Goal: Contribute content: Contribute content

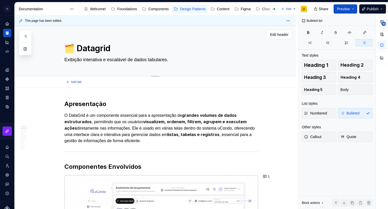
click at [178, 67] on div "🗂️ Datagrid Exibição interativa e escalável de dados tabulares." at bounding box center [161, 51] width 194 height 50
click at [165, 58] on textarea "Exibição interativa e escalável de dados tabulares." at bounding box center [160, 60] width 194 height 8
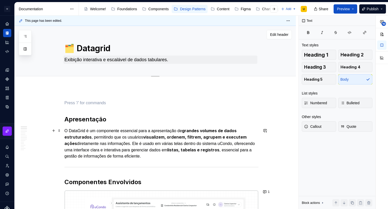
type textarea "*"
click at [106, 61] on textarea "Exibição interativa e escalável de dados tabulares." at bounding box center [160, 60] width 194 height 8
paste textarea "O DataGrid é um componente voltado para exibição e manipulação de grandes volum…"
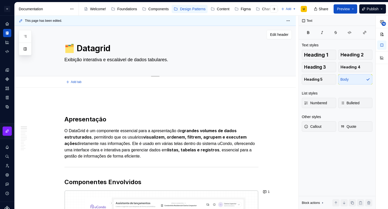
type textarea "O DataGrid é um componente voltado para exibição e manipulação de grandes volum…"
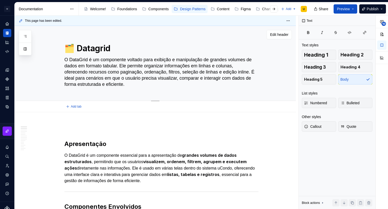
type textarea "*"
drag, startPoint x: 130, startPoint y: 60, endPoint x: 63, endPoint y: 60, distance: 66.9
click at [63, 60] on div "🗂️ Datagrid O DataGrid é um componente voltado para exibição e manipulação de g…" at bounding box center [161, 63] width 228 height 75
type textarea "P voltado para exibição e manipulação de grandes volumes de dados em formato ta…"
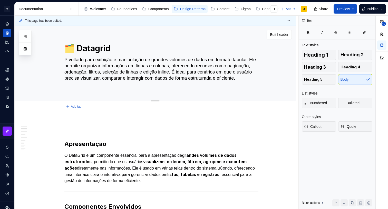
type textarea "*"
type textarea "Pa voltado para exibição e manipulação de grandes volumes de dados em formato t…"
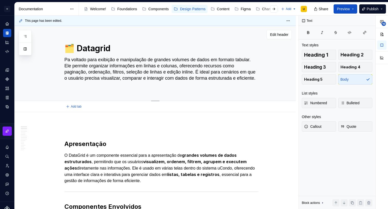
type textarea "*"
type textarea "[PERSON_NAME] para exibição e manipulação de grandes volumes de dados em format…"
type textarea "*"
type textarea "Patt voltado para exibição e manipulação de grandes volumes de dados em formato…"
type textarea "*"
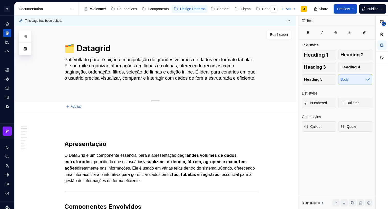
type textarea "Patte voltado para exibição e manipulação de grandes volumes de dados em format…"
type textarea "*"
type textarea "Patter voltado para exibição e manipulação de grandes volumes de dados em forma…"
type textarea "*"
type textarea "Pattern voltado para exibição e manipulação de grandes volumes de dados em form…"
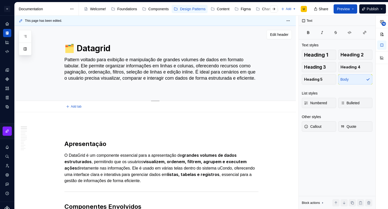
type textarea "*"
click at [86, 65] on textarea "Pattern voltado para exibição e manipulação de grandes volumes de dados em form…" at bounding box center [160, 72] width 194 height 33
type textarea "Pattern voltado para exibição e manipulação de grandes volumes de dados em form…"
type textarea "*"
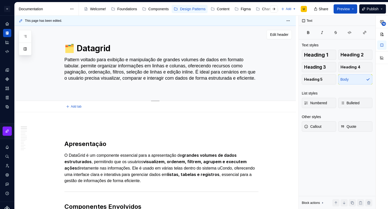
type textarea "Pattern voltado para exibição e manipulação de grandes volumes de dados em form…"
type textarea "*"
type textarea "Pattern voltado para exibição e manipulação de grandes volumes de dados em form…"
type textarea "*"
type textarea "Pattern voltado para exibição e manipulação de grandes volumes de dados em form…"
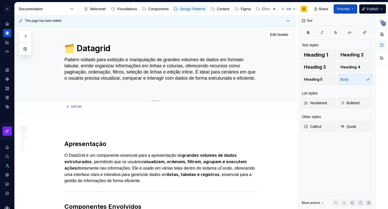
type textarea "*"
type textarea "Pattern voltado para exibição e manipulação de grandes volumes de dados em form…"
type textarea "*"
drag, startPoint x: 200, startPoint y: 67, endPoint x: 203, endPoint y: 72, distance: 6.3
click at [203, 72] on textarea "Pattern voltado para exibição e manipulação de grandes volumes de dados em form…" at bounding box center [160, 72] width 194 height 33
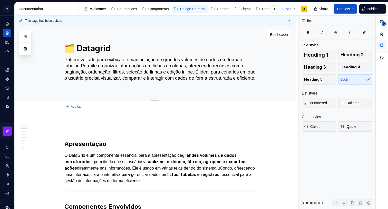
type textarea "Pattern voltado para exibição e manipulação de grandes volumes de dados em form…"
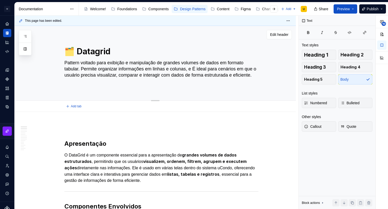
type textarea "*"
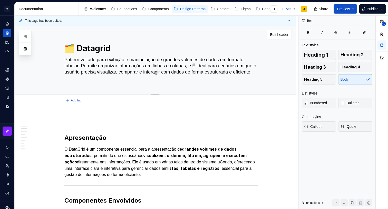
click at [195, 67] on textarea "Pattern voltado para exibição e manipulação de grandes volumes de dados em form…" at bounding box center [160, 69] width 194 height 27
type textarea "Pattern voltado para exibição e manipulação de grandes volumes de dados em form…"
type textarea "*"
type textarea "Pattern voltado para exibição e manipulação de grandes volumes de dados em form…"
type textarea "*"
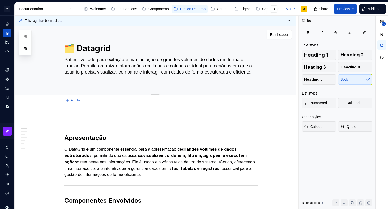
type textarea "Pattern voltado para exibição e manipulação de grandes volumes de dados em form…"
type textarea "*"
type textarea "Pattern voltado para exibição e manipulação de grandes volumes de dados em form…"
click at [74, 58] on textarea "Pattern voltado para exibição e manipulação de grandes volumes de dados em form…" at bounding box center [160, 69] width 194 height 27
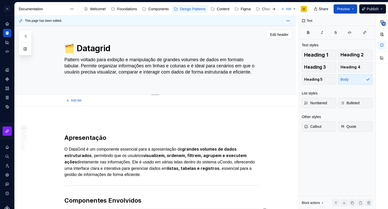
click at [82, 68] on textarea "Pattern voltado para exibição e manipulação de grandes volumes de dados em form…" at bounding box center [160, 69] width 194 height 27
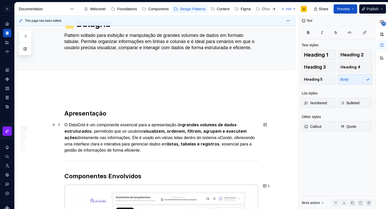
scroll to position [25, 0]
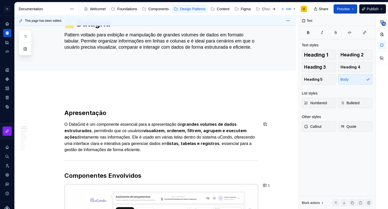
type textarea "*"
type textarea "Pattern voltado para exibição e manipulação de grandes volumes de dados em form…"
type textarea "*"
click at [71, 37] on textarea "Pattern voltado para exibição e manipulação de grandes volumes de dados em form…" at bounding box center [160, 44] width 194 height 27
click at [73, 35] on textarea "Pattern voltado para exibição e manipulação de grandes volumes de dados em form…" at bounding box center [160, 44] width 194 height 27
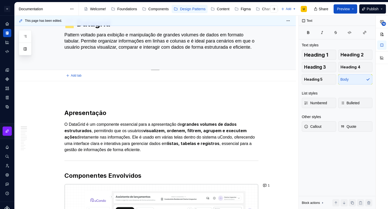
click at [73, 35] on textarea "Pattern voltado para exibição e manipulação de grandes volumes de dados em form…" at bounding box center [160, 44] width 194 height 27
type textarea "C voltado para exibição e manipulação de grandes volumes de dados em formato ta…"
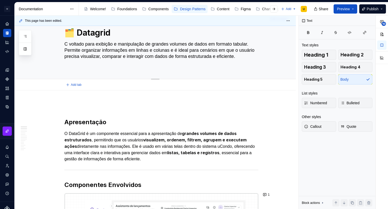
type textarea "*"
type textarea "Co voltado para exibição e manipulação de grandes volumes de dados em formato t…"
type textarea "*"
type textarea "Com voltado para exibição e manipulação de grandes volumes de dados em formato …"
type textarea "*"
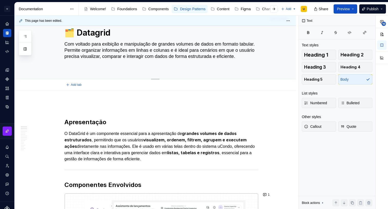
type textarea "Co voltado para exibição e manipulação de grandes volumes de dados em formato t…"
type textarea "*"
type textarea "C voltado para exibição e manipulação de grandes volumes de dados em formato ta…"
type textarea "*"
type textarea "voltado para exibição e manipulação de grandes volumes de dados em formato tabu…"
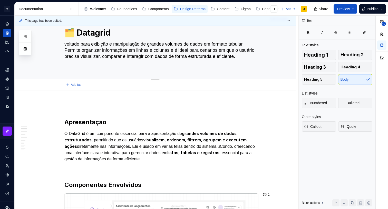
type textarea "*"
type textarea "O voltado para exibição e manipulação de grandes volumes de dados em formato ta…"
type textarea "*"
type textarea "O voltado para exibição e manipulação de grandes volumes de dados em formato ta…"
type textarea "*"
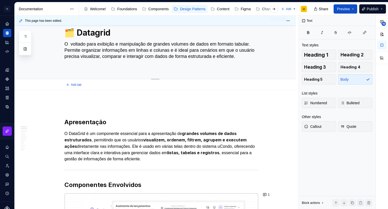
type textarea "O d voltado para exibição e manipulação de grandes volumes de dados em formato …"
type textarea "*"
type textarea "O da voltado para exibição e manipulação de grandes volumes de dados em formato…"
type textarea "*"
type textarea "O dat voltado para exibição e manipulação de grandes volumes de dados em format…"
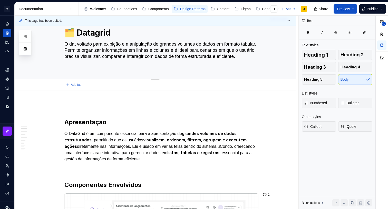
type textarea "*"
type textarea "O data voltado para exibição e manipulação de grandes volumes de dados em forma…"
type textarea "*"
type textarea "O dat voltado para exibição e manipulação de grandes volumes de dados em format…"
type textarea "*"
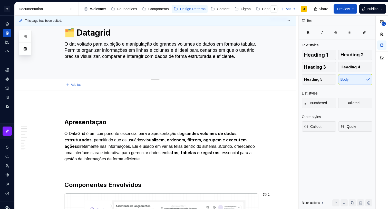
type textarea "O da voltado para exibição e manipulação de grandes volumes de dados em formato…"
type textarea "*"
type textarea "O d voltado para exibição e manipulação de grandes volumes de dados em formato …"
type textarea "*"
type textarea "O voltado para exibição e manipulação de grandes volumes de dados em formato ta…"
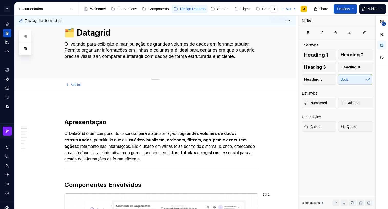
type textarea "*"
type textarea "O D voltado para exibição e manipulação de grandes volumes de dados em formato …"
type textarea "*"
type textarea "O Da voltado para exibição e manipulação de grandes volumes de dados em formato…"
type textarea "*"
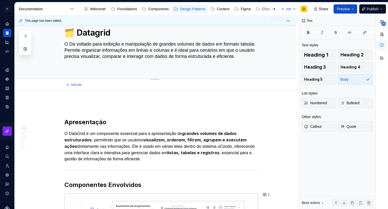
type textarea "O Dat voltado para exibição e manipulação de grandes volumes de dados em format…"
type textarea "*"
type textarea "O Data voltado para exibição e manipulação de grandes volumes de dados em forma…"
type textarea "*"
type textarea "O DataG voltado para exibição e manipulação de grandes volumes de dados em form…"
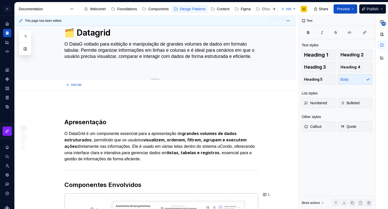
type textarea "*"
type textarea "O DataGr voltado para exibição e manipulação de grandes volumes de dados em for…"
type textarea "*"
type textarea "O DataGri voltado para exibição e manipulação de grandes volumes de dados em fo…"
type textarea "*"
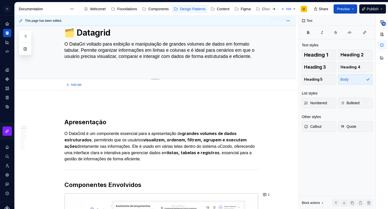
type textarea "O DataGrid voltado para exibição e manipulação de grandes volumes de dados em f…"
type textarea "*"
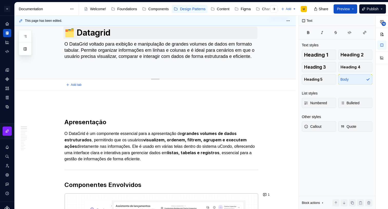
type textarea "O DataGrid voltado para exibição e manipulação de grandes volumes de dados em f…"
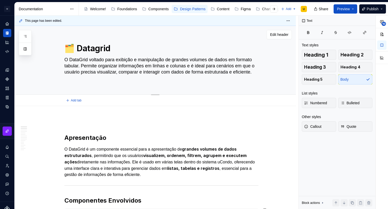
click at [98, 33] on div "🗂️ Datagrid O DataGrid voltado para exibição e manipulação de grandes volumes d…" at bounding box center [155, 60] width 281 height 69
type textarea "*"
click at [100, 51] on textarea "🗂️ Datagrid" at bounding box center [160, 48] width 194 height 12
type textarea "🗂️ Datarid"
type textarea "*"
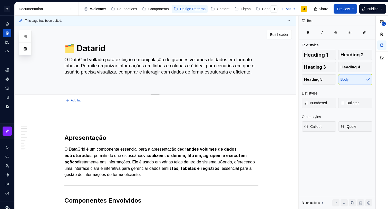
type textarea "🗂️ DataGrid"
type textarea "*"
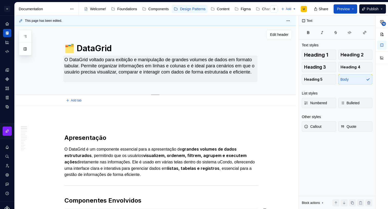
type textarea "🗂️ DataGrid"
click at [102, 64] on textarea "O DataGrid voltado para exibição e manipulação de grandes volumes de dados em f…" at bounding box center [160, 69] width 194 height 27
click at [104, 67] on textarea "O DataGrid voltado para exibição e manipulação de grandes volumes de dados em f…" at bounding box center [160, 69] width 194 height 27
click at [93, 58] on textarea "O DataGrid voltado para exibição e manipulação de grandes volumes de dados em f…" at bounding box center [160, 69] width 194 height 27
type textarea "*"
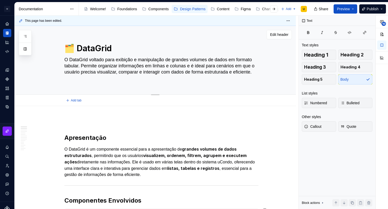
type textarea "O DataGrid 'voltado para exibição e manipulação de grandes volumes de dados em …"
type textarea "*"
type textarea "O DataGrid évoltado para exibição e manipulação de grandes volumes de dados em …"
type textarea "*"
type textarea "O DataGrid é voltado para exibição e manipulação de grandes volumes de dados em…"
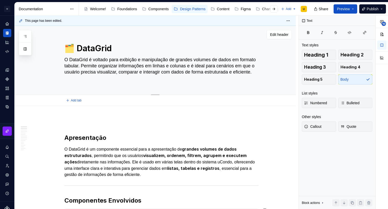
type textarea "*"
type textarea "O DataGrid é uvoltado para exibição e manipulação de grandes volumes de dados e…"
type textarea "*"
type textarea "O DataGrid é umvoltado para exibição e manipulação de grandes volumes de dados …"
type textarea "*"
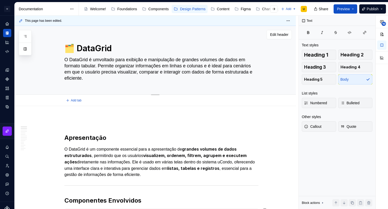
type textarea "O DataGrid é um voltado para exibição e manipulação de grandes volumes de dados…"
type textarea "*"
type textarea "O DataGrid é um cvoltado para exibição e manipulação de grandes volumes de dado…"
type textarea "*"
type textarea "O DataGrid é um covoltado para exibição e manipulação de grandes volumes de dad…"
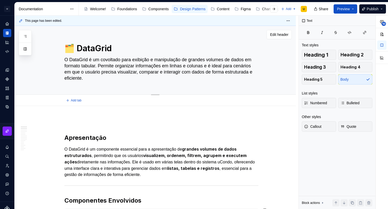
type textarea "*"
type textarea "O DataGrid é um comvoltado para exibição e manipulação de grandes volumes de da…"
type textarea "*"
type textarea "O DataGrid é um compvoltado para exibição e manipulação de grandes volumes de d…"
type textarea "*"
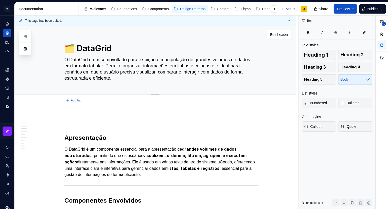
type textarea "O DataGrid é um compovoltado para exibição e manipulação de grandes volumes de …"
type textarea "*"
type textarea "O DataGrid é um componvoltado para exibição e manipulação de grandes volumes de…"
type textarea "*"
type textarea "O DataGrid é um componevoltado para exibição e manipulação de grandes volumes d…"
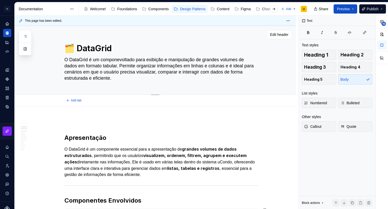
type textarea "*"
type textarea "O DataGrid é um componenvoltado para exibição e manipulação de grandes volumes …"
type textarea "*"
type textarea "O DataGrid é um componentvoltado para exibição e manipulação de grandes volumes…"
type textarea "*"
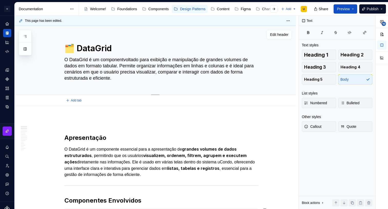
type textarea "O DataGrid é um componentevoltado para exibição e manipulação de grandes volume…"
type textarea "*"
type textarea "O DataGrid é um componente voltado para exibição e manipulação de grandes volum…"
type textarea "*"
type textarea "O DataGrid é um componente voltado para exibição e manipulação de grandes volum…"
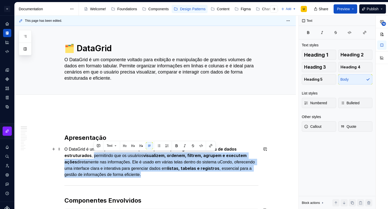
drag, startPoint x: 94, startPoint y: 156, endPoint x: 190, endPoint y: 173, distance: 97.5
click at [190, 173] on p "O DataGrid é um componente essencial para a apresentação de grandes volumes de …" at bounding box center [161, 162] width 194 height 32
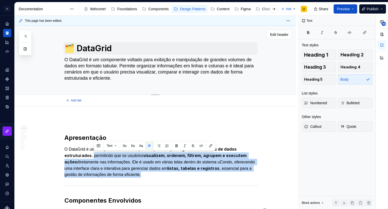
copy p "permitindo que os usuários visualizem, ordenem, filtrem, agrupem e executem açõ…"
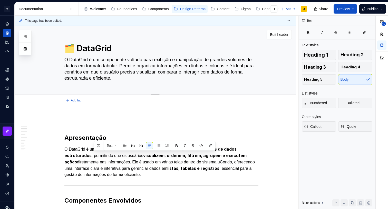
click at [125, 64] on textarea "O DataGrid é um componente voltado para exibição e manipulação de grandes volum…" at bounding box center [160, 69] width 194 height 27
click at [130, 64] on textarea "O DataGrid é um componente voltado para exibição e manipulação de grandes volum…" at bounding box center [160, 69] width 194 height 27
click at [132, 64] on textarea "O DataGrid é um componente voltado para exibição e manipulação de grandes volum…" at bounding box center [160, 69] width 194 height 27
type textarea "*"
type textarea "O DataGrid é um componente voltado para exibição e manipulação de grandes volum…"
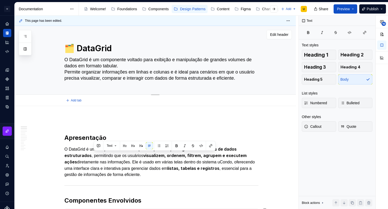
type textarea "*"
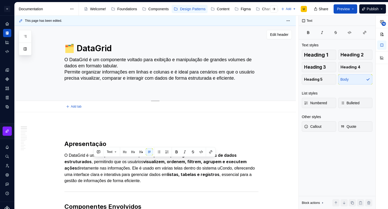
type textarea "O DataGrid é um componente voltado para exibição e manipulação de grandes volum…"
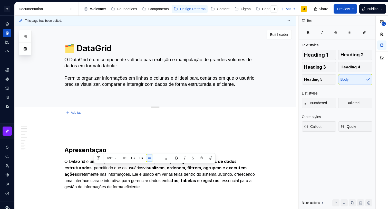
type textarea "*"
click at [145, 64] on textarea "O DataGrid é um componente voltado para exibição e manipulação de grandes volum…" at bounding box center [160, 75] width 194 height 39
paste textarea "permitindo que os usuários visualizem, ordenem, filtrem, agrupem e executem açõ…"
type textarea "O DataGrid é um componente voltado para exibição e manipulação de grandes volum…"
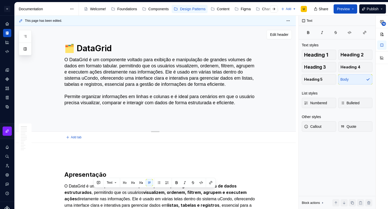
click at [132, 66] on textarea "O DataGrid é um componente voltado para exibição e manipulação de grandes volum…" at bounding box center [160, 88] width 194 height 64
click at [133, 65] on textarea "O DataGrid é um componente voltado para exibição e manipulação de grandes volum…" at bounding box center [160, 88] width 194 height 64
type textarea "*"
type textarea "O DataGrid é um componente voltado para exibição e manipulação de grandes volum…"
type textarea "*"
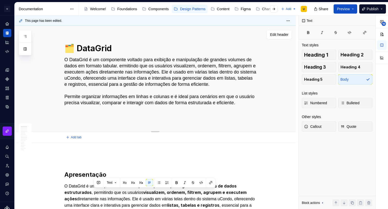
type textarea "O DataGrid é um componente voltado para exibição e manipulação de grandes volum…"
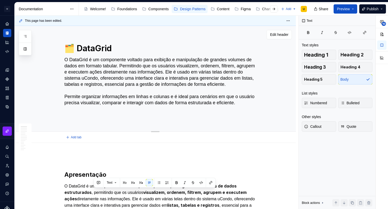
type textarea "*"
drag, startPoint x: 154, startPoint y: 64, endPoint x: 145, endPoint y: 65, distance: 8.5
click at [145, 65] on textarea "O DataGrid é um componente voltado para exibição e manipulação de grandes volum…" at bounding box center [160, 88] width 194 height 64
type textarea "O DataGrid é um componente voltado para exibição e manipulação de grandes volum…"
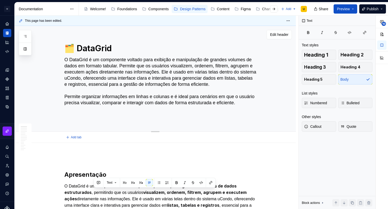
type textarea "*"
click at [78, 73] on textarea "O DataGrid é um componente voltado para exibição e manipulação de grandes volum…" at bounding box center [160, 88] width 194 height 64
type textarea "O DataGrid é um componente voltado para exibição e manipulação de grandes volum…"
type textarea "*"
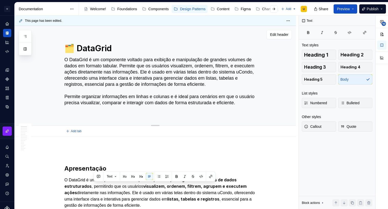
type textarea "O DataGrid é um componente voltado para exibição e manipulação de grandes volum…"
type textarea "*"
click at [132, 72] on textarea "O DataGrid é um componente voltado para exibição e manipulação de grandes volum…" at bounding box center [160, 84] width 194 height 57
type textarea "O DataGrid é um componente voltado para exibição e manipulação de grandes volum…"
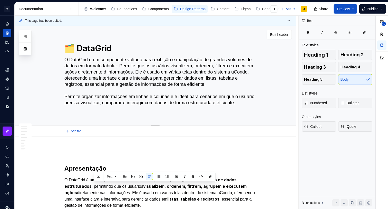
type textarea "*"
type textarea "O DataGrid é um componente voltado para exibição e manipulação de grandes volum…"
type textarea "*"
type textarea "O DataGrid é um componente voltado para exibição e manipulação de grandes volum…"
type textarea "*"
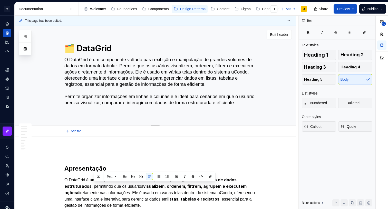
type textarea "O DataGrid é um componente voltado para exibição e manipulação de grandes volum…"
type textarea "*"
type textarea "O DataGrid é um componente voltado para exibição e manipulação de grandes volum…"
type textarea "*"
type textarea "O DataGrid é um componente voltado para exibição e manipulação de grandes volum…"
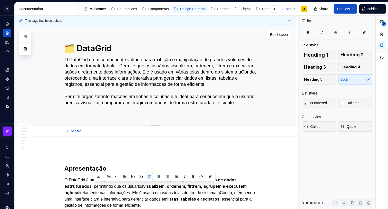
type textarea "*"
type textarea "O DataGrid é um componente voltado para exibição e manipulação de grandes volum…"
type textarea "*"
type textarea "O DataGrid é um componente voltado para exibição e manipulação de grandes volum…"
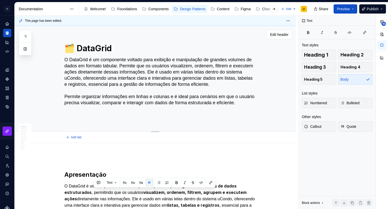
type textarea "*"
click at [181, 71] on textarea "O DataGrid é um componente voltado para exibição e manipulação de grandes volum…" at bounding box center [160, 88] width 194 height 64
drag, startPoint x: 186, startPoint y: 71, endPoint x: 176, endPoint y: 71, distance: 9.8
click at [176, 71] on textarea "O DataGrid é um componente voltado para exibição e manipulação de grandes volum…" at bounding box center [160, 88] width 194 height 64
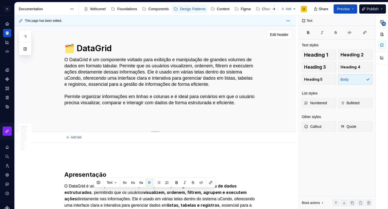
type textarea "O DataGrid é um componente voltado para exibição e manipulação de grandes volum…"
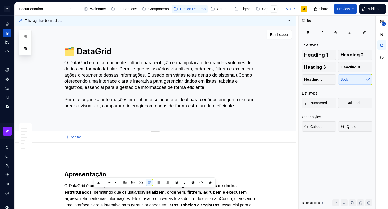
type textarea "*"
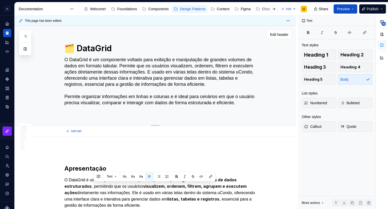
type textarea "O DataGrid é um componente voltado para exibição e manipulação de grandes volum…"
type textarea "*"
type textarea "O DataGrid é um componente voltado para exibição e manipulação de grandes volum…"
type textarea "*"
type textarea "O DataGrid é um componente voltado para exibição e manipulação de grandes volum…"
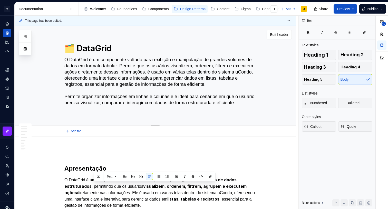
type textarea "*"
type textarea "O DataGrid é um componente voltado para exibição e manipulação de grandes volum…"
type textarea "*"
type textarea "O DataGrid é um componente voltado para exibição e manipulação de grandes volum…"
type textarea "*"
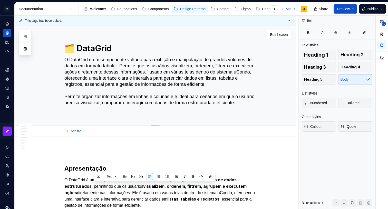
type textarea "O DataGrid é um componente voltado para exibição e manipulação de grandes volum…"
type textarea "*"
drag, startPoint x: 176, startPoint y: 72, endPoint x: 245, endPoint y: 110, distance: 78.6
click at [245, 110] on textarea "O DataGrid é um componente voltado para exibição e manipulação de grandes volum…" at bounding box center [160, 84] width 194 height 57
type textarea "O DataGrid é um componente voltado para exibição e manipulação de grandes volum…"
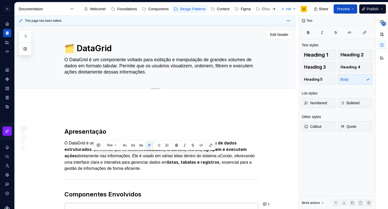
type textarea "*"
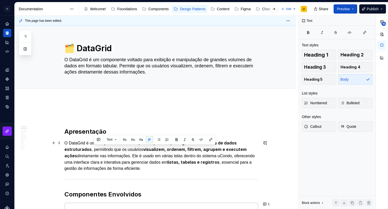
type textarea "O DataGrid é um componente voltado para exibição e manipulação de grandes volum…"
click at [190, 166] on p "O DataGrid é um componente essencial para a apresentação de grandes volumes de …" at bounding box center [161, 156] width 194 height 32
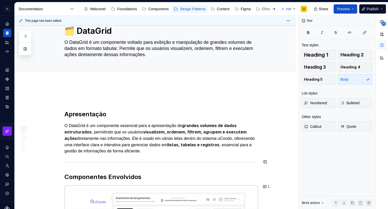
scroll to position [22, 0]
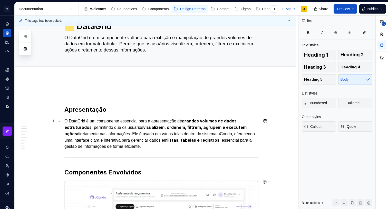
click at [188, 148] on p "O DataGrid é um componente essencial para a apresentação de grandes volumes de …" at bounding box center [161, 134] width 194 height 32
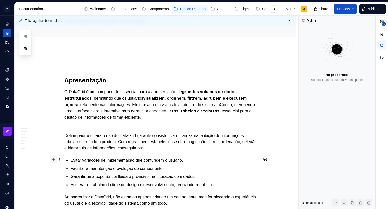
scroll to position [61, 0]
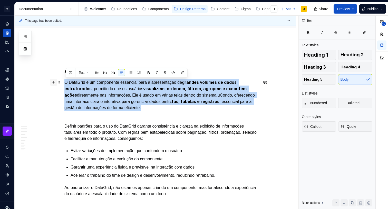
drag, startPoint x: 158, startPoint y: 104, endPoint x: 56, endPoint y: 81, distance: 105.2
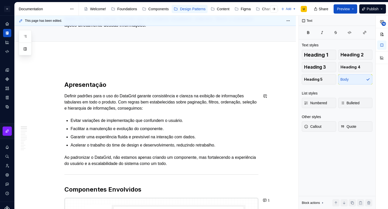
scroll to position [31, 0]
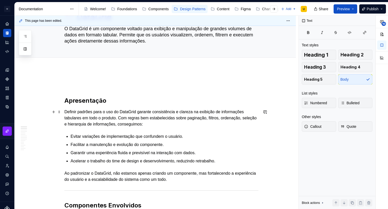
drag, startPoint x: 94, startPoint y: 111, endPoint x: 90, endPoint y: 111, distance: 4.1
click at [94, 111] on p "Definir padrões para o uso do DataGrid garante consistência e clareza na exibiç…" at bounding box center [161, 118] width 194 height 18
click at [90, 111] on p "Definir padrões para o uso do DataGrid garante consistência e clareza na exibiç…" at bounding box center [161, 118] width 194 height 18
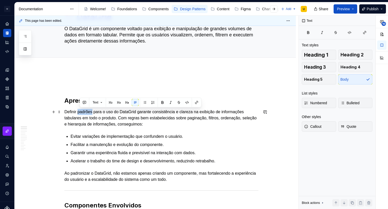
click at [90, 111] on p "Definir padrões para o uso do DataGrid garante consistência e clareza na exibiç…" at bounding box center [161, 118] width 194 height 18
click at [164, 102] on button "button" at bounding box center [162, 102] width 7 height 7
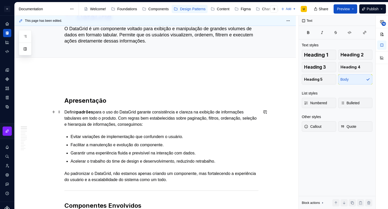
click at [132, 110] on p "Definir padrões para o uso do DataGrid garante consistência e clareza na exibiç…" at bounding box center [161, 118] width 194 height 19
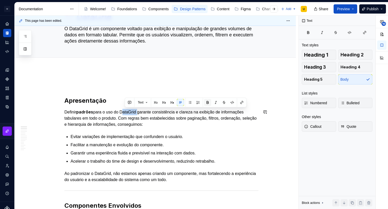
click at [208, 102] on button "button" at bounding box center [207, 102] width 7 height 7
click at [238, 116] on p "Definir padrões para o uso do DataGrid garante consistência e clareza na exibiç…" at bounding box center [161, 118] width 194 height 19
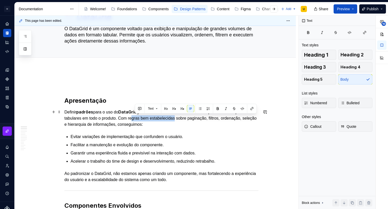
drag, startPoint x: 141, startPoint y: 118, endPoint x: 182, endPoint y: 117, distance: 40.8
click at [182, 117] on p "Definir padrões para o uso do DataGrid garante consistência e clareza na exibiç…" at bounding box center [161, 118] width 194 height 19
drag, startPoint x: 183, startPoint y: 118, endPoint x: 152, endPoint y: 116, distance: 31.1
click at [132, 118] on p "Definir padrões para o uso do DataGrid garante consistência e clareza na exibiç…" at bounding box center [161, 118] width 194 height 19
click at [212, 108] on button "button" at bounding box center [214, 108] width 7 height 7
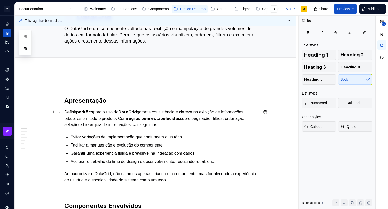
click at [196, 124] on p "Definir padrões para o uso do DataGrid garante consistência e clareza na exibiç…" at bounding box center [161, 118] width 194 height 19
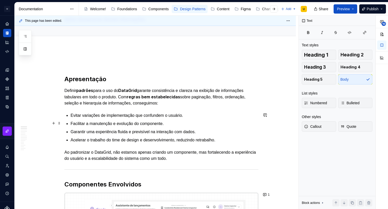
scroll to position [53, 0]
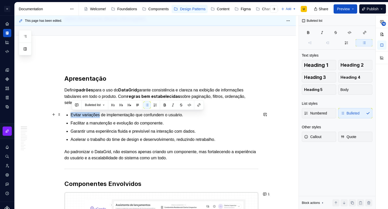
drag, startPoint x: 73, startPoint y: 115, endPoint x: 102, endPoint y: 112, distance: 29.7
click at [102, 112] on p "Evitar variações de implementação que confundem o usuário." at bounding box center [165, 115] width 188 height 6
drag, startPoint x: 164, startPoint y: 104, endPoint x: 147, endPoint y: 110, distance: 17.8
click at [164, 104] on button "button" at bounding box center [164, 105] width 7 height 7
click at [78, 122] on p "Facilitar a manutenção e evolução do componente." at bounding box center [165, 124] width 188 height 6
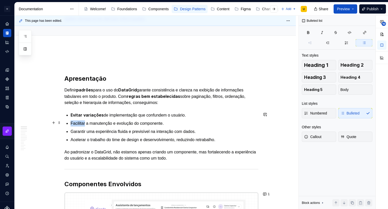
click at [78, 122] on p "Facilitar a manutenção e evolução do componente." at bounding box center [165, 124] width 188 height 6
click at [163, 113] on button "button" at bounding box center [164, 113] width 7 height 7
click at [100, 130] on p "Garantir uma experiência fluida e previsível na interação com dados." at bounding box center [165, 132] width 188 height 6
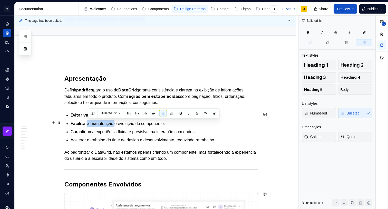
drag, startPoint x: 96, startPoint y: 122, endPoint x: 115, endPoint y: 121, distance: 19.3
click at [115, 121] on p "Facilitar a manutenção e evolução do componente." at bounding box center [165, 124] width 188 height 6
drag, startPoint x: 181, startPoint y: 112, endPoint x: 175, endPoint y: 113, distance: 5.2
click at [181, 112] on button "button" at bounding box center [180, 113] width 7 height 7
click at [147, 121] on p "Facilitar a manutenção e evolução do componente." at bounding box center [165, 124] width 188 height 6
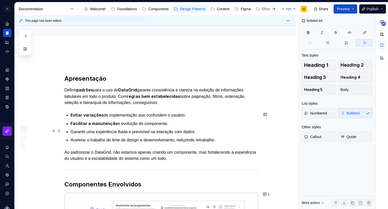
scroll to position [62, 0]
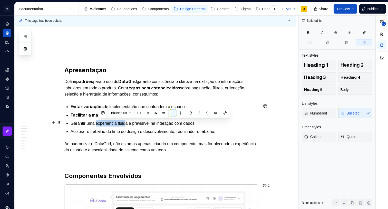
drag, startPoint x: 100, startPoint y: 123, endPoint x: 130, endPoint y: 120, distance: 30.4
click at [130, 121] on p "Garantir uma experiência fluida e previsível na interação com dados." at bounding box center [165, 124] width 188 height 6
drag, startPoint x: 133, startPoint y: 122, endPoint x: 98, endPoint y: 123, distance: 34.1
click at [98, 123] on p "Garantir uma experiência fluida e previsível na interação com dados." at bounding box center [165, 124] width 188 height 6
click at [192, 113] on button "button" at bounding box center [190, 113] width 7 height 7
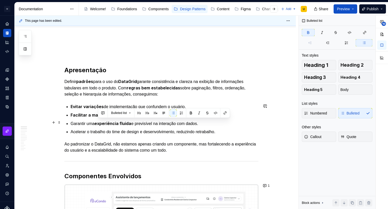
click at [145, 122] on p "Garantir uma experiência fluida e previsível na interação com dados." at bounding box center [165, 124] width 188 height 6
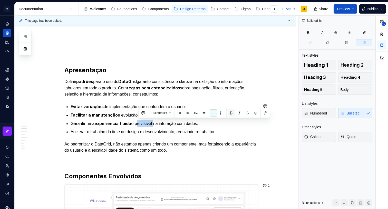
click at [232, 113] on button "button" at bounding box center [230, 113] width 7 height 7
click at [81, 131] on p "Acelerar o trabalho do time de design e desenvolvimento, reduzindo retrabalho." at bounding box center [165, 132] width 188 height 6
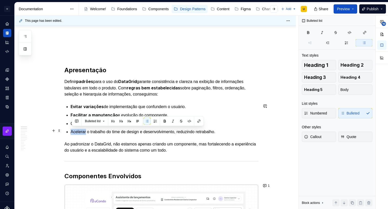
click at [81, 131] on p "Acelerar o trabalho do time de design e desenvolvimento, reduzindo retrabalho." at bounding box center [165, 132] width 188 height 6
click at [166, 122] on button "button" at bounding box center [164, 121] width 7 height 7
drag, startPoint x: 215, startPoint y: 132, endPoint x: 227, endPoint y: 131, distance: 12.6
click at [215, 132] on p "Acelerar o trabalho do time de design e desenvolvimento, reduzindo retrabalho." at bounding box center [165, 132] width 188 height 6
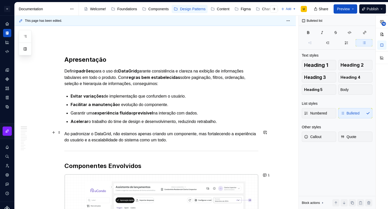
scroll to position [75, 0]
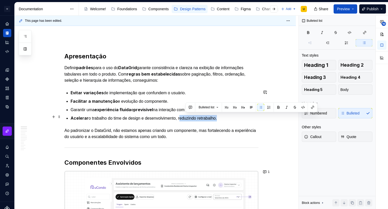
drag, startPoint x: 185, startPoint y: 118, endPoint x: 226, endPoint y: 116, distance: 40.3
click at [226, 116] on p "Acelerar o trabalho do time de design e desenvolvimento, reduzindo retrabalho." at bounding box center [165, 118] width 188 height 6
click at [280, 106] on button "button" at bounding box center [278, 107] width 7 height 7
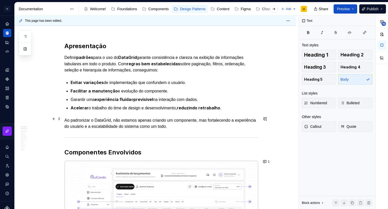
scroll to position [90, 0]
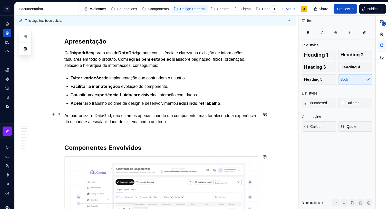
type textarea "*"
click at [100, 114] on p "Ao padronizar o DataGrid, não estamos apenas criando um componente, mas fortale…" at bounding box center [161, 119] width 194 height 12
click at [97, 115] on p "Ao padronizar o DataGrid, não estamos apenas criando um componente, mas fortale…" at bounding box center [161, 119] width 194 height 12
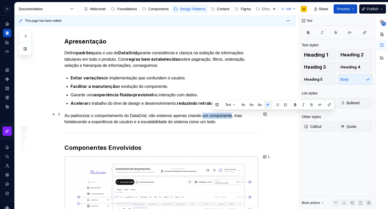
drag, startPoint x: 242, startPoint y: 113, endPoint x: 212, endPoint y: 113, distance: 30.8
click at [212, 113] on p "Ao padronizar o comportamento do DataGrid, não estamos apenas criando um compon…" at bounding box center [161, 119] width 194 height 12
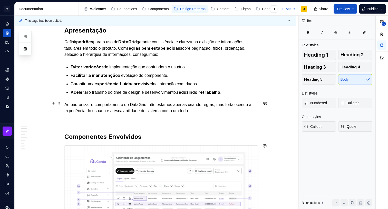
scroll to position [102, 0]
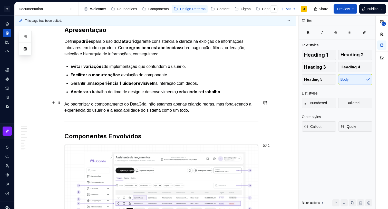
click at [184, 110] on p "Ao padronizar o comportamento do DataGrid, não estamos apenas criando regras, m…" at bounding box center [161, 107] width 194 height 12
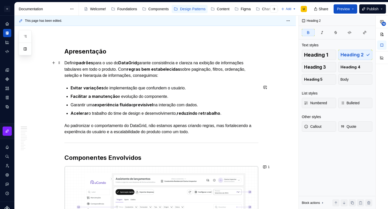
scroll to position [0, 0]
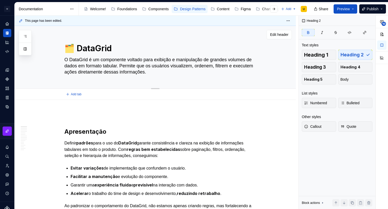
click at [178, 74] on textarea "O DataGrid é um componente voltado para exibição e manipulação de grandes volum…" at bounding box center [160, 66] width 194 height 21
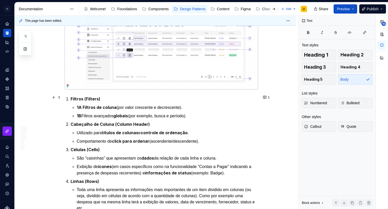
scroll to position [264, 0]
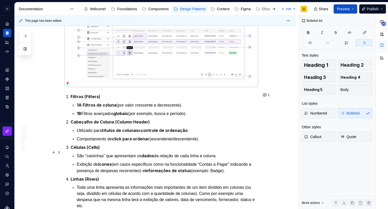
click at [96, 154] on p "São "caixinhas” que apresentam os dados da relação de cada linha e coluna." at bounding box center [168, 156] width 182 height 6
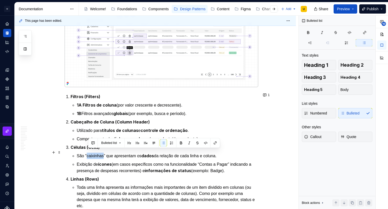
click at [96, 154] on p "São "caixinhas” que apresentam os dados da relação de cada linha e coluna." at bounding box center [168, 156] width 182 height 6
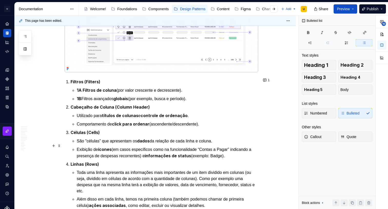
scroll to position [279, 0]
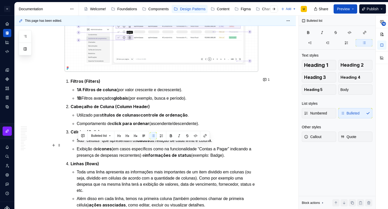
drag, startPoint x: 256, startPoint y: 151, endPoint x: 75, endPoint y: 144, distance: 180.9
click at [77, 146] on li "Exibição de ícones (em casos específicos como na funcionalidade “Contas a Pagar…" at bounding box center [168, 152] width 182 height 13
copy p "Exibição de ícones (em casos específicos como na funcionalidade “Contas a Pagar…"
click at [138, 146] on p "Exibição de ícones (em casos específicos como na funcionalidade “Contas a Pagar…" at bounding box center [168, 152] width 182 height 13
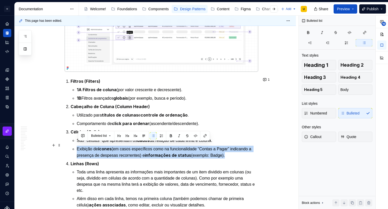
drag, startPoint x: 250, startPoint y: 151, endPoint x: 84, endPoint y: 144, distance: 166.1
click at [77, 145] on li "Células (Cells) São "células” que apresentam os dados da relação de cada linha …" at bounding box center [165, 144] width 188 height 30
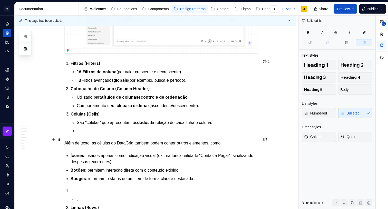
scroll to position [298, 0]
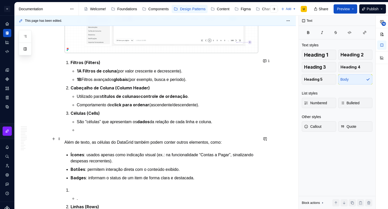
click at [66, 140] on p "Além de texto, as células do DataGrid também podem conter outros elementos, com…" at bounding box center [161, 143] width 194 height 6
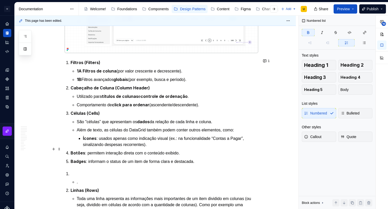
click at [72, 151] on strong "Botões" at bounding box center [78, 153] width 15 height 5
click at [73, 159] on strong "Badges" at bounding box center [78, 161] width 15 height 5
click at [72, 159] on strong "Badges" at bounding box center [78, 161] width 15 height 5
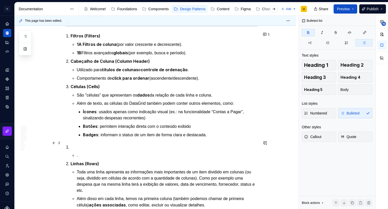
scroll to position [326, 0]
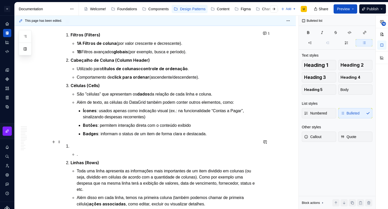
click at [83, 146] on li "." at bounding box center [165, 150] width 188 height 14
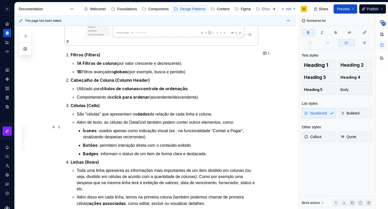
scroll to position [292, 0]
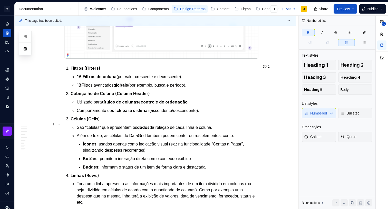
click at [92, 127] on p "São "células” que apresentam os dados da relação de cada linha e coluna." at bounding box center [168, 127] width 182 height 6
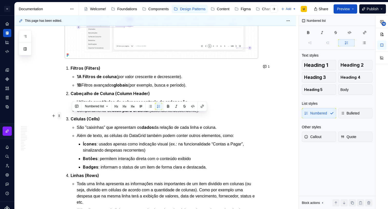
drag, startPoint x: 100, startPoint y: 122, endPoint x: 62, endPoint y: 116, distance: 38.3
copy li "Células (Cells) São "caixinhas” que apresentam os dados da relação de cada linh…"
click at [102, 124] on p "São "caixinhas” que apresentam os dados da relação de cada linha e coluna." at bounding box center [168, 127] width 182 height 6
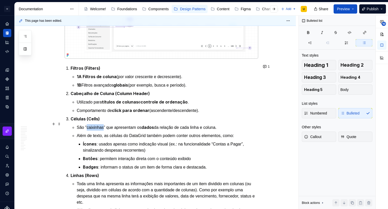
click at [102, 124] on p "São "caixinhas” que apresentam os dados da relação de cada linha e coluna." at bounding box center [168, 127] width 182 height 6
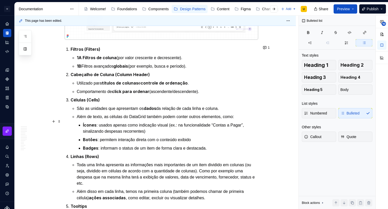
scroll to position [314, 0]
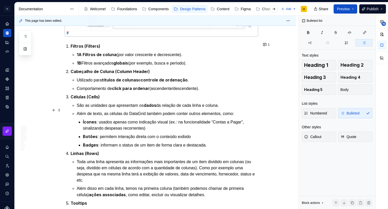
click at [99, 111] on p "Além de texto, as células do DataGrid também podem conter outros elementos, com…" at bounding box center [168, 114] width 182 height 6
click at [187, 99] on button "button" at bounding box center [187, 100] width 7 height 7
click at [167, 121] on p "Ícones : usados apenas como indicação visual (ex.: na funcionalidade “Contas a …" at bounding box center [170, 125] width 175 height 13
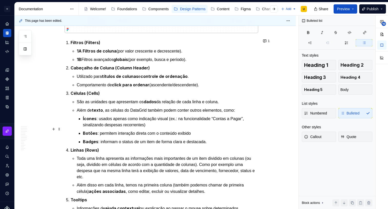
scroll to position [318, 0]
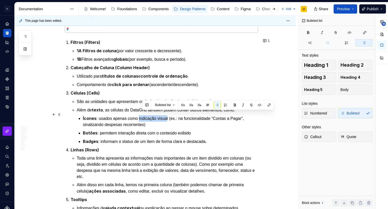
drag, startPoint x: 142, startPoint y: 115, endPoint x: 172, endPoint y: 113, distance: 29.6
click at [172, 115] on p "Ícones : usados apenas como indicação visual (ex.: na funcionalidade “Contas a …" at bounding box center [170, 121] width 175 height 13
drag, startPoint x: 173, startPoint y: 113, endPoint x: 141, endPoint y: 113, distance: 31.5
click at [141, 115] on p "Ícones : usados apenas como indicação visual (ex.: na funcionalidade “Contas a …" at bounding box center [170, 121] width 175 height 13
click at [237, 105] on button "button" at bounding box center [233, 105] width 7 height 7
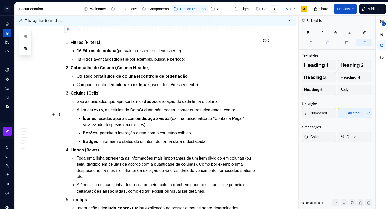
click at [179, 117] on p "Ícones : usados apenas como indicação visual (ex.: na funcionalidade “Contas a …" at bounding box center [170, 121] width 175 height 13
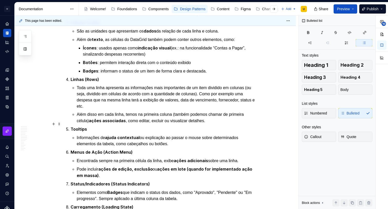
scroll to position [379, 0]
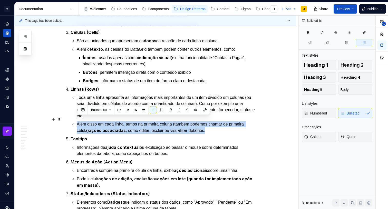
drag, startPoint x: 218, startPoint y: 127, endPoint x: 78, endPoint y: 121, distance: 140.2
click at [78, 121] on p "Além disso em cada linha, temos na primeira coluna (também podemos chamar de pr…" at bounding box center [168, 127] width 182 height 13
copy p "Além disso em cada linha, temos na primeira coluna (também podemos chamar de pr…"
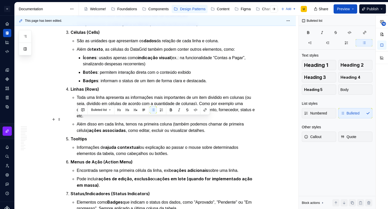
click at [210, 129] on ol "Filtros (Filters) 1A Filtros de coluna (por valor crescente e decrescente). 1B …" at bounding box center [165, 124] width 188 height 292
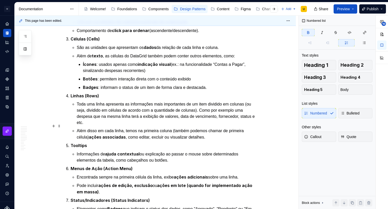
scroll to position [383, 0]
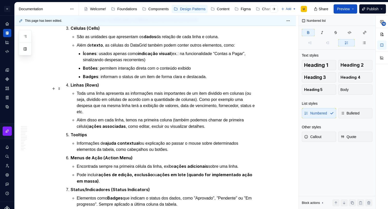
click at [211, 92] on p "Toda uma linha apresenta as informações mais importantes de um item dividido em…" at bounding box center [168, 103] width 182 height 25
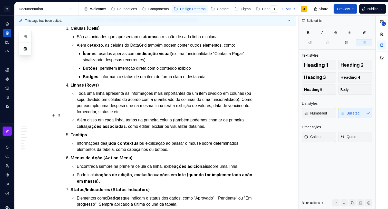
click at [206, 117] on p "Além disso em cada linha, temos na primeira coluna (também podemos chamar de pr…" at bounding box center [168, 123] width 182 height 13
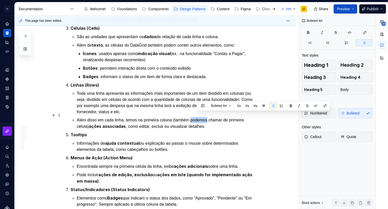
click at [206, 117] on p "Além disso em cada linha, temos na primeira coluna (também podemos chamar de pr…" at bounding box center [168, 123] width 182 height 13
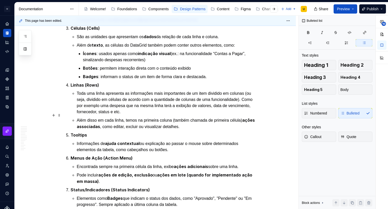
click at [223, 117] on p "Além disso em cada linha, temos na primeira coluna (também chamada de primeira …" at bounding box center [168, 123] width 182 height 13
click at [252, 117] on p "Além disso em cada linha, temos na primeira coluna (também chamada de "primeira…" at bounding box center [168, 123] width 182 height 13
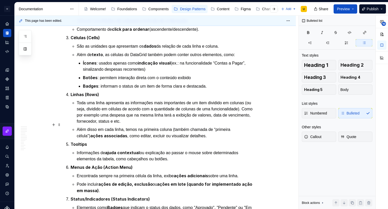
scroll to position [373, 0]
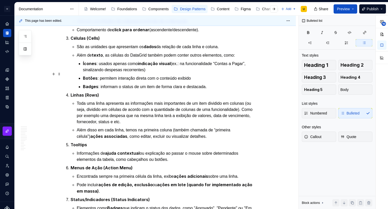
click at [88, 76] on strong "Botões" at bounding box center [90, 78] width 15 height 5
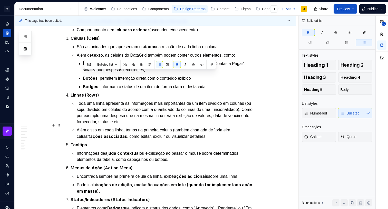
click at [190, 133] on p "Além disso em cada linha, temos na primeira coluna (também chamada de “primeira…" at bounding box center [168, 133] width 182 height 13
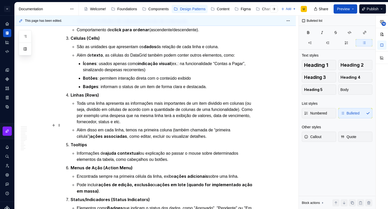
click at [210, 132] on p "Além disso em cada linha, temos na primeira coluna (também chamada de “primeira…" at bounding box center [168, 133] width 182 height 13
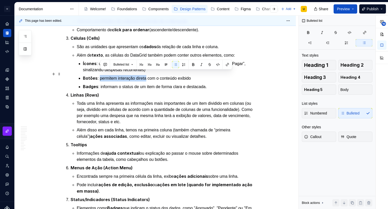
drag, startPoint x: 101, startPoint y: 74, endPoint x: 150, endPoint y: 72, distance: 49.5
click at [150, 75] on p "Botões : permitem interação direta com o conteúdo exibido" at bounding box center [170, 78] width 175 height 6
copy p "permitem interação direta"
click at [112, 134] on strong "ações associadas" at bounding box center [108, 136] width 37 height 5
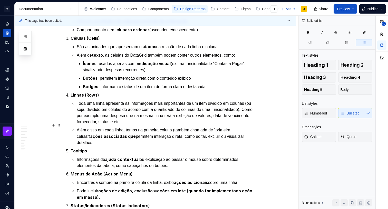
click at [117, 134] on strong "ações associadas que" at bounding box center [113, 136] width 46 height 5
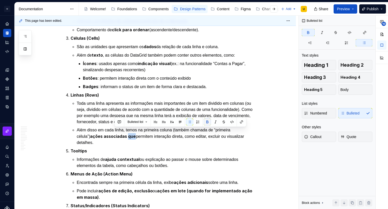
click at [207, 122] on button "button" at bounding box center [207, 121] width 7 height 7
click at [124, 131] on p "Além disso em cada linha, temos na primeira coluna (também chamada de “primeira…" at bounding box center [168, 136] width 182 height 19
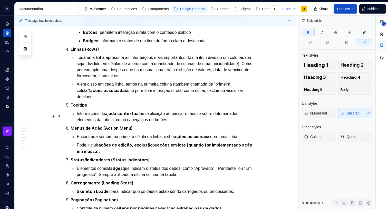
scroll to position [420, 0]
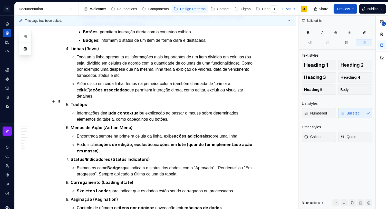
click at [170, 110] on p "Informações de ajuda contextual ou explicação ao passar o mouse sobre determina…" at bounding box center [168, 116] width 182 height 13
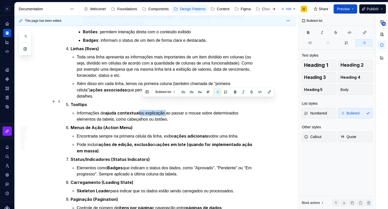
drag, startPoint x: 170, startPoint y: 101, endPoint x: 142, endPoint y: 102, distance: 27.4
click at [142, 110] on p "Informações de ajuda contextual ou explicação ao passar o mouse sobre determina…" at bounding box center [168, 116] width 182 height 13
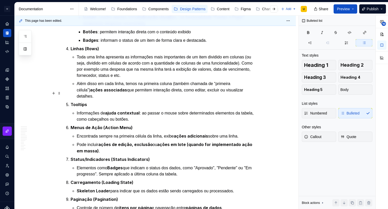
scroll to position [414, 0]
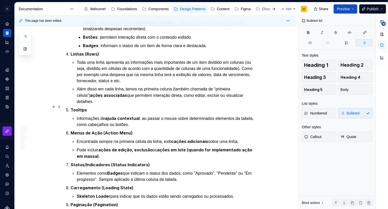
click at [210, 115] on p "Informações de ajuda contextual : ao passar o mouse sobre determinados elemento…" at bounding box center [168, 121] width 182 height 13
click at [145, 115] on p "Informações de ajuda contextual : ao passar o mouse sobre elementos da tabela, …" at bounding box center [168, 121] width 182 height 13
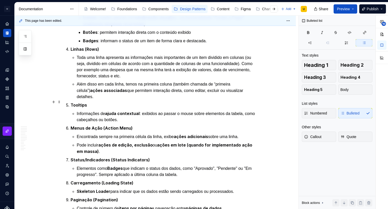
click at [114, 111] on p "Informações de ajuda contextual : exibidos ao passar o mouse sobre elementos da…" at bounding box center [168, 117] width 182 height 13
click at [113, 111] on p "Informações de ajuda contextual : exibidos ao passar o mouse sobre elementos da…" at bounding box center [168, 117] width 182 height 13
click at [149, 111] on p "Informações de ajuda contextual : exibidos ao passar o mouse sobre elementos da…" at bounding box center [168, 117] width 182 height 13
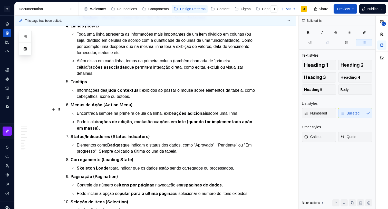
scroll to position [442, 0]
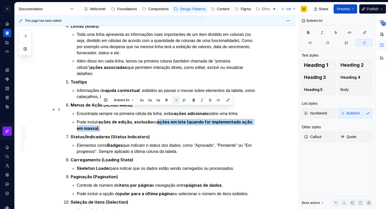
drag, startPoint x: 162, startPoint y: 110, endPoint x: 192, endPoint y: 114, distance: 30.8
click at [192, 119] on p "Pode incluir ações de edição, exclusão ou ações em lote (quando for implementad…" at bounding box center [168, 125] width 182 height 13
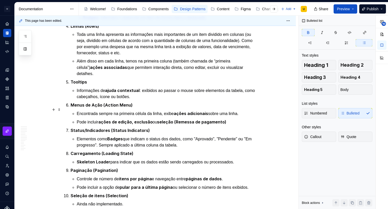
click at [154, 119] on p "Pode incluir ações de edição, exclusão ou seleção (Remessa de pagamento)" at bounding box center [168, 122] width 182 height 6
click at [114, 120] on strong "ações de edição, exclusão" at bounding box center [125, 122] width 54 height 5
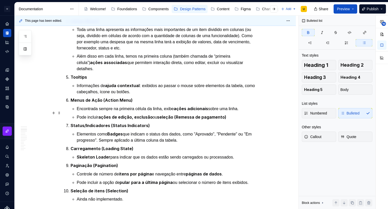
scroll to position [449, 0]
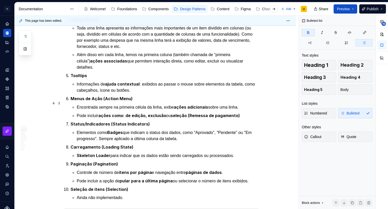
click at [122, 113] on strong "ações como: de edição, exclusão" at bounding box center [132, 115] width 68 height 5
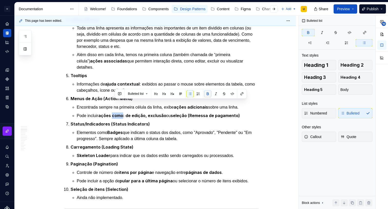
click at [208, 93] on button "button" at bounding box center [207, 93] width 7 height 7
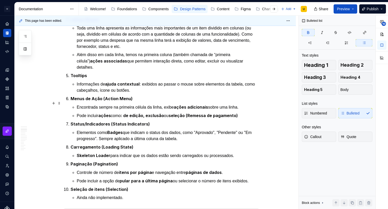
click at [137, 113] on strong ": de edição, exclusão" at bounding box center [142, 115] width 43 height 5
click at [131, 113] on strong ": de edição, exclusão" at bounding box center [142, 115] width 43 height 5
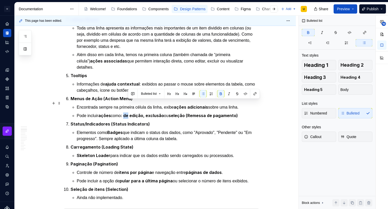
click at [131, 113] on strong ": de edição, exclusão" at bounding box center [142, 115] width 43 height 5
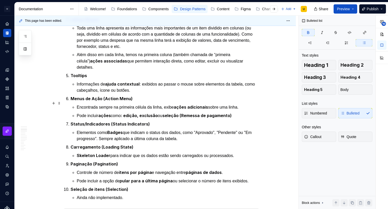
click at [144, 113] on strong ": edição, exclusão" at bounding box center [139, 115] width 37 height 5
click at [158, 113] on strong ": edição, exclusão" at bounding box center [139, 115] width 37 height 5
click at [161, 113] on p "Pode incluir ações como : edição, exclusão ou seleção (Remessa de pagamento)" at bounding box center [168, 116] width 182 height 6
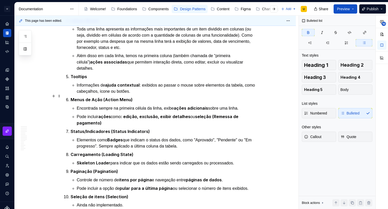
scroll to position [450, 0]
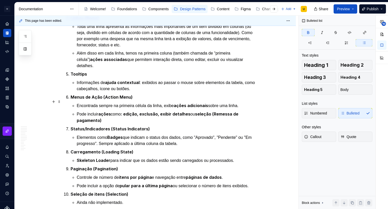
click at [215, 112] on strong "seleção (Remessa de pagamento)" at bounding box center [158, 118] width 163 height 12
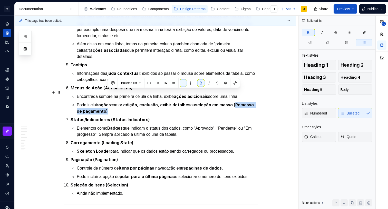
drag, startPoint x: 243, startPoint y: 94, endPoint x: 213, endPoint y: 89, distance: 29.6
click at [245, 102] on p "Pode incluir ações como : edição, exclusão, exibir detalhes ou seleção em massa…" at bounding box center [168, 108] width 182 height 13
click at [203, 83] on button "button" at bounding box center [200, 83] width 7 height 7
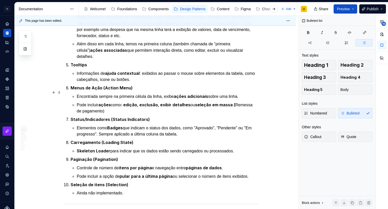
click at [196, 102] on p "Pode incluir ações como : edição, exclusão, exibir detalhes ou seleção em massa…" at bounding box center [168, 108] width 182 height 13
click at [204, 102] on p "Pode incluir ações como : edição, exclusão, exibir detalhes ou seleção em massa…" at bounding box center [168, 108] width 182 height 13
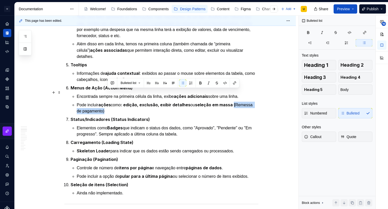
drag, startPoint x: 238, startPoint y: 93, endPoint x: 241, endPoint y: 96, distance: 4.0
click at [241, 102] on p "Pode incluir ações como : edição, exclusão, exibir detalhes ou seleção em massa…" at bounding box center [168, 108] width 182 height 13
click at [200, 83] on button "button" at bounding box center [200, 83] width 7 height 7
click at [201, 83] on button "button" at bounding box center [200, 83] width 7 height 7
click at [192, 102] on p "Pode incluir ações como : edição, exclusão, exibir detalhes ou seleção em massa…" at bounding box center [168, 108] width 182 height 13
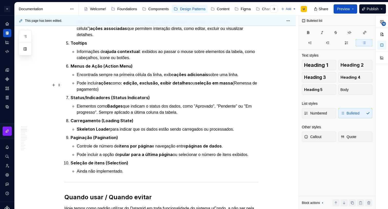
scroll to position [478, 0]
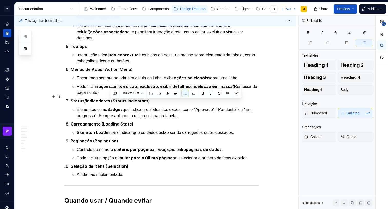
drag, startPoint x: 120, startPoint y: 102, endPoint x: 193, endPoint y: 102, distance: 73.4
click at [193, 106] on p "Elementos como Badges que indicam o status dos dados, como "Aprovado", "Pendent…" at bounding box center [168, 112] width 182 height 13
click at [176, 106] on p "Elementos como Badges que indicam o status dos dados, como "Aprovado", "Pendent…" at bounding box center [168, 112] width 182 height 13
click at [115, 106] on p "Elementos como Badges que indicam o status dos dados, como "Aprovado", "Pendent…" at bounding box center [168, 112] width 182 height 13
click at [114, 106] on p "Elementos como Badges que indicam o status dos dados, como "Aprovado", "Pendent…" at bounding box center [168, 112] width 182 height 13
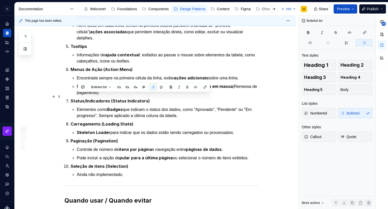
click at [114, 106] on p "Elementos como Badges que indicam o status dos dados, como "Aprovado", "Pendent…" at bounding box center [168, 112] width 182 height 13
click at [111, 106] on p "Elementos como Badges que indicam o status dos dados, como "Aprovado", "Pendent…" at bounding box center [168, 112] width 182 height 13
click at [109, 106] on p "Elementos como Badges que indicam o status dos dados, como "Aprovado", "Pendent…" at bounding box center [168, 112] width 182 height 13
click at [110, 106] on p "Elementos como Badges que indicam o status dos dados, como "Aprovado", "Pendent…" at bounding box center [168, 112] width 182 height 13
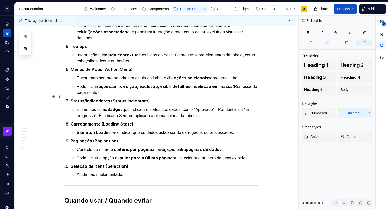
click at [135, 106] on p "Elementos como Badges que indicam o status dos dados, como "Aprovado", "Pendent…" at bounding box center [168, 112] width 182 height 13
click at [207, 106] on p "Elementos como Badges que indicam o status dos dados, como "Aprovado", "Pendent…" at bounding box center [168, 112] width 182 height 13
click at [96, 110] on p "Elementos como Badges que indicam o status dos dados, como "Aprovado", "Pendent…" at bounding box center [168, 112] width 182 height 13
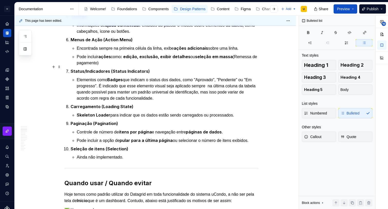
scroll to position [509, 0]
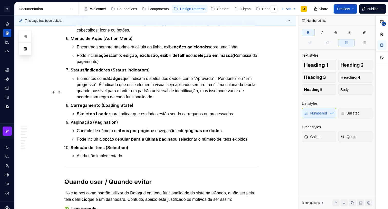
click at [136, 102] on p "Carregamento (Loading State)" at bounding box center [165, 105] width 188 height 6
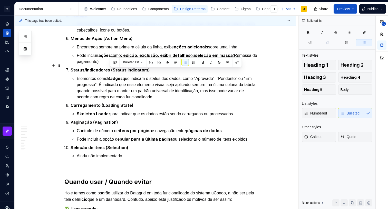
drag, startPoint x: 110, startPoint y: 72, endPoint x: 211, endPoint y: 66, distance: 100.4
click at [180, 86] on p "Elementos como Badges que indicam o status dos dados, como "Aprovado", "Pendent…" at bounding box center [168, 87] width 182 height 25
click at [212, 61] on button "button" at bounding box center [210, 62] width 7 height 7
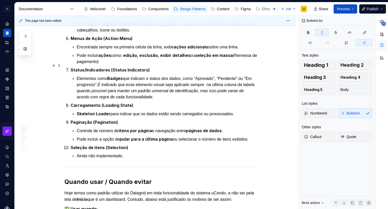
click at [149, 83] on em "É indicado que esse elemento visual seja aplicado sempre na última coluna da ta…" at bounding box center [166, 91] width 179 height 17
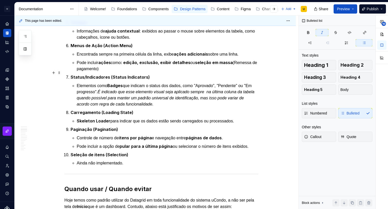
scroll to position [499, 0]
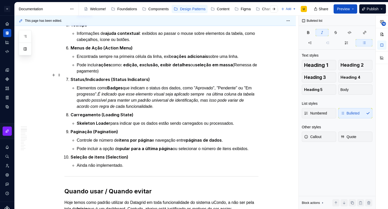
click at [112, 92] on em "É indicado que esse elemento visual seja aplicado sempre na última coluna da ta…" at bounding box center [166, 100] width 179 height 17
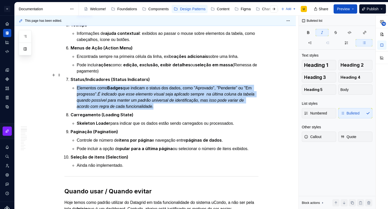
click at [111, 92] on em "É indicado que esse elemento visual seja aplicado sempre na última coluna da ta…" at bounding box center [166, 100] width 179 height 17
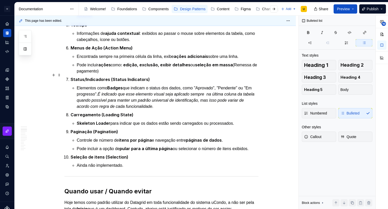
click at [111, 92] on em "É indicado que esse elemento visual seja aplicado sempre na última coluna da ta…" at bounding box center [166, 100] width 179 height 17
click at [180, 93] on p "Elementos como Badges que indicam o status dos dados, como "Aprovado", "Pendent…" at bounding box center [168, 97] width 182 height 25
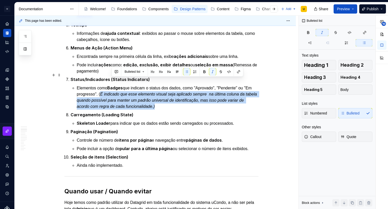
drag, startPoint x: 189, startPoint y: 92, endPoint x: 111, endPoint y: 81, distance: 78.7
click at [111, 85] on p "Elementos como Badges que indicam o status dos dados, como "Aprovado", "Pendent…" at bounding box center [168, 97] width 182 height 25
click at [143, 92] on em "É indicado que esse elemento visual seja aplicado sempre na última coluna da ta…" at bounding box center [167, 100] width 181 height 17
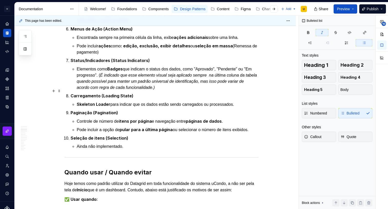
scroll to position [519, 0]
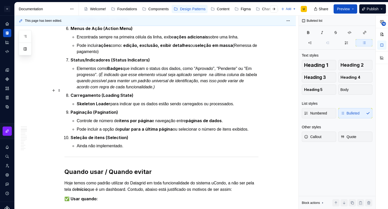
click at [161, 101] on p "Skeleton Loader para indicar que os dados estão sendo carregados ou processados." at bounding box center [168, 104] width 182 height 6
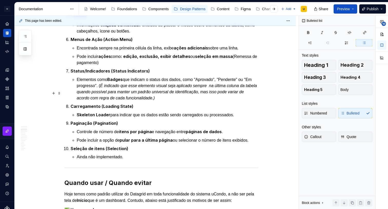
scroll to position [503, 0]
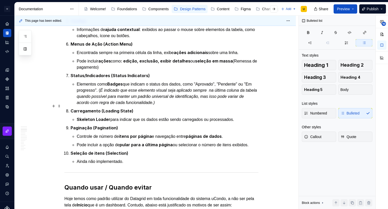
click at [245, 116] on p "Skeleton Loader para indicar que os dados estão sendo carregados ou processados." at bounding box center [168, 119] width 182 height 6
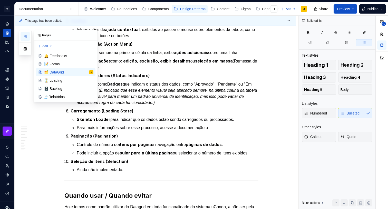
click at [21, 37] on button "button" at bounding box center [25, 36] width 9 height 9
click at [220, 125] on p "Para mais informações sobre esse processo, acesse a documentação o" at bounding box center [168, 128] width 182 height 6
click at [218, 125] on p "Para mais informações sobre esse processo, acesse a documentação dos patterns d…" at bounding box center [168, 128] width 182 height 6
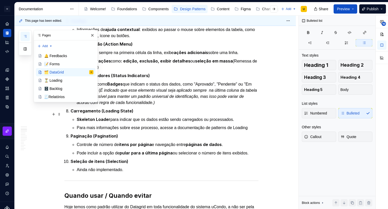
click at [240, 125] on p "Para mais informações sobre esse processo, acesse a documentação de patterns de…" at bounding box center [168, 128] width 182 height 6
click at [0, 0] on button "Page tree" at bounding box center [0, 0] width 0 height 0
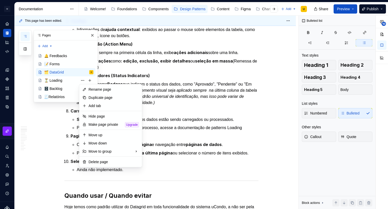
click at [61, 73] on div "Pages Add Accessibility guide for tree Page tree. Navigate the tree with the ar…" at bounding box center [58, 66] width 79 height 72
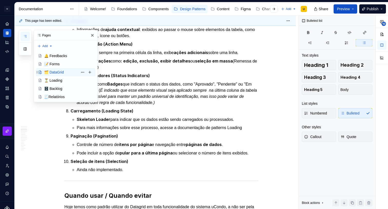
click at [56, 73] on div "🗂️ DataGrid" at bounding box center [54, 72] width 20 height 5
click at [58, 78] on div "⏳ Loading" at bounding box center [53, 80] width 18 height 5
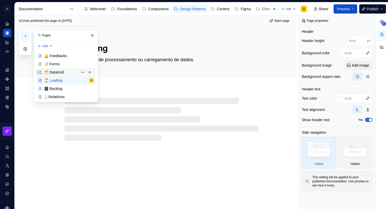
click at [58, 70] on div "🗂️ DataGrid" at bounding box center [54, 72] width 20 height 5
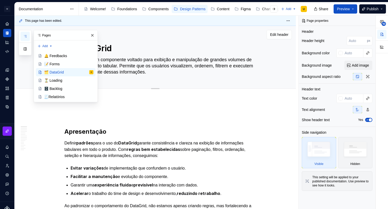
click at [94, 36] on button "button" at bounding box center [92, 35] width 7 height 7
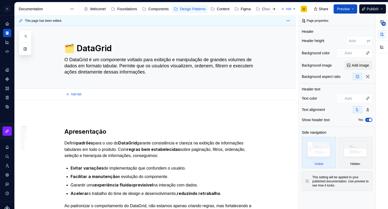
type textarea "*"
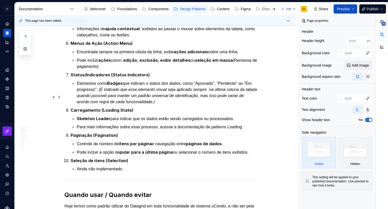
scroll to position [507, 0]
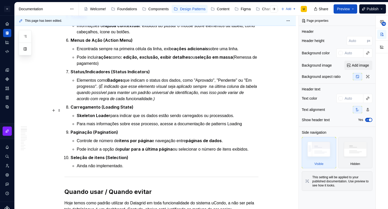
click at [248, 121] on p "Para mais informações sobre esse processo, acesse a documentação de patterns Lo…" at bounding box center [168, 124] width 182 height 6
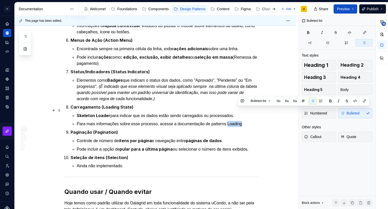
click at [248, 121] on p "Para mais informações sobre esse processo, acesse a documentação de patterns Lo…" at bounding box center [168, 124] width 182 height 6
click at [365, 100] on button "button" at bounding box center [364, 100] width 7 height 7
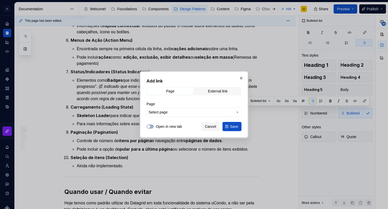
click at [164, 111] on span "Select page" at bounding box center [157, 112] width 19 height 5
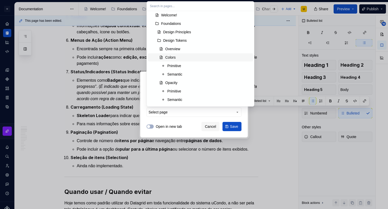
scroll to position [0, 0]
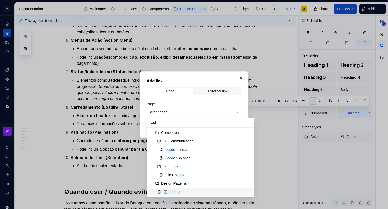
type input "load"
click at [175, 191] on mark "Load" at bounding box center [171, 192] width 8 height 4
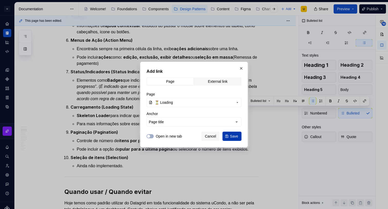
click at [228, 136] on button "Save" at bounding box center [231, 136] width 19 height 9
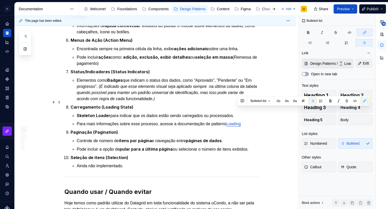
click at [221, 113] on p "Skeleton Loader para indicar que os dados estão sendo carregados ou processados." at bounding box center [168, 116] width 182 height 6
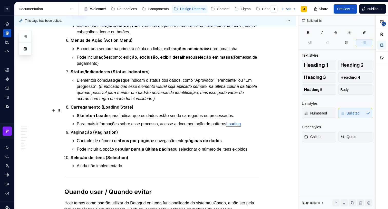
click at [174, 121] on p "Para mais informações sobre esse processo, acesse a documentação de patterns Lo…" at bounding box center [168, 124] width 182 height 6
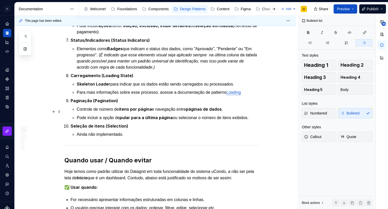
scroll to position [534, 0]
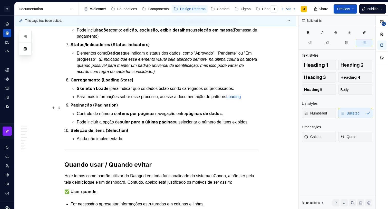
click at [255, 119] on p "Pode incluir a opção de pular para a última página ou selecionar o número de it…" at bounding box center [168, 122] width 182 height 6
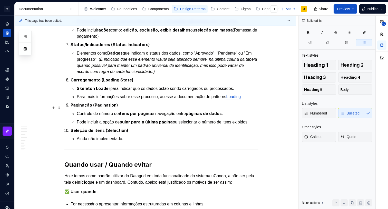
click at [256, 119] on p "Pode incluir a opção de pular para a última página ou selecionar o número de it…" at bounding box center [168, 122] width 182 height 6
click at [258, 119] on p "Pode incluir a opção de pular para a última página ou selecionar o número de it…" at bounding box center [168, 122] width 182 height 6
type textarea "*"
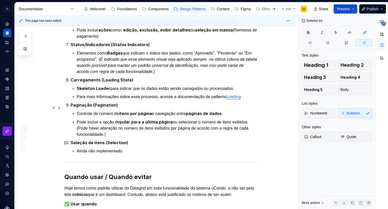
scroll to position [540, 0]
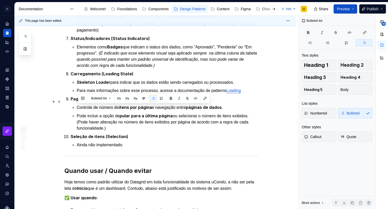
drag, startPoint x: 125, startPoint y: 113, endPoint x: 118, endPoint y: 106, distance: 10.2
click at [76, 108] on li "Paginação (Pagination) Controle de número de itens por página e navegação entre…" at bounding box center [165, 114] width 188 height 36
drag, startPoint x: 182, startPoint y: 98, endPoint x: 169, endPoint y: 103, distance: 13.9
click at [182, 98] on button "button" at bounding box center [178, 98] width 7 height 7
click at [118, 120] on em "(Pode haver alteração no número de itens exibidos por página de acordo com a re…" at bounding box center [163, 125] width 173 height 11
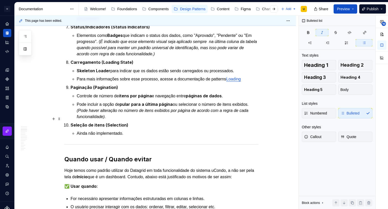
scroll to position [558, 0]
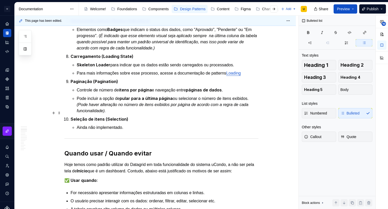
click at [138, 125] on p "Ainda não implementado." at bounding box center [168, 128] width 182 height 6
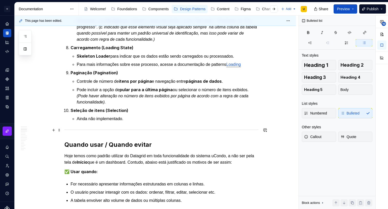
scroll to position [597, 0]
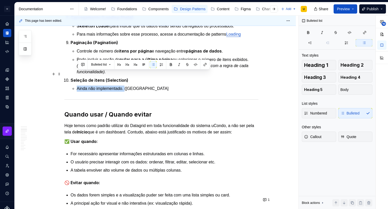
drag, startPoint x: 129, startPoint y: 73, endPoint x: 78, endPoint y: 74, distance: 51.0
click at [78, 86] on p "Ainda não implementado. ([GEOGRAPHIC_DATA]" at bounding box center [168, 89] width 182 height 6
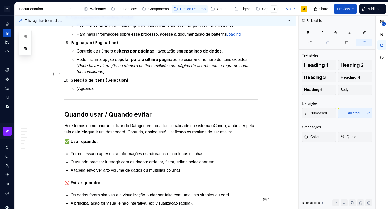
click at [101, 86] on p "(Aguardar" at bounding box center [168, 89] width 182 height 6
drag, startPoint x: 127, startPoint y: 75, endPoint x: 132, endPoint y: 74, distance: 4.6
click at [127, 86] on p "(Aguardar implementação para documentar" at bounding box center [168, 89] width 182 height 6
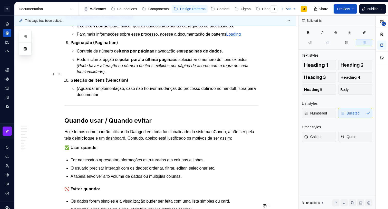
click at [113, 86] on p "(Aguardar implementação, caso não houver mudanças do processo definido no hando…" at bounding box center [168, 92] width 182 height 12
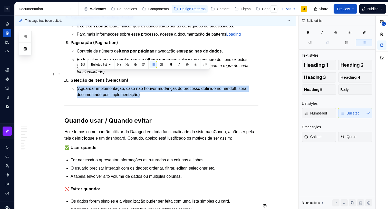
drag, startPoint x: 148, startPoint y: 80, endPoint x: 85, endPoint y: 69, distance: 64.0
click at [77, 86] on li "(Aguardar implementação, caso não houver mudanças do processo definido no hando…" at bounding box center [168, 92] width 182 height 12
click at [180, 63] on button "button" at bounding box center [178, 64] width 7 height 7
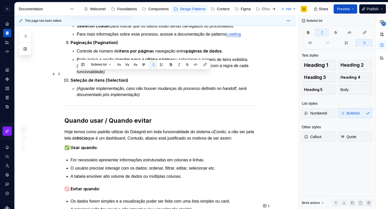
click at [162, 86] on p "(Aguardar implementação, caso não houver mudanças do processo definido no hando…" at bounding box center [168, 92] width 182 height 12
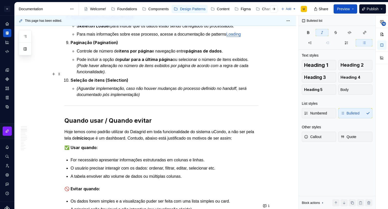
click at [188, 86] on em "(Aguardar implementação, caso não houver mudanças do processo definido no hando…" at bounding box center [162, 91] width 171 height 11
click at [189, 86] on em "(Aguardar implementação, caso não houver mudanças do processo definido no hando…" at bounding box center [162, 91] width 171 height 11
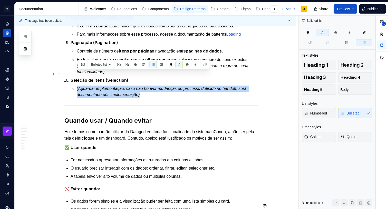
click at [187, 86] on em "(Aguardar implementação, caso não houver mudanças do processo definido no hando…" at bounding box center [162, 91] width 171 height 11
click at [189, 86] on em "(Aguardar implementação, caso não houver mudanças do processo definido no hando…" at bounding box center [162, 91] width 171 height 11
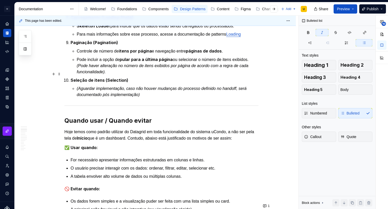
click at [188, 86] on em "(Aguardar implementação, caso não houver mudanças do processo definido no hando…" at bounding box center [162, 91] width 171 height 11
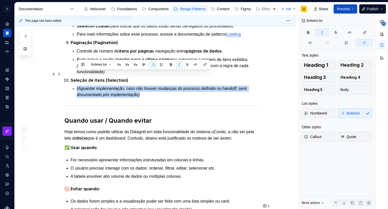
click at [188, 86] on em "(Aguardar implementação, caso não houver mudanças do processo definido no hando…" at bounding box center [162, 91] width 171 height 11
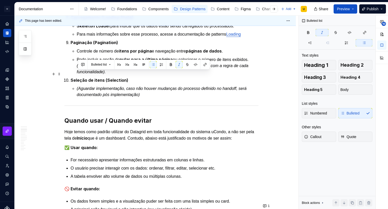
click at [186, 86] on em "(Aguardar implementação, caso não houver mudanças do processo definido no hando…" at bounding box center [162, 91] width 171 height 11
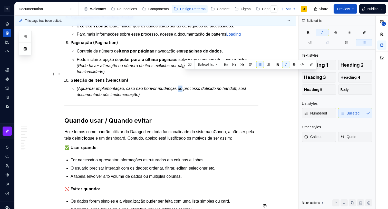
click at [186, 86] on em "(Aguardar implementação, caso não houver mudanças do processo definido no hando…" at bounding box center [162, 91] width 171 height 11
drag, startPoint x: 215, startPoint y: 74, endPoint x: 247, endPoint y: 72, distance: 32.4
click at [247, 86] on em "(Aguardar implementação, caso não houver mudanças no processo definido no hando…" at bounding box center [162, 91] width 171 height 11
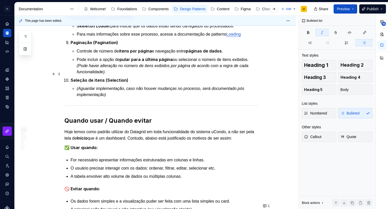
click at [137, 86] on p "(Aguardar implementação, caso não houver mudanças no processo, será documentado…" at bounding box center [168, 92] width 182 height 12
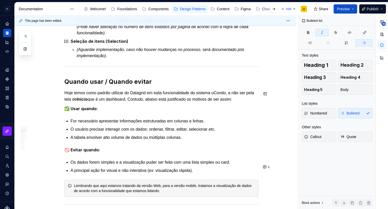
scroll to position [638, 0]
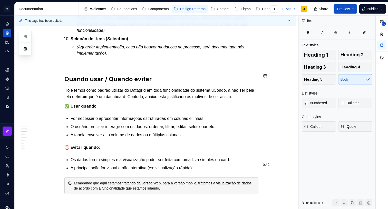
click at [147, 87] on p "Hoje temos como padrão utilizar do Datagrid em toda funcionalidade do sistema u…" at bounding box center [161, 93] width 194 height 13
click at [165, 87] on p "Hoje temos como padrão utilizar do DataGrid em toda funcionalidade do sistema u…" at bounding box center [161, 93] width 194 height 13
drag, startPoint x: 82, startPoint y: 82, endPoint x: 75, endPoint y: 82, distance: 7.5
click at [82, 87] on p "Hoje temos como padrão utilizar do DataGrid em toda funcionalidade do sistema u…" at bounding box center [161, 93] width 194 height 13
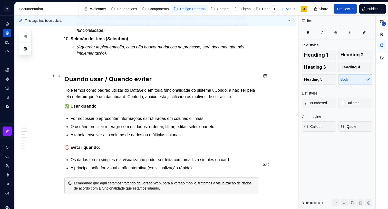
click at [75, 87] on p "Hoje temos como padrão utilizar do DataGrid em toda funcionalidade do sistema u…" at bounding box center [161, 93] width 194 height 13
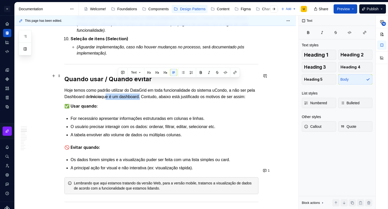
drag, startPoint x: 116, startPoint y: 83, endPoint x: 154, endPoint y: 83, distance: 38.0
click at [154, 87] on p "Hoje temos como padrão utilizar do DataGrid em toda funcionalidade do sistema u…" at bounding box center [161, 93] width 194 height 13
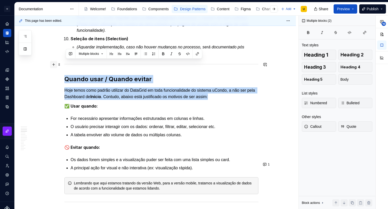
drag, startPoint x: 233, startPoint y: 82, endPoint x: 54, endPoint y: 65, distance: 180.3
copy div "Quando usar / Quando evitar Hoje temos como padrão utilizar do DataGrid em toda…"
click at [128, 87] on p "Hoje temos como padrão utilizar do DataGrid em toda funcionalidade do sistema u…" at bounding box center [161, 93] width 194 height 13
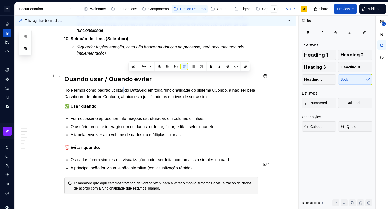
click at [128, 87] on p "Hoje temos como padrão utilizar do DataGrid em toda funcionalidade do sistema u…" at bounding box center [161, 93] width 194 height 13
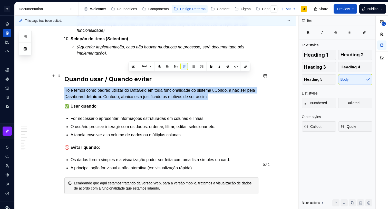
click at [128, 87] on p "Hoje temos como padrão utilizar do DataGrid em toda funcionalidade do sistema u…" at bounding box center [161, 93] width 194 height 13
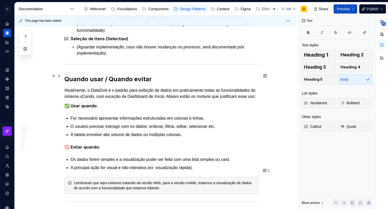
click at [100, 87] on p "Atualmente, o DataGrid é o padrão para exibição de dados em praticamente todas …" at bounding box center [161, 93] width 194 height 12
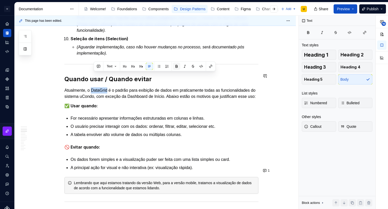
click at [178, 66] on button "button" at bounding box center [176, 66] width 7 height 7
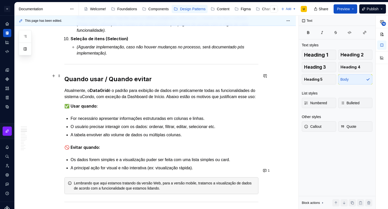
click at [164, 87] on p "Atualmente, o DataGrid é o padrão para exibição de dados em praticamente todas …" at bounding box center [161, 93] width 194 height 13
click at [123, 87] on p "Atualmente, o DataGrid é o padrão para exibição de dados em praticamente todas …" at bounding box center [161, 93] width 194 height 13
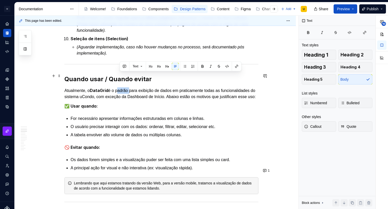
click at [123, 87] on p "Atualmente, o DataGrid é o padrão para exibição de dados em praticamente todas …" at bounding box center [161, 93] width 194 height 13
click at [122, 87] on p "Atualmente, o DataGrid é o padrão para exibição de dados em praticamente todas …" at bounding box center [161, 93] width 194 height 13
drag, startPoint x: 120, startPoint y: 76, endPoint x: 190, endPoint y: 72, distance: 70.6
click at [179, 87] on p "Atualmente, o DataGrid é o padrão para exibição de dados em praticamente todas …" at bounding box center [161, 93] width 194 height 13
click at [202, 67] on button "button" at bounding box center [202, 66] width 7 height 7
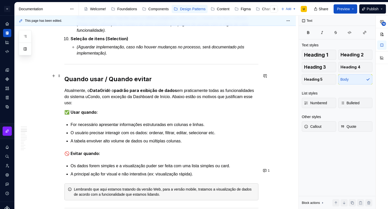
click at [191, 87] on p "Atualmente, o DataGrid é o padrão para exibição de dados em praticamente todas …" at bounding box center [161, 96] width 194 height 19
click at [252, 87] on p "Atualmente, o DataGrid é o padrão para exibição de dados em praticamente todas …" at bounding box center [161, 96] width 194 height 19
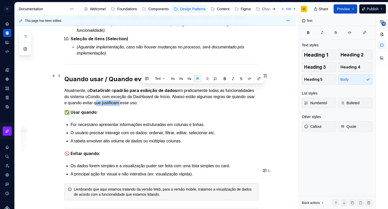
drag, startPoint x: 167, startPoint y: 87, endPoint x: 142, endPoint y: 89, distance: 24.9
click at [142, 89] on p "Atualmente, o DataGrid é o padrão para exibição de dados em praticamente todas …" at bounding box center [161, 96] width 194 height 19
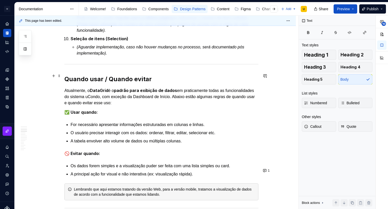
click at [78, 87] on p "Atualmente, o DataGrid é o padrão para exibição de dados em praticamente todas …" at bounding box center [161, 96] width 194 height 19
click at [159, 88] on p "Atualmente, o DataGrid é o padrão para exibição de dados em praticamente todas …" at bounding box center [161, 96] width 194 height 19
click at [214, 88] on p "Atualmente, o DataGrid é o padrão para exibição de dados em praticamente todas …" at bounding box center [161, 96] width 194 height 19
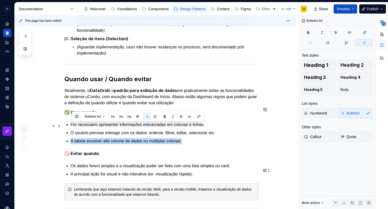
drag, startPoint x: 189, startPoint y: 126, endPoint x: 66, endPoint y: 124, distance: 122.9
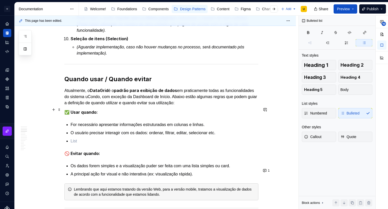
click at [72, 122] on p "For necessário apresentar informações estruturadas em colunas e linhas." at bounding box center [165, 125] width 188 height 6
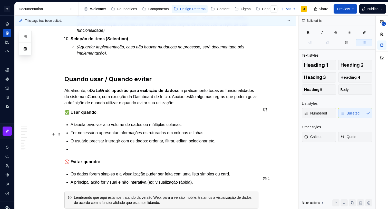
click at [77, 131] on ul "A tabela envolver alto volume de dados ou múltiplas colunas. For necessário apr…" at bounding box center [165, 137] width 188 height 31
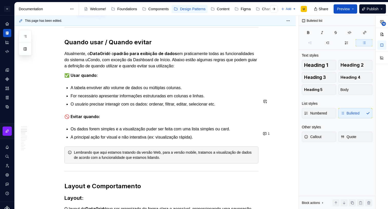
scroll to position [676, 0]
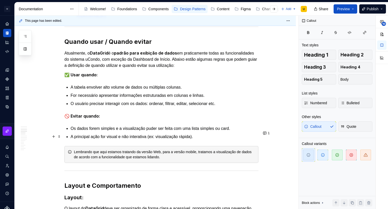
click at [85, 150] on div "Lembrando que aqui estamos tratando da versão Web, para a versão mobile, tratam…" at bounding box center [164, 155] width 181 height 10
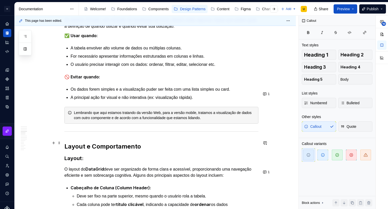
scroll to position [717, 0]
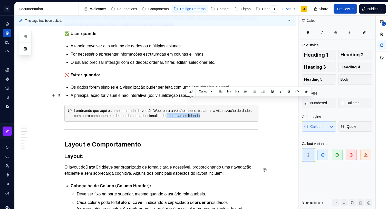
drag, startPoint x: 186, startPoint y: 101, endPoint x: 221, endPoint y: 101, distance: 34.6
click at [221, 108] on div "Lembrando que aqui estamos tratando da versão Web, para a versão mobile, tratam…" at bounding box center [164, 113] width 181 height 10
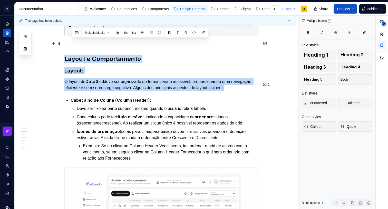
scroll to position [797, 0]
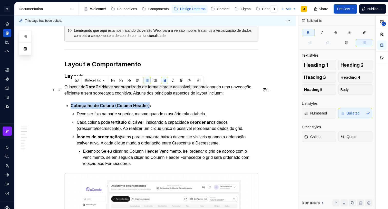
drag, startPoint x: 99, startPoint y: 39, endPoint x: 149, endPoint y: 89, distance: 70.4
click at [150, 103] on strong "Cabeçalho de Coluna (Column Header):" at bounding box center [111, 105] width 81 height 5
copy strong "Cabeçalho de Coluna (Column Header)"
click at [121, 103] on strong "Cabeçalho de Coluna (Column Header):" at bounding box center [111, 105] width 81 height 5
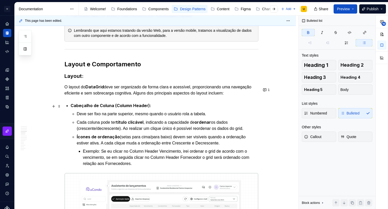
click at [113, 119] on p "Cada coluna pode ter título clicável , indicando a capacidade de ordenar os dad…" at bounding box center [168, 125] width 182 height 13
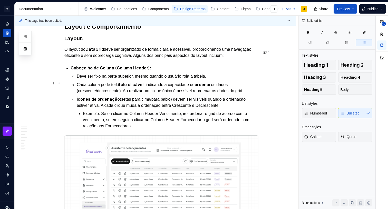
scroll to position [837, 0]
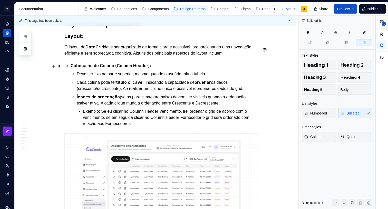
click at [125, 80] on strong "título clicável" at bounding box center [129, 82] width 27 height 5
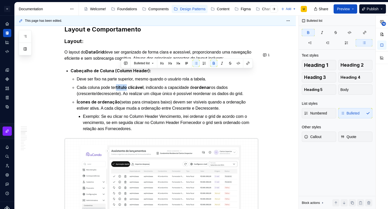
scroll to position [831, 0]
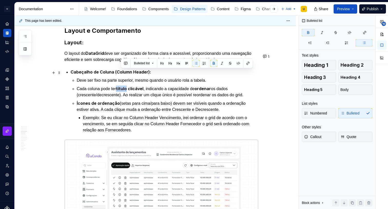
click at [121, 86] on strong "título clicável" at bounding box center [129, 88] width 27 height 5
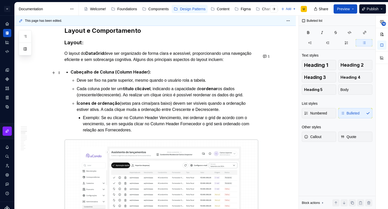
click at [146, 86] on strong "título clicável" at bounding box center [136, 88] width 27 height 5
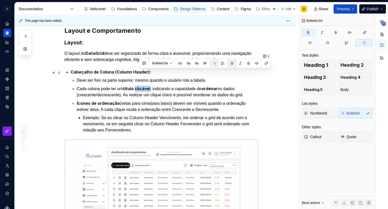
click at [146, 86] on strong "título clicável" at bounding box center [136, 88] width 27 height 5
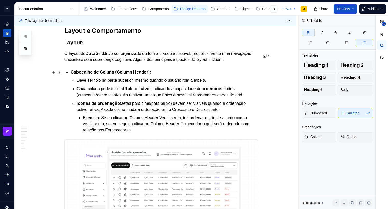
click at [146, 86] on strong "título clicável" at bounding box center [136, 88] width 27 height 5
click at [131, 86] on strong "título clicável" at bounding box center [136, 88] width 27 height 5
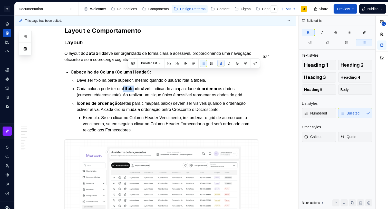
click at [222, 63] on button "button" at bounding box center [220, 63] width 7 height 7
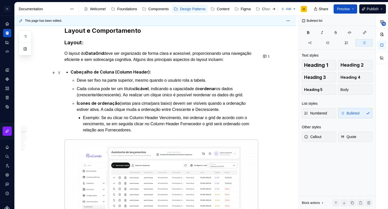
click at [170, 86] on p "Cada coluna pode ter um título clicável , indicando a capacidade de ordenar os …" at bounding box center [168, 92] width 182 height 13
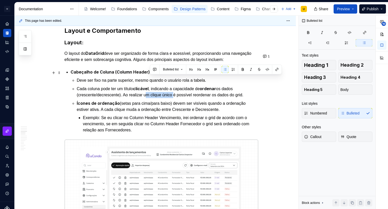
drag, startPoint x: 150, startPoint y: 80, endPoint x: 180, endPoint y: 77, distance: 30.1
click at [180, 86] on p "Cada coluna pode ter um título clicável , indicando a capacidade de ordenar os …" at bounding box center [168, 92] width 182 height 13
click at [243, 69] on button "button" at bounding box center [242, 69] width 7 height 7
click at [179, 101] on p "Ícones de ordenação (setas para cima/para baixo) devem ser visíveis quando a or…" at bounding box center [168, 107] width 182 height 13
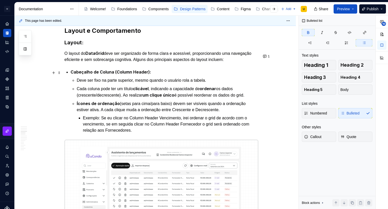
click at [151, 93] on strong "um clique único" at bounding box center [158, 95] width 32 height 5
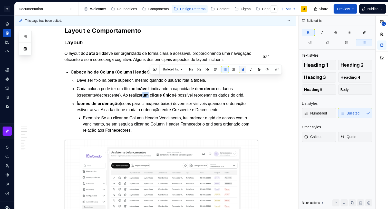
click at [242, 70] on button "button" at bounding box center [242, 69] width 7 height 7
click at [174, 101] on p "Ícones de ordenação (setas para cima/para baixo) devem ser visíveis quando a or…" at bounding box center [168, 107] width 182 height 13
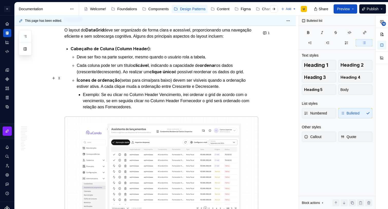
scroll to position [851, 0]
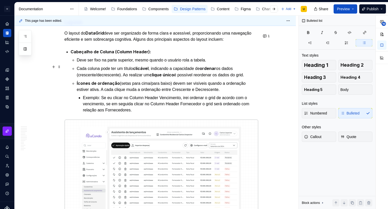
click at [205, 80] on p "Ícones de ordenação (setas para cima/para baixo) devem ser visíveis quando a or…" at bounding box center [168, 86] width 182 height 13
click at [105, 80] on p "Ícones de ordenação (setas para cima/para baixo) devem ser visíveis quando a or…" at bounding box center [168, 86] width 182 height 13
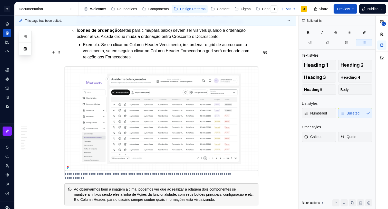
scroll to position [924, 0]
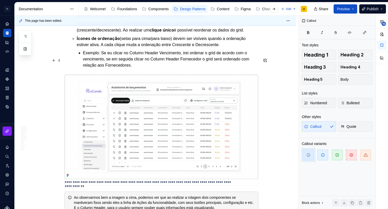
scroll to position [878, 0]
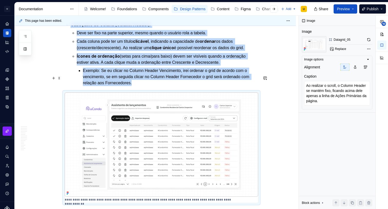
click at [100, 104] on img at bounding box center [161, 145] width 193 height 104
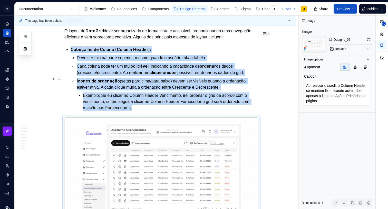
scroll to position [855, 0]
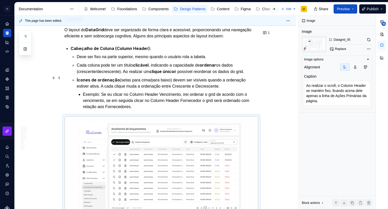
click at [164, 92] on p "Exemplo: Se eu clicar no Column Header Vencimento, irei ordenar o grid de acord…" at bounding box center [170, 101] width 175 height 18
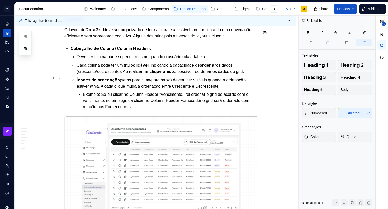
click at [187, 92] on p "Exemplo: Se eu clicar no Column Header "Vencimento, irei ordenar o grid de acor…" at bounding box center [170, 101] width 175 height 18
click at [187, 92] on p "Exemplo: Se eu clicar no Column Header “Vencimento, irei ordenar o grid de acor…" at bounding box center [170, 101] width 175 height 18
click at [191, 92] on p "Exemplo: Se eu clicar no Column Header “Vencimento", irei ordenar o grid de aco…" at bounding box center [170, 101] width 175 height 18
click at [213, 92] on p "Exemplo: Se eu clicar no Column Header “Vencimento”, irei ordenar o grid de aco…" at bounding box center [170, 101] width 175 height 18
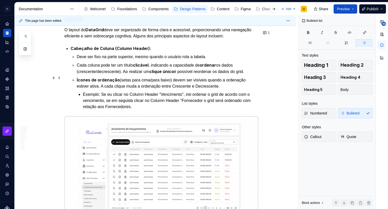
click at [214, 92] on p "Exemplo: Se eu clicar no Column Header “Vencimento”, irei ordenar o grid de aco…" at bounding box center [170, 101] width 175 height 18
drag, startPoint x: 174, startPoint y: 77, endPoint x: 189, endPoint y: 76, distance: 14.9
click at [189, 92] on p "Exemplo: Se eu clicar no Column Header “Vencimento”, irei ordenar o grid de aco…" at bounding box center [170, 101] width 175 height 18
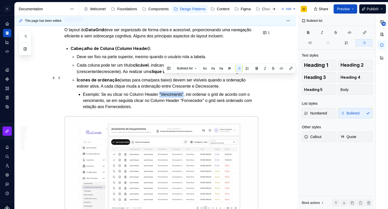
drag, startPoint x: 189, startPoint y: 76, endPoint x: 163, endPoint y: 76, distance: 26.2
click at [163, 92] on p "Exemplo: Se eu clicar no Column Header “Vencimento”, irei ordenar o grid de aco…" at bounding box center [170, 101] width 175 height 18
click at [257, 69] on button "button" at bounding box center [256, 68] width 7 height 7
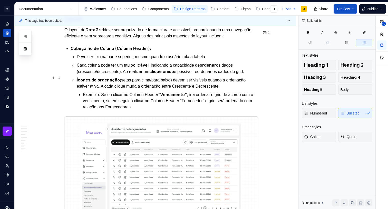
click at [207, 92] on p "Exemplo: Se eu clicar no Column Header “Vencimento” , irei ordenar o grid de ac…" at bounding box center [170, 101] width 175 height 19
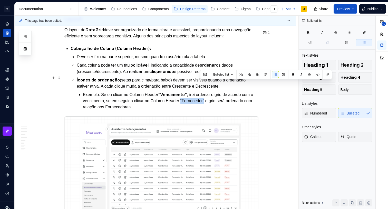
drag, startPoint x: 200, startPoint y: 83, endPoint x: 226, endPoint y: 82, distance: 25.4
click at [226, 92] on p "Exemplo: Se eu clicar no Column Header “Vencimento” , irei ordenar o grid de ac…" at bounding box center [170, 101] width 175 height 19
click at [294, 74] on button "button" at bounding box center [292, 74] width 7 height 7
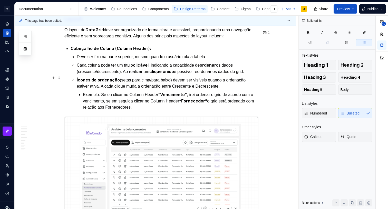
click at [247, 92] on p "Exemplo: Se eu clicar no Column Header “Vencimento” , irei ordenar o grid de ac…" at bounding box center [170, 101] width 175 height 19
click at [198, 92] on p "Exemplo: Se eu clicar no Column Header “Vencimento” , irei ordenar o grid de ac…" at bounding box center [170, 101] width 175 height 19
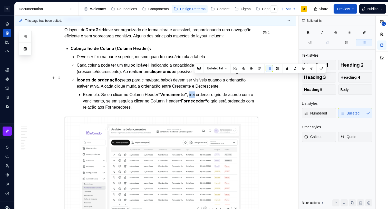
click at [198, 92] on p "Exemplo: Se eu clicar no Column Header “Vencimento” , irei ordenar o grid de ac…" at bounding box center [170, 101] width 175 height 19
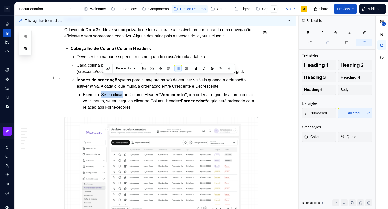
drag, startPoint x: 125, startPoint y: 77, endPoint x: 103, endPoint y: 77, distance: 21.5
click at [103, 92] on p "Exemplo: Se eu clicar no Column Header “Vencimento” , irei ordenar o grid de ac…" at bounding box center [170, 101] width 175 height 19
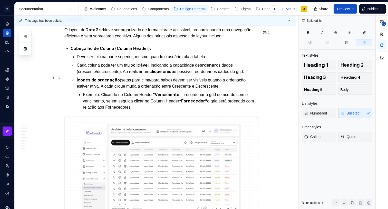
click at [190, 92] on p "Exemplo: Clicando no Column Header “Vencimento” , irei ordenar o grid de acordo…" at bounding box center [170, 101] width 175 height 19
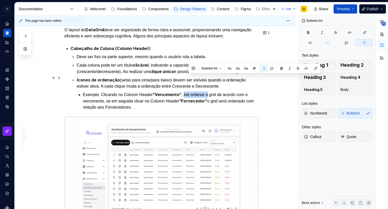
drag, startPoint x: 204, startPoint y: 78, endPoint x: 188, endPoint y: 78, distance: 16.2
click at [188, 92] on p "Exemplo: Clicando no Column Header “Vencimento” , irei ordenar o grid de acordo…" at bounding box center [170, 101] width 175 height 19
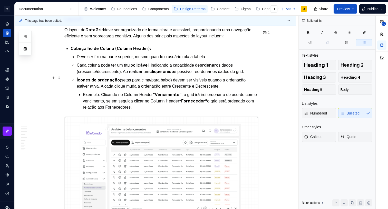
click at [210, 92] on p "Exemplo: Clicando no Column Header “Vencimento” , o grid irá irei ordenar o de …" at bounding box center [170, 101] width 175 height 19
click at [225, 92] on p "Exemplo: Clicando no Column Header “Vencimento” , o grid irá ordenar o de acord…" at bounding box center [170, 101] width 175 height 19
click at [207, 92] on p "Exemplo: Clicando no Column Header “Vencimento” , o grid irá ordenar de acordo …" at bounding box center [170, 101] width 175 height 19
drag, startPoint x: 112, startPoint y: 84, endPoint x: 123, endPoint y: 84, distance: 11.3
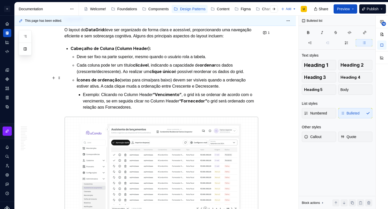
click at [123, 92] on p "Exemplo: Clicando no Column Header “Vencimento” , o grid irá se ordenar de acor…" at bounding box center [170, 101] width 175 height 19
click at [124, 92] on p "Exemplo: Clicando no Column Header “Vencimento” , o grid irá se ordenar de acor…" at bounding box center [170, 101] width 175 height 19
drag, startPoint x: 125, startPoint y: 84, endPoint x: 113, endPoint y: 84, distance: 12.3
click at [113, 92] on p "Exemplo: Clicando no Column Header “Vencimento” , o grid irá se ordenar de acor…" at bounding box center [170, 101] width 175 height 19
click at [135, 92] on p "Exemplo: Clicando no Column Header “Vencimento” , o grid irá se ordenar de acor…" at bounding box center [170, 101] width 175 height 19
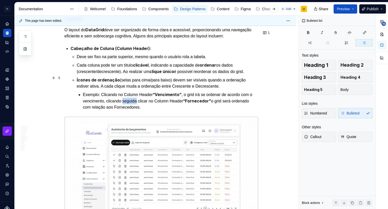
click at [135, 92] on p "Exemplo: Clicando no Column Header “Vencimento” , o grid irá se ordenar de acor…" at bounding box center [170, 101] width 175 height 19
drag, startPoint x: 156, startPoint y: 83, endPoint x: 128, endPoint y: 85, distance: 28.3
click at [128, 92] on p "Exemplo: Clicando no Column Header “Vencimento” , o grid irá se ordenar de acor…" at bounding box center [170, 101] width 175 height 19
click at [201, 92] on p "Exemplo: Clicando no Column Header “Vencimento” , o grid irá se ordenar de acor…" at bounding box center [170, 101] width 175 height 19
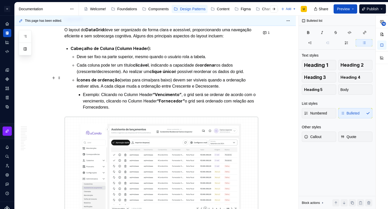
click at [213, 92] on p "Exemplo: Clicando no Column Header “Vencimento” , o grid será se ordenar de aco…" at bounding box center [170, 101] width 175 height 19
click at [224, 92] on p "Exemplo: Clicando no Column Header “Vencimento” , o grid será ordenar de acordo…" at bounding box center [170, 101] width 175 height 19
click at [249, 92] on p "Exemplo: Clicando no Column Header “Vencimento” , o grid será ordenado de acord…" at bounding box center [170, 101] width 175 height 19
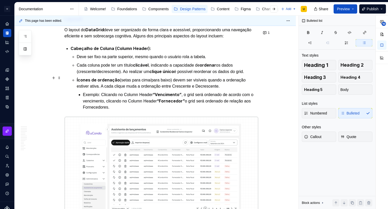
click at [100, 92] on p "Exemplo: Clicando no Column Header “Vencimento” , o grid será ordenado de acord…" at bounding box center [170, 101] width 175 height 19
click at [95, 92] on p "Exemplo: Clicando no Column Header “Vencimento” , o grid será ordenado de acord…" at bounding box center [170, 101] width 175 height 19
click at [111, 92] on p "Exemplo: Clicando no Column Header “Vencimento” , o grid será ordenado de acord…" at bounding box center [170, 101] width 175 height 19
click at [147, 92] on p "Exemplo: Clicando no Column Header “Vencimento” , o grid será ordenado de acord…" at bounding box center [170, 101] width 175 height 19
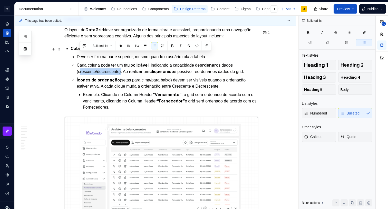
drag, startPoint x: 80, startPoint y: 56, endPoint x: 123, endPoint y: 54, distance: 43.9
click at [123, 62] on p "Cada coluna pode ter um título clicável , indicando a capacidade de ordenar os …" at bounding box center [168, 68] width 182 height 13
copy p "crescente/decrescente"
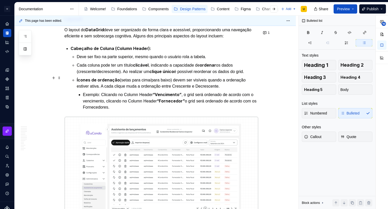
click at [97, 92] on p "Exemplo: Clicando no Column Header “Vencimento” , o grid será ordenado de acord…" at bounding box center [170, 101] width 175 height 19
click at [120, 92] on p "Exemplo: Clicando no Column Header “Vencimento” , o grid será ordenado de acord…" at bounding box center [170, 101] width 175 height 19
click at [122, 92] on p "Exemplo: Clicando no Column Header “Vencimento” , o grid será ordenado de acord…" at bounding box center [170, 101] width 175 height 19
click at [121, 92] on p "Exemplo: Clicando no Column Header “Vencimento” , o grid será ordenado de acord…" at bounding box center [170, 101] width 175 height 19
click at [167, 92] on p "Exemplo: Clicando no Column Header “Vencimento” , o grid será ordenado de acord…" at bounding box center [170, 101] width 175 height 19
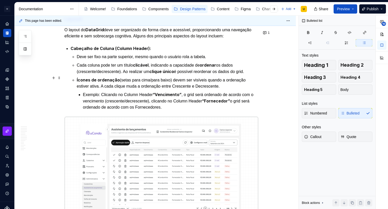
click at [184, 92] on p "Exemplo: Clicando no Column Header “Vencimento” , o grid será ordenado de acord…" at bounding box center [170, 101] width 175 height 19
click at [187, 92] on p "Exemplo: Clicando no Column Header “Vencimento” , o grid será ordenado de acord…" at bounding box center [170, 101] width 175 height 19
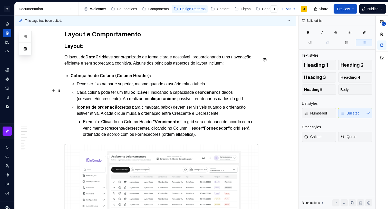
scroll to position [825, 0]
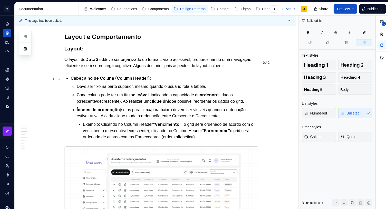
click at [125, 92] on p "Cada coluna pode ter um título clicável , indicando a capacidade de ordenar os …" at bounding box center [168, 98] width 182 height 13
click at [124, 92] on p "Cada coluna pode ter um título clicável , indicando a capacidade de ordenar os …" at bounding box center [168, 98] width 182 height 13
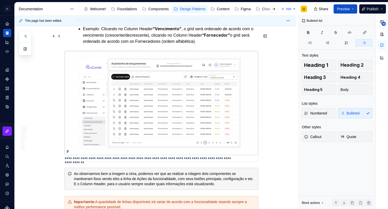
scroll to position [920, 0]
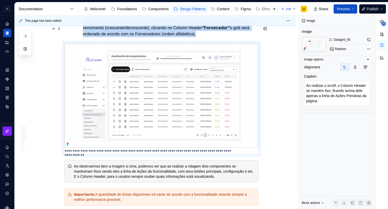
scroll to position [935, 0]
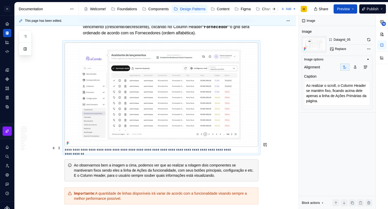
click at [208, 163] on div "Ao observarmos bem a imagem a cima, podemos ver que ao realizar a rolagem dois …" at bounding box center [164, 170] width 181 height 15
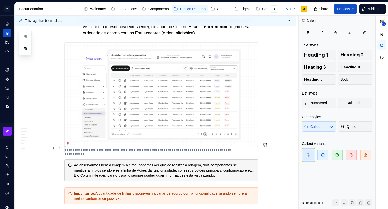
click at [106, 163] on div "Ao observarmos bem a imagem a cima, podemos ver que ao realizar a rolagem, dois…" at bounding box center [164, 170] width 181 height 15
click at [104, 163] on div "Ao observarmos bem a imagem a cima, podemos ver que ao realizar a rolagem, dois…" at bounding box center [164, 170] width 181 height 15
click at [136, 163] on div "Ao observarmos bem a imagem a cima, podemos ver que ao realizar a rolagem, dois…" at bounding box center [164, 170] width 181 height 15
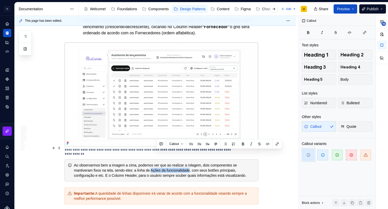
drag, startPoint x: 159, startPoint y: 153, endPoint x: 197, endPoint y: 152, distance: 38.2
click at [197, 163] on div "Ao observarmos bem a imagem a cima, podemos ver que ao realizar a rolagem, dois…" at bounding box center [164, 170] width 181 height 15
click at [160, 163] on div "Ao observarmos bem a imagem a cima, podemos ver que ao realizar a rolagem, dois…" at bounding box center [164, 170] width 181 height 15
click at [243, 144] on button "button" at bounding box center [242, 144] width 7 height 7
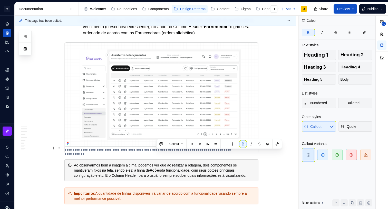
click at [103, 163] on div "Ao observarmos bem a imagem a cima, podemos ver que ao realizar a rolagem, dois…" at bounding box center [164, 170] width 181 height 15
click at [101, 163] on div "Ao observarmos bem a imagem a cima, podemos ver que ao realizar a rolagem, dois…" at bounding box center [164, 170] width 181 height 15
click at [106, 163] on div "Ao observarmos bem a imagem a cima, podemos ver que ao realizar a rolagem, dois…" at bounding box center [164, 170] width 181 height 15
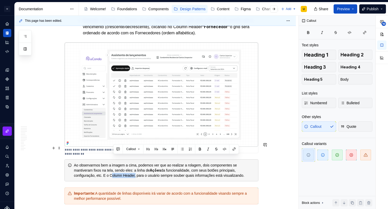
drag, startPoint x: 113, startPoint y: 159, endPoint x: 140, endPoint y: 157, distance: 26.2
click at [140, 163] on div "Ao observarmos bem a imagem a cima, podemos ver que ao realizar a rolagem, dois…" at bounding box center [164, 170] width 181 height 15
click at [200, 149] on button "button" at bounding box center [199, 149] width 7 height 7
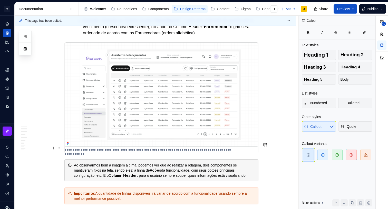
click at [174, 163] on div "Ao observarmos bem a imagem a cima, podemos ver que ao realizar a rolagem, dois…" at bounding box center [164, 170] width 181 height 15
click at [161, 168] on strong "Ações" at bounding box center [155, 170] width 11 height 4
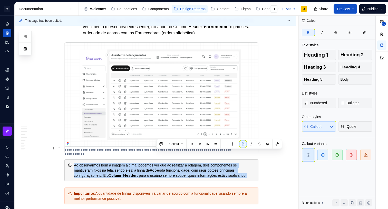
click at [161, 168] on strong "Ações" at bounding box center [155, 170] width 11 height 4
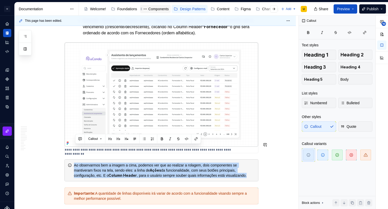
copy div "Ao observarmos bem a imagem a cima, podemos ver que ao realizar a rolagem, dois…"
click at [155, 163] on div "Ao observarmos bem a imagem a cima, podemos ver que ao realizar a rolagem, dois…" at bounding box center [164, 170] width 181 height 15
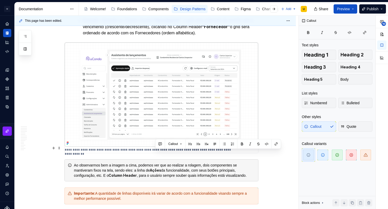
click at [155, 163] on div "Ao observarmos bem a imagem a cima, podemos ver que ao realizar a rolagem, dois…" at bounding box center [164, 170] width 181 height 15
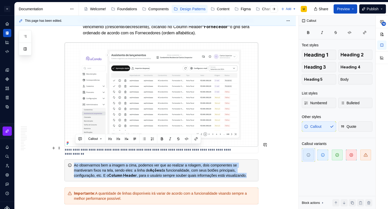
click at [155, 163] on div "Ao observarmos bem a imagem a cima, podemos ver que ao realizar a rolagem, dois…" at bounding box center [164, 170] width 181 height 15
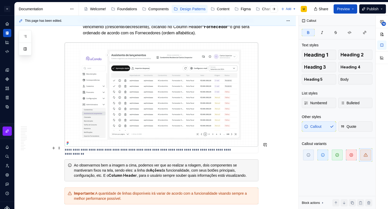
drag, startPoint x: 175, startPoint y: 154, endPoint x: 220, endPoint y: 158, distance: 45.6
click at [175, 163] on div "Ao observarmos bem a imagem a cima, podemos ver que ao realizar a rolagem, dois…" at bounding box center [164, 170] width 181 height 15
click at [255, 163] on div "Ao observarmos bem a imagem a cima, podemos ver que ao realizar a rolagem, dois…" at bounding box center [164, 170] width 181 height 15
click at [219, 163] on div "Ao observarmos bem a imagem a cima, podemos ver que ao realizar a rolagem, dois…" at bounding box center [164, 170] width 181 height 15
click at [243, 163] on div "Ao observarmos bem a imagem a cima, podemos ver que ao realizar a rolagem, dois…" at bounding box center [164, 170] width 181 height 15
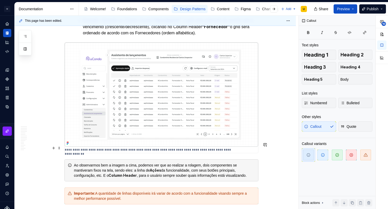
click at [248, 163] on div "Ao observarmos bem a imagem a cima, podemos ver que ao realizar a rolagem, dois…" at bounding box center [164, 170] width 181 height 15
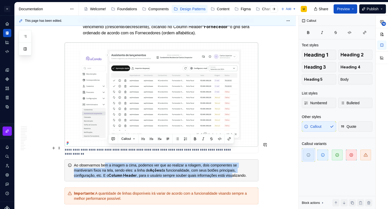
drag, startPoint x: 240, startPoint y: 157, endPoint x: 110, endPoint y: 150, distance: 130.2
click at [110, 163] on div "Ao observarmos bem a imagem a cima, podemos ver que ao realizar a rolagem, dois…" at bounding box center [164, 170] width 181 height 15
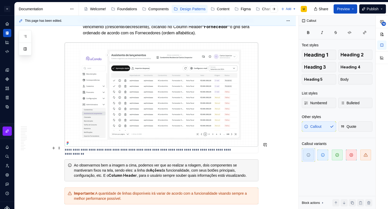
click at [119, 163] on div "Ao observarmos bem a imagem a cima, podemos ver que ao realizar a rolagem, dois…" at bounding box center [164, 170] width 181 height 15
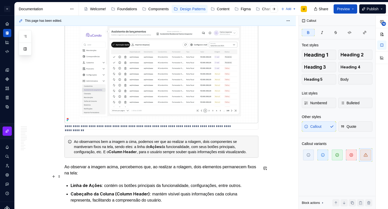
scroll to position [964, 0]
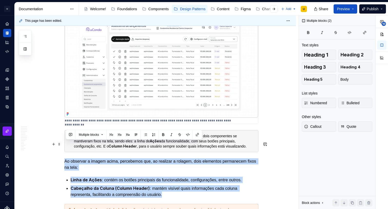
drag, startPoint x: 117, startPoint y: 165, endPoint x: 64, endPoint y: 145, distance: 56.6
click at [60, 144] on span at bounding box center [59, 144] width 4 height 7
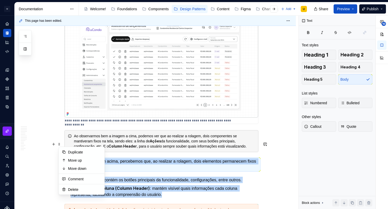
click at [171, 158] on p "Ao observar a imagem acima, percebemos que, ao realizar a rolagem, dois element…" at bounding box center [161, 164] width 194 height 12
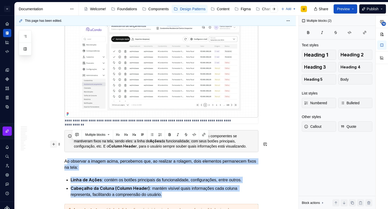
drag, startPoint x: 149, startPoint y: 172, endPoint x: 58, endPoint y: 144, distance: 95.2
click at [54, 144] on button "button" at bounding box center [53, 144] width 7 height 7
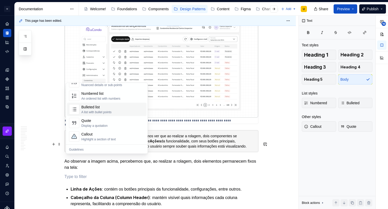
scroll to position [91, 0]
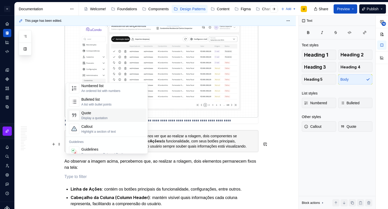
click at [99, 114] on div "Quote" at bounding box center [94, 113] width 26 height 5
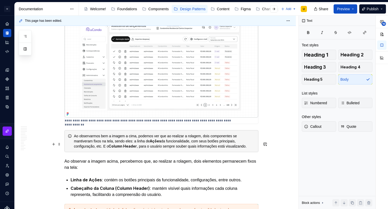
click at [66, 158] on p "Ao observar a imagem acima, percebemos que, ao realizar a rolagem, dois element…" at bounding box center [161, 164] width 194 height 12
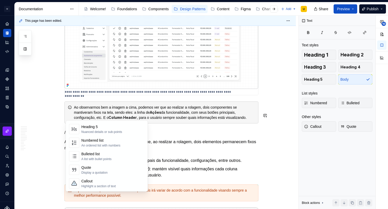
scroll to position [87, 0]
click at [98, 167] on div "Callout" at bounding box center [98, 168] width 34 height 5
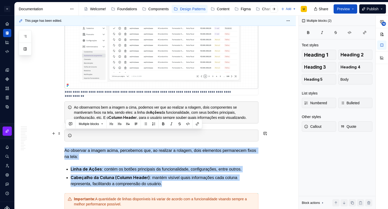
drag, startPoint x: 169, startPoint y: 164, endPoint x: 65, endPoint y: 132, distance: 108.8
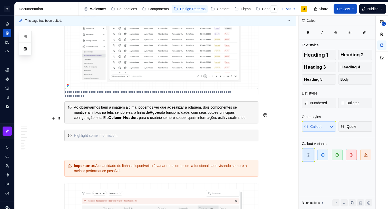
click at [82, 133] on div at bounding box center [164, 135] width 181 height 5
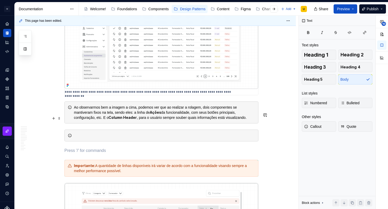
click at [92, 133] on div at bounding box center [164, 135] width 181 height 5
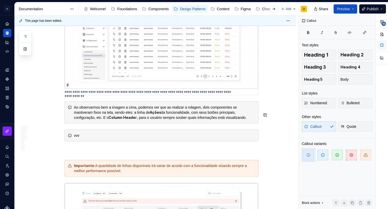
click at [100, 133] on div "vvv" at bounding box center [164, 135] width 181 height 5
click at [92, 130] on div "vvv" at bounding box center [161, 136] width 194 height 12
click at [85, 133] on div "vvv" at bounding box center [164, 135] width 181 height 5
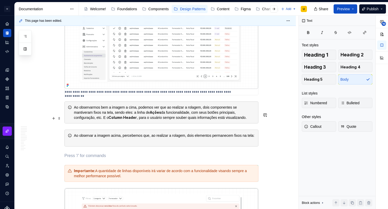
click at [90, 133] on div "Ao observar a imagem acima, percebemos que, ao realizar a rolagem, dois element…" at bounding box center [164, 138] width 181 height 10
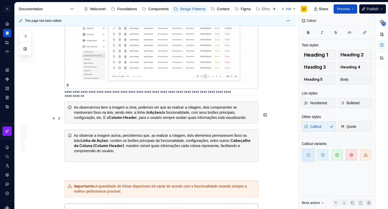
click at [89, 138] on strong "Linha de Ações" at bounding box center [94, 140] width 27 height 4
click at [76, 138] on strong "Cabeçalho da Coluna (Column Header)" at bounding box center [162, 142] width 177 height 9
click at [236, 133] on div "Ao observar a imagem acima, percebemos que, ao realizar a rolagem, dois element…" at bounding box center [164, 146] width 181 height 26
click at [236, 138] on strong "Cabeçalho da Coluna (Column Header)" at bounding box center [162, 142] width 177 height 9
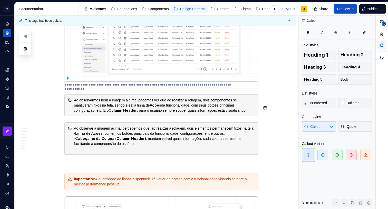
scroll to position [1001, 0]
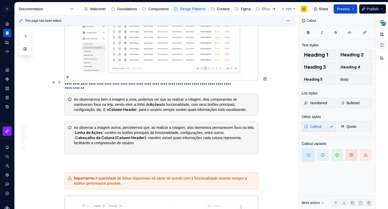
click at [254, 97] on div "Ao observarmos bem a imagem a cima, podemos ver que ao realizar a rolagem, dois…" at bounding box center [164, 104] width 181 height 15
click at [258, 94] on div "Ao observarmos bem a imagem a cima, podemos ver que ao realizar a rolagem, dois…" at bounding box center [161, 105] width 194 height 22
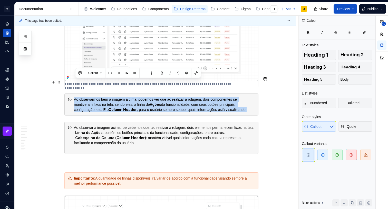
drag, startPoint x: 249, startPoint y: 92, endPoint x: 42, endPoint y: 81, distance: 207.8
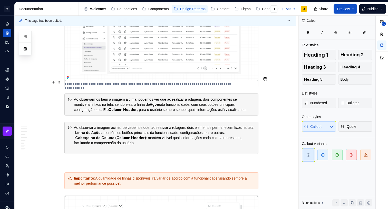
click at [69, 94] on div "Ao observarmos bem a imagem a cima, podemos ver que ao realizar a rolagem, dois…" at bounding box center [161, 105] width 194 height 22
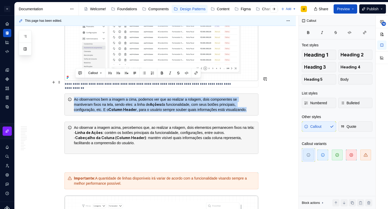
drag, startPoint x: 256, startPoint y: 93, endPoint x: 67, endPoint y: 79, distance: 189.8
click at [67, 94] on div "Ao observarmos bem a imagem a cima, podemos ver que ao realizar a rolagem, dois…" at bounding box center [161, 105] width 194 height 22
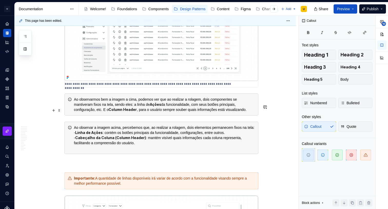
click at [180, 127] on div "Ao observar a imagem acima, percebemos que, ao realizar a rolagem, dois element…" at bounding box center [164, 138] width 181 height 26
click at [200, 125] on div "Ao observar a imagem acima, percebemos que, ao realizar a rolagem, dois element…" at bounding box center [164, 138] width 181 height 26
click at [232, 125] on div "Ao observar a imagem acima, percebemos que, ao realizar a rolagem, dois element…" at bounding box center [164, 138] width 181 height 26
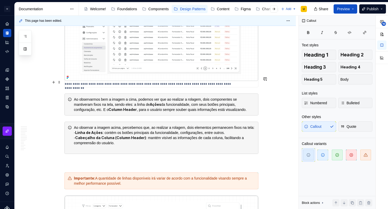
click at [98, 97] on div "Ao observarmos bem a imagem a cima, podemos ver que ao realizar a rolagem, dois…" at bounding box center [164, 104] width 181 height 15
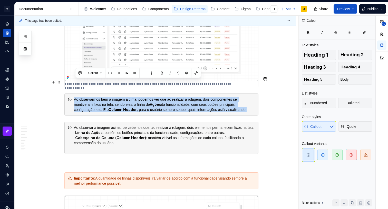
click at [98, 97] on div "Ao observarmos bem a imagem a cima, podemos ver que ao realizar a rolagem, dois…" at bounding box center [164, 104] width 181 height 15
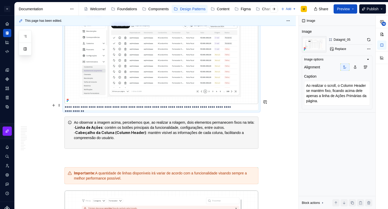
scroll to position [979, 0]
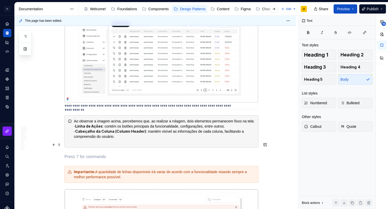
click at [72, 154] on p at bounding box center [161, 157] width 194 height 6
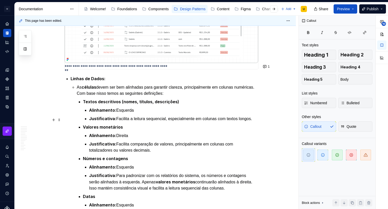
scroll to position [1169, 0]
click at [138, 107] on p "Alinhamento: Esquerda" at bounding box center [173, 110] width 169 height 6
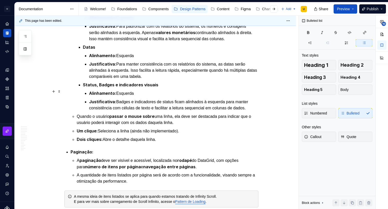
scroll to position [1318, 0]
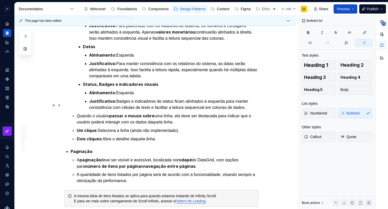
click at [191, 113] on p "Quando o usuário passar o mouse sobre uma linha, ela deve ser destacada para in…" at bounding box center [168, 119] width 182 height 13
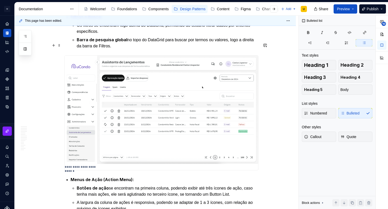
scroll to position [1524, 0]
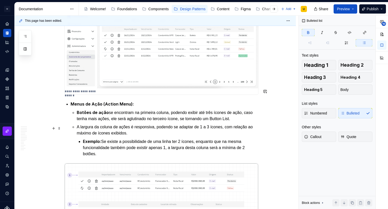
scroll to position [1600, 0]
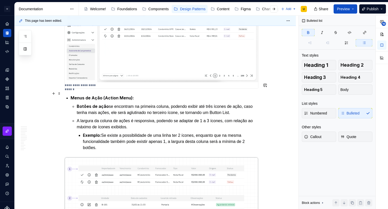
click at [128, 103] on p "Botões de ação se encontram na primeira coluna, podendo exibir até três ícones …" at bounding box center [168, 109] width 182 height 13
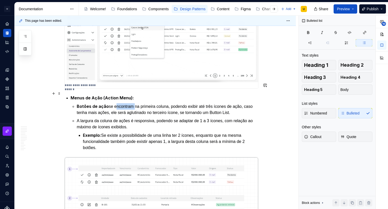
click at [128, 103] on p "Botões de ação se encontram na primeira coluna, podendo exibir até três ícones …" at bounding box center [168, 109] width 182 height 13
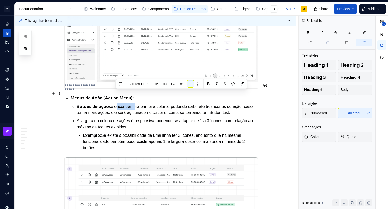
click at [128, 103] on p "Botões de ação se encontram na primeira coluna, podendo exibir até três ícones …" at bounding box center [168, 109] width 182 height 13
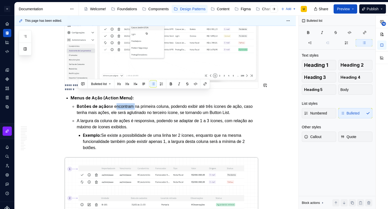
copy p "Botões de ação se encontram na primeira coluna, podendo exibir até três ícones …"
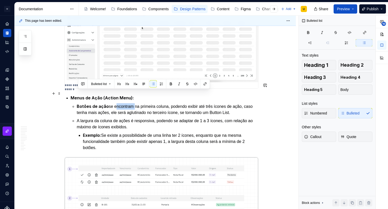
click at [121, 103] on p "Botões de ação se encontram na primeira coluna, podendo exibir até três ícones …" at bounding box center [168, 109] width 182 height 13
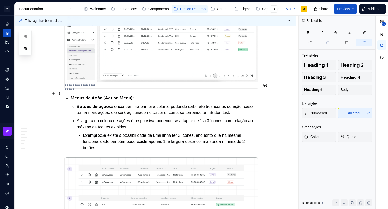
drag, startPoint x: 251, startPoint y: 99, endPoint x: 257, endPoint y: 99, distance: 5.9
click at [251, 103] on p "Botões de ação se encontram na primeira coluna, podendo exibir até três ícones …" at bounding box center [168, 109] width 182 height 13
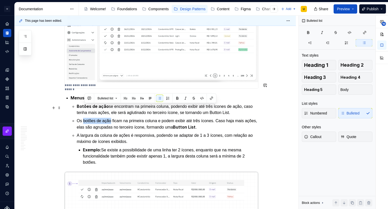
drag, startPoint x: 85, startPoint y: 107, endPoint x: 163, endPoint y: 103, distance: 78.6
click at [114, 118] on p "Os botões de ação ficam na primeira coluna e podem exibir até três ícones. Caso…" at bounding box center [168, 124] width 182 height 13
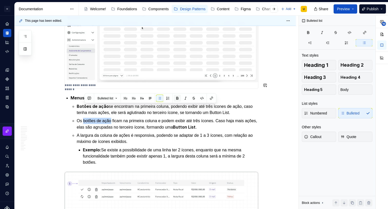
click at [179, 97] on button "button" at bounding box center [177, 98] width 7 height 7
click at [158, 118] on p "Os botões de ação ficam na primeira coluna e podem exibir até três ícones. Caso…" at bounding box center [168, 124] width 182 height 13
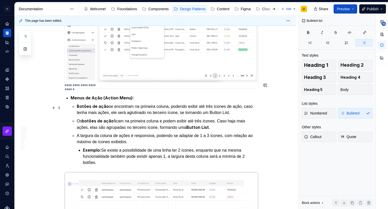
click at [197, 118] on p "Os botões de ação ficam na primeira coluna e podem exibir até três ícones. Caso…" at bounding box center [168, 124] width 182 height 13
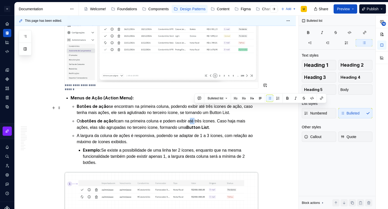
click at [197, 118] on p "Os botões de ação ficam na primeira coluna e podem exibir até três ícones. Caso…" at bounding box center [168, 124] width 182 height 13
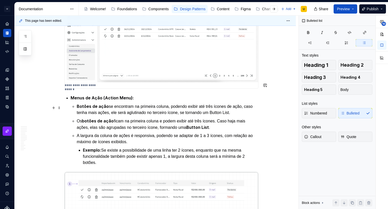
click at [220, 118] on p "Os botões de ação ficam na primeira coluna e podem exibir até três ícones. Caso…" at bounding box center [168, 124] width 182 height 13
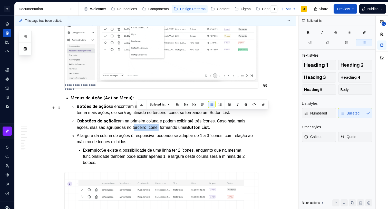
drag, startPoint x: 137, startPoint y: 115, endPoint x: 164, endPoint y: 113, distance: 26.5
click at [164, 118] on p "Os botões de ação ficam na primeira coluna e podem exibir até três ícones. Caso…" at bounding box center [168, 124] width 182 height 13
click at [191, 118] on p "Os botões de ação ficam na primeira coluna e podem exibir até três ícones. Caso…" at bounding box center [168, 124] width 182 height 13
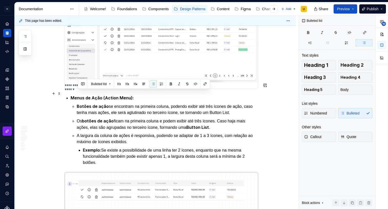
drag, startPoint x: 233, startPoint y: 99, endPoint x: 75, endPoint y: 93, distance: 157.3
click at [77, 103] on li "Botões de ação se encontram na primeira coluna, podendo exibir até três ícones …" at bounding box center [168, 109] width 182 height 13
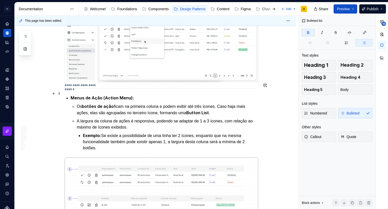
click at [193, 103] on p "Os botões de ação ficam na primeira coluna e podem exibir até três ícones. Caso…" at bounding box center [168, 109] width 182 height 13
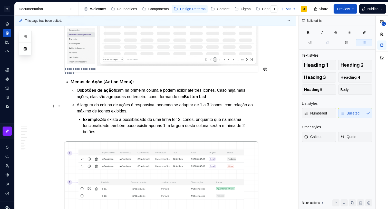
scroll to position [1626, 0]
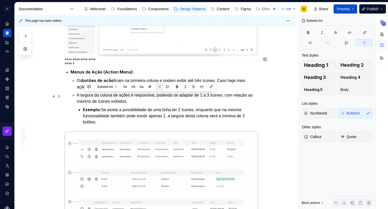
drag, startPoint x: 111, startPoint y: 109, endPoint x: 84, endPoint y: 97, distance: 29.5
click at [84, 107] on p "Exemplo: Se existe a possibilidade de uma linha ter 2 ícones, enquanto que na m…" at bounding box center [170, 116] width 175 height 19
click at [107, 107] on p "Exemplo: Se existe a possibilidade de uma linha ter 2 ícones, enquanto que na m…" at bounding box center [170, 116] width 175 height 19
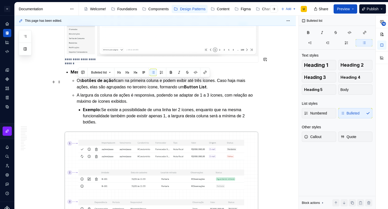
drag, startPoint x: 103, startPoint y: 108, endPoint x: 77, endPoint y: 84, distance: 35.0
click at [77, 84] on li "Menus de Ação (Action Menu): Os botões de ação ficam na primeira coluna e podem…" at bounding box center [165, 97] width 188 height 56
click at [106, 92] on p "A largura da coluna de ações é responsiva, podendo se adaptar de 1 a 3 ícones, …" at bounding box center [168, 98] width 182 height 12
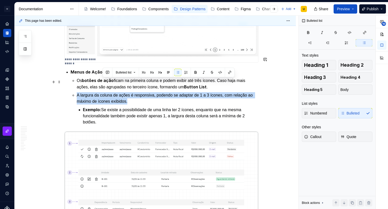
click at [106, 92] on p "A largura da coluna de ações é responsiva, podendo se adaptar de 1 a 3 ícones, …" at bounding box center [168, 98] width 182 height 12
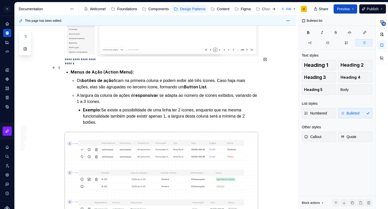
type textarea "*"
click at [118, 107] on p "Exemplo: Se existe a possibilidade de uma linha ter 2 ícones, enquanto que na m…" at bounding box center [170, 116] width 175 height 19
drag, startPoint x: 104, startPoint y: 96, endPoint x: 105, endPoint y: 110, distance: 13.4
click at [105, 110] on p "Exemplo: Se existe a possibilidade de uma linha ter 2 ícones, enquanto que na m…" at bounding box center [170, 116] width 175 height 19
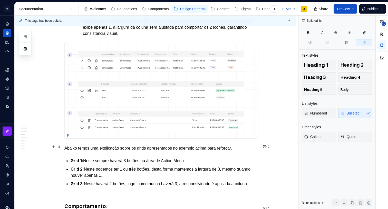
scroll to position [1716, 0]
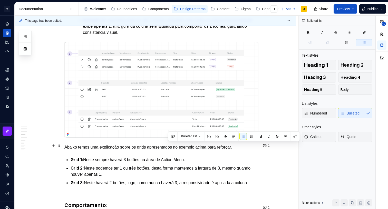
drag, startPoint x: 169, startPoint y: 146, endPoint x: 193, endPoint y: 146, distance: 24.1
click at [193, 157] on p "Grid 1: Neste sempre haverá 3 botões na área de Action Menu." at bounding box center [165, 160] width 188 height 6
drag, startPoint x: 192, startPoint y: 146, endPoint x: 169, endPoint y: 146, distance: 23.1
click at [169, 157] on p "Grid 1: Neste sempre haverá 3 botões na área de Action Menu." at bounding box center [165, 160] width 188 height 6
click at [260, 136] on button "button" at bounding box center [260, 136] width 7 height 7
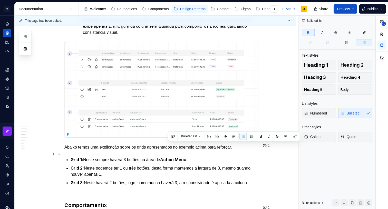
click at [190, 165] on p "Grid 2: Neste podemos ter 1 ou três botões, desta forma mantemos a largura de 3…" at bounding box center [165, 171] width 188 height 13
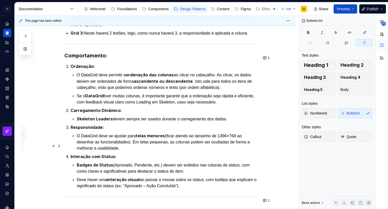
scroll to position [1868, 0]
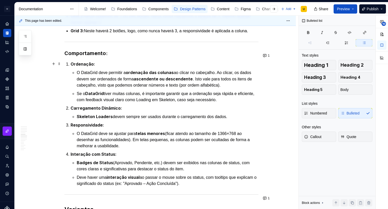
click at [80, 70] on p "O DataGrid deve permitir a ordenação das colunas ao clicar no cabeçalho. Ao cli…" at bounding box center [168, 79] width 182 height 19
click at [79, 70] on p "O DataGrid deve permitir a ordenação das colunas ao clicar no cabeçalho. Ao cli…" at bounding box center [168, 79] width 182 height 19
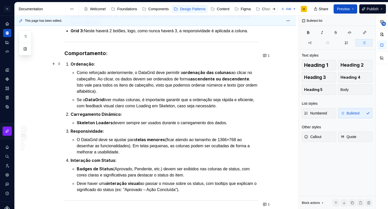
click at [232, 76] on strong "ascendente ou descendente" at bounding box center [219, 78] width 59 height 5
click at [234, 76] on strong "ascendente ou descendente" at bounding box center [219, 78] width 59 height 5
click at [243, 76] on strong "ascendente/descendente" at bounding box center [216, 78] width 53 height 5
click at [83, 76] on strong "ascendente/descendente ou ordem alfabética" at bounding box center [164, 82] width 174 height 12
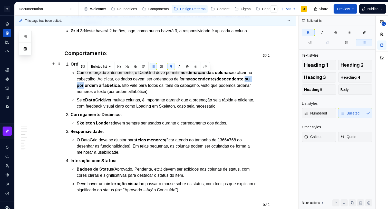
drag, startPoint x: 91, startPoint y: 76, endPoint x: 79, endPoint y: 76, distance: 11.3
click at [78, 76] on strong "ascendente/descendente ou por ordem alfabética" at bounding box center [164, 82] width 174 height 12
click at [172, 66] on button "button" at bounding box center [170, 66] width 7 height 7
click at [143, 78] on p "Como reforçado anteriormente, o DataGrid deve permitir a ordenação das colunas …" at bounding box center [168, 82] width 182 height 25
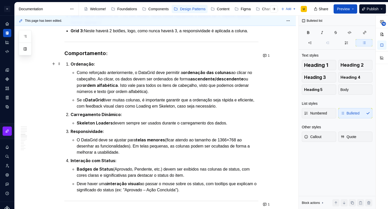
click at [186, 75] on p "Como reforçado anteriormente, o DataGrid deve permitir a ordenação das colunas …" at bounding box center [168, 82] width 182 height 25
click at [188, 75] on p "Como reforçado anteriormente, o DataGrid deve permitir a ordenação das colunas …" at bounding box center [168, 82] width 182 height 25
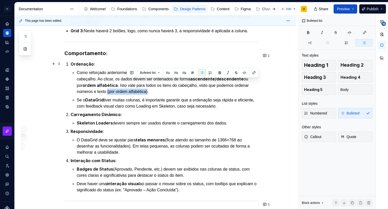
drag, startPoint x: 138, startPoint y: 83, endPoint x: 170, endPoint y: 80, distance: 32.2
click at [170, 80] on p "Como reforçado anteriormente, o DataGrid deve permitir a ordenação das colunas …" at bounding box center [168, 82] width 182 height 25
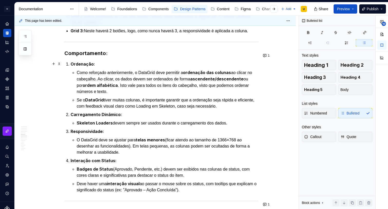
click at [93, 83] on p "Como reforçado anteriormente, o DataGrid deve permitir a ordenação das colunas …" at bounding box center [168, 82] width 182 height 25
click at [125, 82] on p "Como reforçado anteriormente, o DataGrid deve permitir a ordenação das colunas …" at bounding box center [168, 82] width 182 height 25
click at [144, 81] on p "Como reforçado anteriormente, o DataGrid deve permitir a ordenação das colunas …" at bounding box center [168, 82] width 182 height 25
click at [118, 97] on p "Se o DataGrid tiver muitas colunas, é importante garantir que a ordenação seja …" at bounding box center [168, 103] width 182 height 13
click at [169, 97] on p "Se o DataGrid tiver muitas colunas, é importante garantir que a ordenação seja …" at bounding box center [168, 103] width 182 height 13
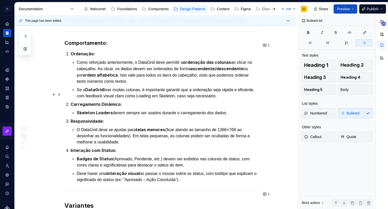
scroll to position [1880, 0]
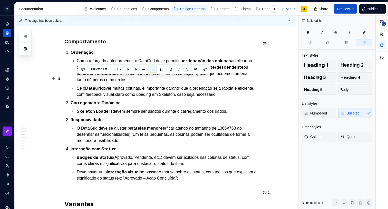
drag, startPoint x: 246, startPoint y: 86, endPoint x: 76, endPoint y: 80, distance: 169.9
click at [76, 80] on li "Ordenação: Como reforçado anteriormente, o DataGrid deve permitir a ordenação d…" at bounding box center [165, 73] width 188 height 48
click at [80, 85] on p "Se o DataGrid tiver muitas colunas, é importante garantir que a ordenação seja …" at bounding box center [168, 91] width 182 height 13
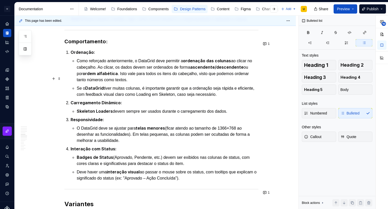
click at [78, 85] on p "Se o DataGrid tiver muitas colunas, é importante garantir que a ordenação seja …" at bounding box center [168, 91] width 182 height 13
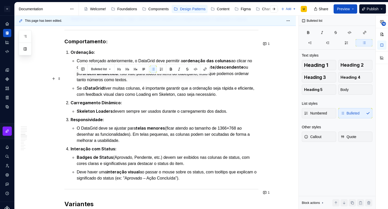
drag, startPoint x: 229, startPoint y: 84, endPoint x: 64, endPoint y: 77, distance: 164.3
click at [111, 68] on button "Bulleted list" at bounding box center [101, 69] width 24 height 7
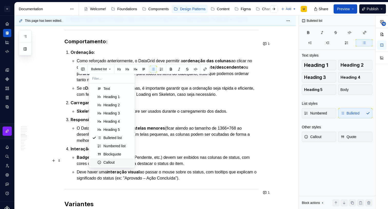
click at [114, 160] on div "Callout" at bounding box center [108, 162] width 11 height 5
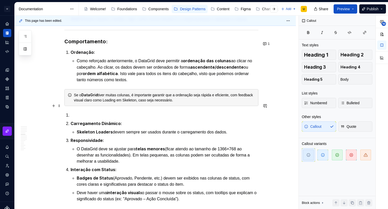
click at [129, 112] on p at bounding box center [165, 115] width 188 height 6
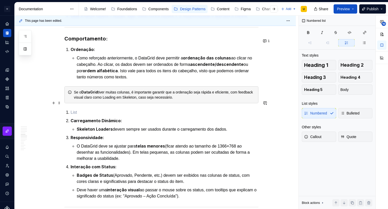
scroll to position [1884, 0]
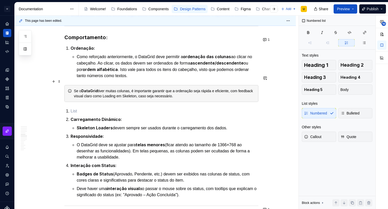
click at [127, 88] on div "Se o DataGrid tiver muitas colunas, é importante garantir que a ordenação seja …" at bounding box center [164, 93] width 181 height 10
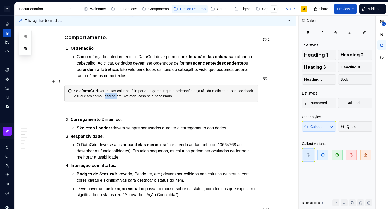
click at [127, 88] on div "Se o DataGrid tiver muitas colunas, é importante garantir que a ordenação seja …" at bounding box center [164, 93] width 181 height 10
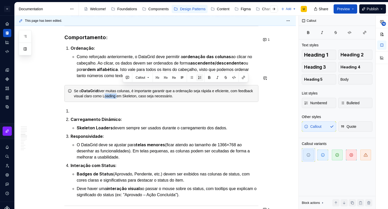
drag, startPoint x: 209, startPoint y: 77, endPoint x: 198, endPoint y: 80, distance: 11.6
click at [209, 77] on button "button" at bounding box center [209, 77] width 7 height 7
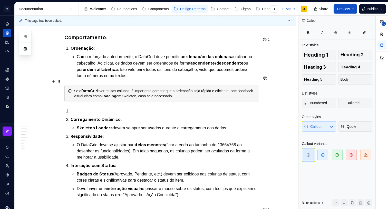
click at [152, 88] on div "Se o DataGrid tiver muitas colunas, é importante garantir que a ordenação seja …" at bounding box center [164, 93] width 181 height 10
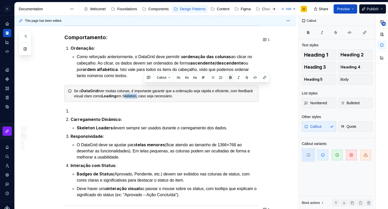
click at [230, 77] on button "button" at bounding box center [230, 77] width 7 height 7
click at [200, 91] on div "Se o DataGrid tiver muitas colunas, é importante garantir que a ordenação seja …" at bounding box center [161, 93] width 194 height 17
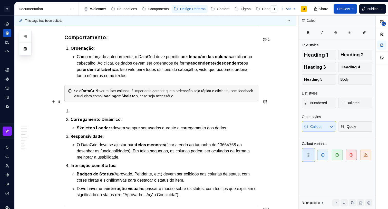
click at [174, 108] on p at bounding box center [165, 111] width 188 height 6
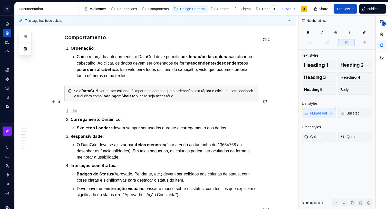
click at [98, 108] on p at bounding box center [165, 111] width 188 height 6
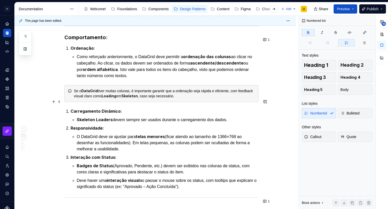
click at [78, 109] on strong "Carregamento Dinâmico:" at bounding box center [96, 111] width 51 height 5
click at [74, 109] on strong "Carregamento Dinâmico:" at bounding box center [96, 111] width 51 height 5
click at [71, 108] on li "Carregamento Dinâmico: Skeleton Loaders devem sempre ser usados durante o carre…" at bounding box center [165, 115] width 188 height 15
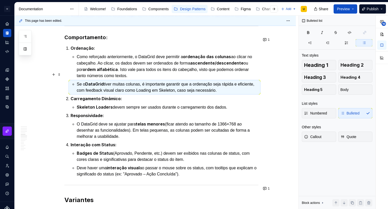
click at [167, 81] on p "Se o DataGrid tiver muitas colunas, é importante garantir que a ordenação seja …" at bounding box center [168, 87] width 182 height 13
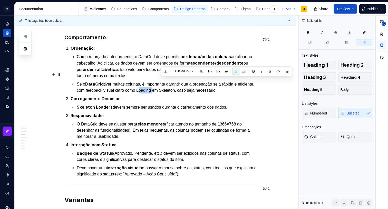
click at [167, 81] on p "Se o DataGrid tiver muitas colunas, é importante garantir que a ordenação seja …" at bounding box center [168, 87] width 182 height 13
click at [252, 70] on button "button" at bounding box center [253, 71] width 7 height 7
click at [195, 81] on p "Se o DataGrid tiver muitas colunas, é importante garantir que a ordenação seja …" at bounding box center [168, 87] width 182 height 13
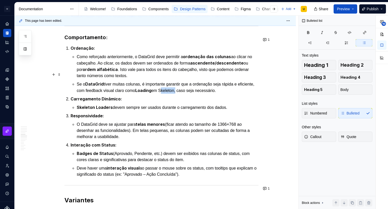
click at [195, 81] on p "Se o DataGrid tiver muitas colunas, é importante garantir que a ordenação seja …" at bounding box center [168, 87] width 182 height 13
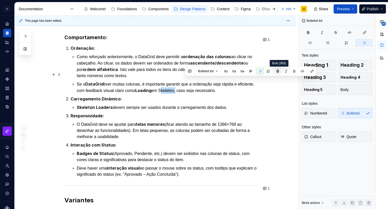
click at [278, 71] on button "button" at bounding box center [277, 71] width 7 height 7
click at [212, 96] on p "Carregamento Dinâmico:" at bounding box center [165, 99] width 188 height 6
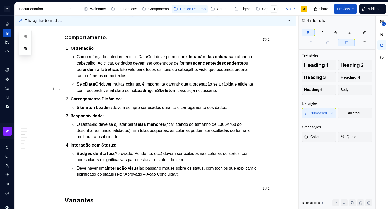
click at [207, 96] on p "Carregamento Dinâmico:" at bounding box center [165, 99] width 188 height 6
click at [245, 104] on p "Skeleton Loaders devem sempre ser usados durante o carregamento dos dados." at bounding box center [168, 107] width 182 height 6
click at [241, 104] on p "Skeleton Loaders devem sempre ser usados durante o carregamento dos dados." at bounding box center [168, 107] width 182 height 6
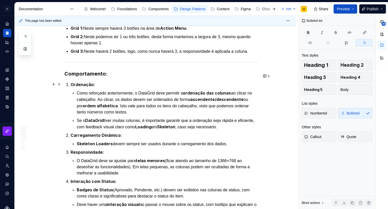
scroll to position [1882, 0]
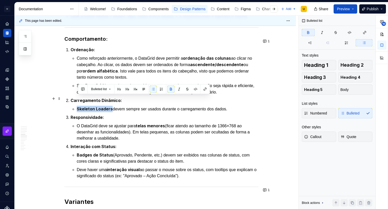
drag, startPoint x: 78, startPoint y: 99, endPoint x: 112, endPoint y: 97, distance: 33.9
click at [112, 106] on strong "Skeleton Loaders" at bounding box center [95, 108] width 36 height 5
click at [207, 90] on button "button" at bounding box center [204, 89] width 7 height 7
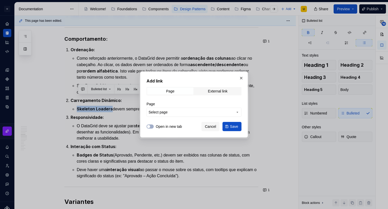
click at [178, 112] on span "Select page" at bounding box center [190, 112] width 85 height 5
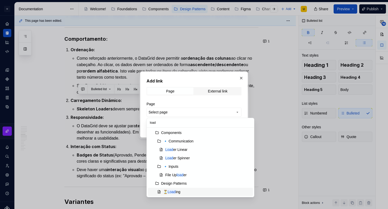
type input "load"
click at [177, 191] on div "⏳ Load ing" at bounding box center [171, 192] width 17 height 5
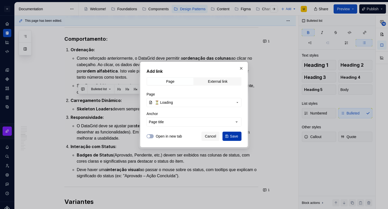
click at [227, 137] on button "Save" at bounding box center [231, 136] width 19 height 9
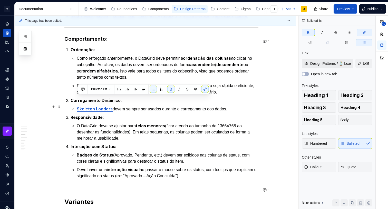
click at [162, 114] on p "Responsividade:" at bounding box center [165, 117] width 188 height 6
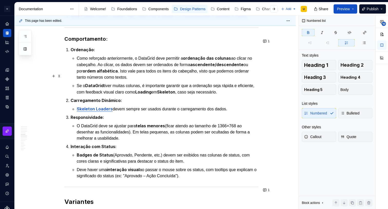
click at [151, 90] on strong "Loading" at bounding box center [143, 92] width 16 height 5
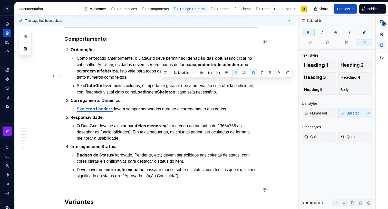
click at [175, 90] on strong "Skeleton" at bounding box center [166, 92] width 18 height 5
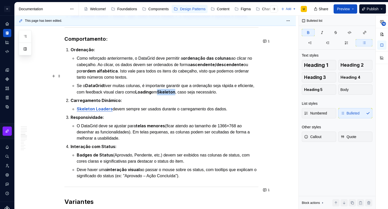
click at [175, 90] on strong "Skeleton" at bounding box center [166, 92] width 18 height 5
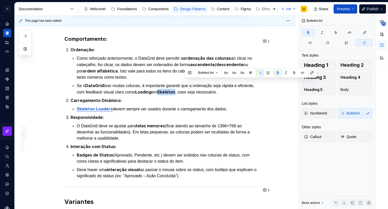
click at [314, 71] on button "button" at bounding box center [311, 72] width 7 height 7
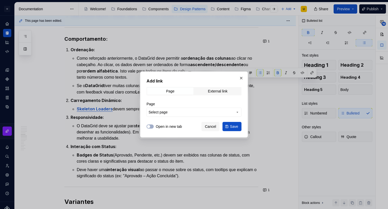
click at [208, 115] on span "Select page" at bounding box center [190, 112] width 85 height 5
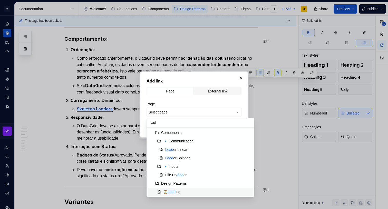
type input "load"
click at [174, 189] on span "⏳ Load ing" at bounding box center [200, 192] width 105 height 8
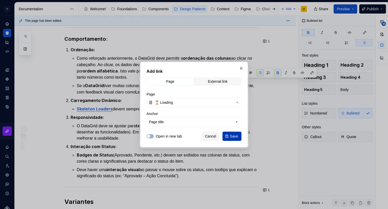
click at [230, 133] on button "Save" at bounding box center [231, 136] width 19 height 9
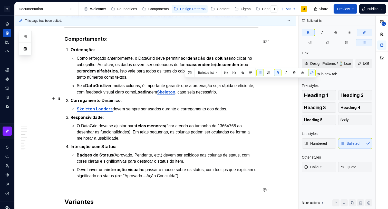
click at [226, 106] on p "Skeleton Loaders devem sempre ser usados durante o carregamento dos dados." at bounding box center [168, 109] width 182 height 6
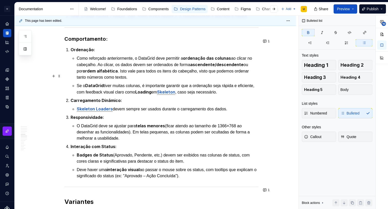
click at [151, 90] on strong "Loading" at bounding box center [143, 92] width 16 height 5
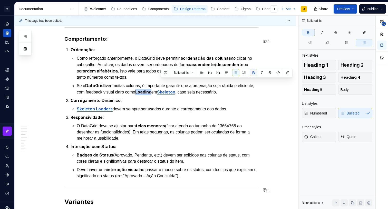
click at [255, 73] on button "button" at bounding box center [253, 72] width 7 height 7
click at [195, 102] on ol "Ordenação: Como reforçado anteriormente, o DataGrid deve permitir a ordenação d…" at bounding box center [165, 113] width 188 height 133
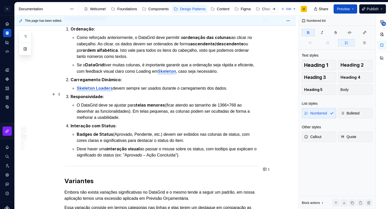
scroll to position [1904, 0]
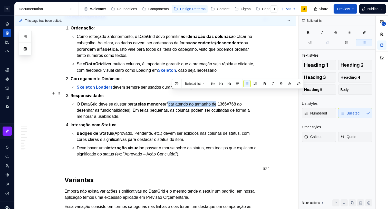
drag, startPoint x: 172, startPoint y: 93, endPoint x: 224, endPoint y: 91, distance: 52.1
click at [224, 101] on p "O DataGrid deve se ajustar para telas menores (ficar atendo ao tamanho de 1366×…" at bounding box center [168, 110] width 182 height 19
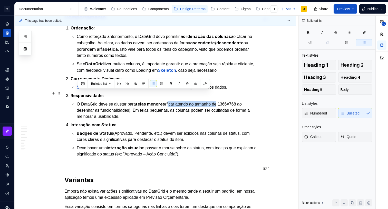
drag, startPoint x: 131, startPoint y: 105, endPoint x: 73, endPoint y: 94, distance: 59.4
click at [73, 94] on li "Responsividade: O DataGrid deve se ajustar para telas menores (ficar atendo ao …" at bounding box center [165, 106] width 188 height 27
click at [127, 104] on p "O DataGrid deve se ajustar para telas menores (ficar atendo ao tamanho de 1366×…" at bounding box center [168, 110] width 182 height 19
drag, startPoint x: 125, startPoint y: 106, endPoint x: 79, endPoint y: 91, distance: 48.5
click at [79, 101] on p "O DataGrid deve se ajustar para telas menores (ficar atendo ao tamanho de 1366×…" at bounding box center [168, 110] width 182 height 19
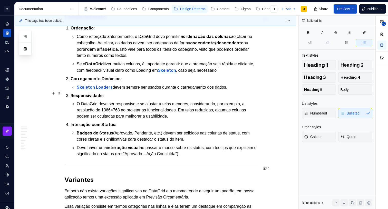
click at [122, 101] on p "O DataGrid deve ser responsivo e se ajustar a telas menores, considerando, por …" at bounding box center [168, 110] width 182 height 18
click at [164, 101] on p "O DataGrid deve ser responsivo e se ajustar a telas menores, considerando, por …" at bounding box center [168, 110] width 182 height 18
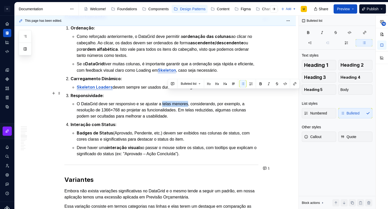
drag, startPoint x: 168, startPoint y: 92, endPoint x: 194, endPoint y: 92, distance: 25.9
click at [194, 101] on p "O DataGrid deve ser responsivo e se ajustar a telas menores, considerando, por …" at bounding box center [168, 110] width 182 height 18
drag, startPoint x: 150, startPoint y: 93, endPoint x: 195, endPoint y: 91, distance: 45.4
click at [195, 101] on p "O DataGrid deve ser responsivo e se ajustar a telas menores, considerando, por …" at bounding box center [168, 110] width 182 height 18
click at [245, 84] on button "button" at bounding box center [242, 83] width 7 height 7
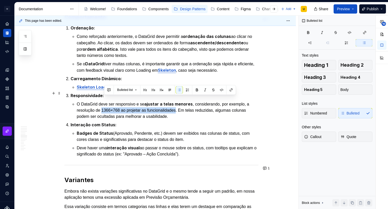
drag, startPoint x: 104, startPoint y: 100, endPoint x: 183, endPoint y: 98, distance: 79.0
click at [183, 101] on p "O DataGrid deve ser responsivo e se ajustar a telas menores , considerando, por…" at bounding box center [168, 110] width 182 height 19
click at [196, 89] on button "button" at bounding box center [196, 89] width 7 height 7
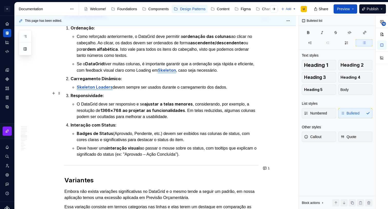
click at [198, 101] on p "O DataGrid deve ser responsivo e se ajustar a telas menores , considerando, por…" at bounding box center [168, 110] width 182 height 19
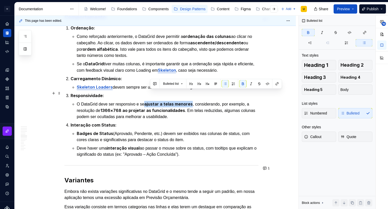
drag, startPoint x: 195, startPoint y: 93, endPoint x: 150, endPoint y: 93, distance: 45.7
click at [150, 102] on strong "ajustar a telas menores" at bounding box center [168, 104] width 48 height 5
click at [244, 83] on button "button" at bounding box center [242, 83] width 7 height 7
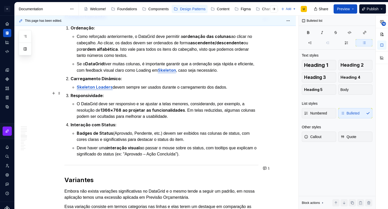
click at [204, 101] on p "O DataGrid deve ser responsivo e se ajustar a telas menores, considerando, por …" at bounding box center [168, 110] width 182 height 19
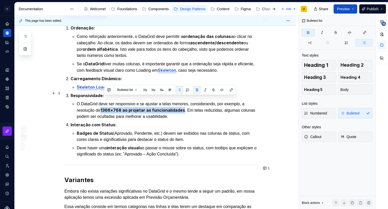
drag, startPoint x: 108, startPoint y: 99, endPoint x: 184, endPoint y: 98, distance: 75.9
click at [184, 108] on strong "1366×768 ao projetar as funcionalidades" at bounding box center [142, 110] width 85 height 5
click at [208, 103] on p "O DataGrid deve ser responsivo e se ajustar a telas menores, considerando, por …" at bounding box center [168, 110] width 182 height 19
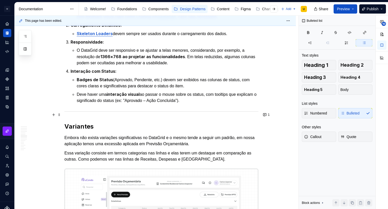
scroll to position [1958, 0]
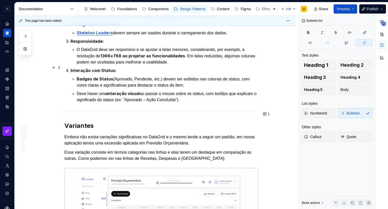
click at [124, 76] on p "Badges de Status (Aprovado, Pendente, etc.) devem ser exibidos nas colunas de s…" at bounding box center [168, 82] width 182 height 13
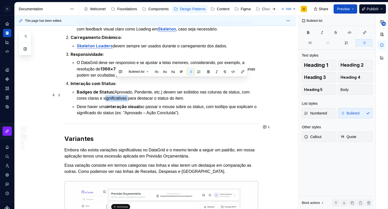
scroll to position [1936, 0]
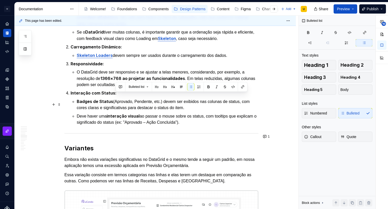
click at [103, 100] on ul "Badges de Status (Aprovado, Pendente, etc.) devem ser exibidos nas colunas de s…" at bounding box center [168, 111] width 182 height 27
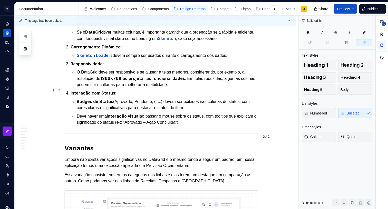
click at [122, 98] on p "Badges de Status (Aprovado, Pendente, etc.) devem ser exibidos nas colunas de s…" at bounding box center [168, 104] width 182 height 13
click at [124, 98] on p "Badges de Status (Aprovado, Pendente, etc.) devem ser exibidos nas colunas de s…" at bounding box center [168, 104] width 182 height 13
click at [185, 101] on ul "Badges de Status (Aprovado, Pendente, etc.) devem ser exibidos nas colunas de s…" at bounding box center [168, 111] width 182 height 27
click at [121, 98] on p "Badges de Status (Aprovado, Pendente, etc.) devem ser exibidos nas colunas de s…" at bounding box center [168, 104] width 182 height 13
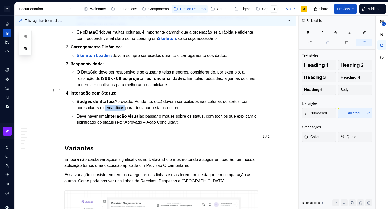
click at [121, 98] on p "Badges de Status (Aprovado, Pendente, etc.) devem ser exibidos nas colunas de s…" at bounding box center [168, 104] width 182 height 13
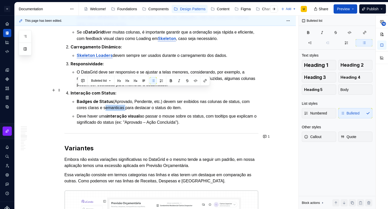
click at [121, 98] on p "Badges de Status (Aprovado, Pendente, etc.) devem ser exibidos nas colunas de s…" at bounding box center [168, 104] width 182 height 13
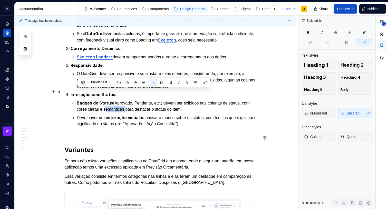
click at [126, 100] on p "Badges de Status (Aprovado, Pendente, etc.) devem ser exibidos nas colunas de s…" at bounding box center [168, 106] width 182 height 13
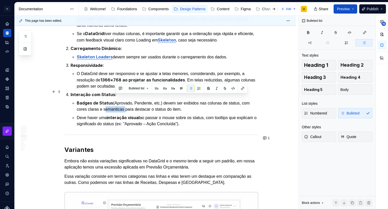
click at [126, 100] on p "Badges de Status (Aprovado, Pendente, etc.) devem ser exibidos nas colunas de s…" at bounding box center [168, 106] width 182 height 13
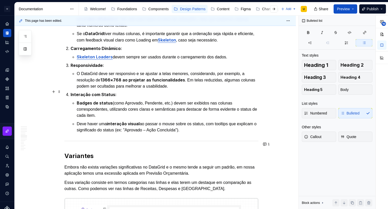
click at [103, 101] on strong "Badges de status" at bounding box center [95, 103] width 36 height 5
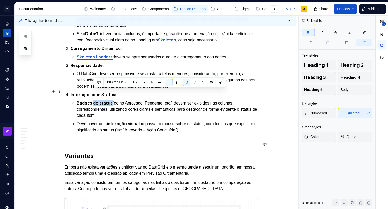
drag, startPoint x: 93, startPoint y: 93, endPoint x: 112, endPoint y: 92, distance: 18.3
click at [112, 101] on strong "Badges de status" at bounding box center [95, 103] width 36 height 5
click at [139, 100] on p "Badges de status (como Aprovado, Pendente, etc.) devem ser exibidos nas colunas…" at bounding box center [168, 109] width 182 height 19
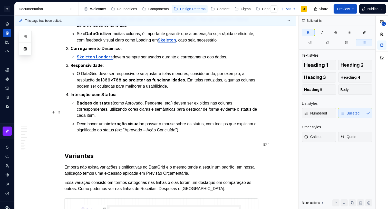
click at [121, 121] on strong "interação visual" at bounding box center [123, 123] width 33 height 5
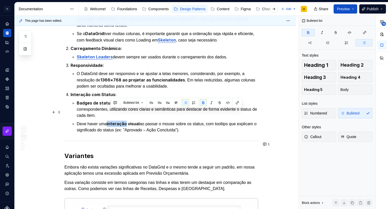
click at [121, 121] on strong "interação visual" at bounding box center [123, 123] width 33 height 5
click at [115, 121] on p "Deve haver uma interação visual ao passar o mouse sobre os status, com tooltips…" at bounding box center [168, 127] width 182 height 13
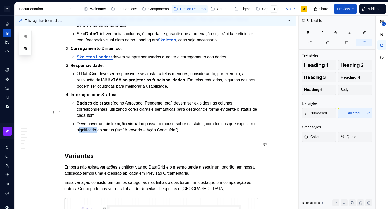
click at [115, 121] on p "Deve haver uma interação visual ao passar o mouse sobre os status, com tooltips…" at bounding box center [168, 127] width 182 height 13
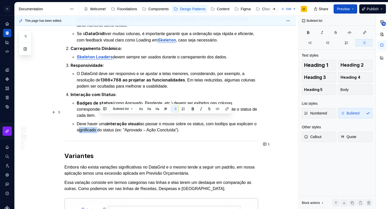
click at [115, 121] on p "Deve haver uma interação visual ao passar o mouse sobre os status, com tooltips…" at bounding box center [168, 127] width 182 height 13
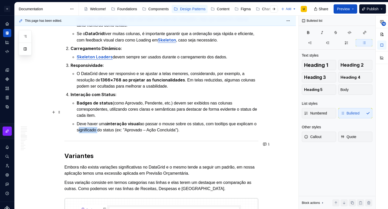
click at [115, 121] on p "Deve haver uma interação visual ao passar o mouse sobre os status, com tooltips…" at bounding box center [168, 127] width 182 height 13
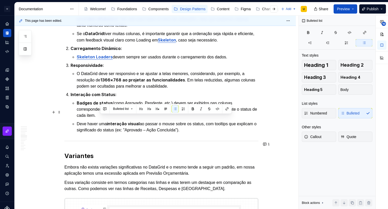
click at [197, 121] on p "Deve haver uma interação visual ao passar o mouse sobre os status, com tooltips…" at bounding box center [168, 127] width 182 height 13
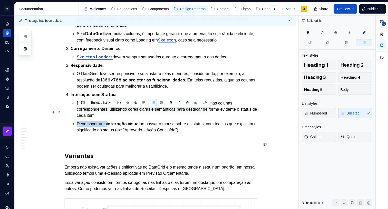
drag, startPoint x: 109, startPoint y: 111, endPoint x: 79, endPoint y: 112, distance: 29.5
click at [79, 121] on p "Deve haver uma interação visual ao passar o mouse sobre os status, com tooltips…" at bounding box center [168, 127] width 182 height 13
drag, startPoint x: 215, startPoint y: 119, endPoint x: 73, endPoint y: 113, distance: 142.7
click at [73, 113] on li "Interação com Status: Badges de status (como Aprovado, Pendente, etc.) devem se…" at bounding box center [165, 113] width 188 height 42
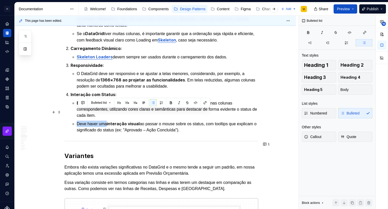
click at [106, 121] on p "Deve haver uma interação visual ao passar o mouse sobre os status, com tooltips…" at bounding box center [168, 127] width 182 height 13
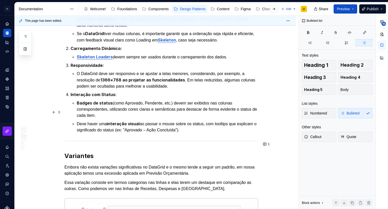
click at [108, 121] on p "Deve haver uma interação visual ao passar o mouse sobre os status, com tooltips…" at bounding box center [168, 127] width 182 height 13
click at [105, 121] on p "Deve haver uma interação visual ao passar o mouse sobre os status, com tooltips…" at bounding box center [168, 127] width 182 height 13
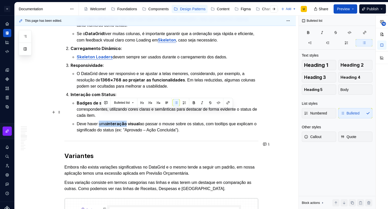
drag, startPoint x: 120, startPoint y: 112, endPoint x: 102, endPoint y: 112, distance: 18.7
click at [102, 121] on p "Deve haver uma interação visual ao passar o mouse sobre os status, com tooltips…" at bounding box center [168, 127] width 182 height 13
click at [163, 121] on p "Deve haver uma interação visual ao passar o mouse sobre os status, com tooltips…" at bounding box center [168, 127] width 182 height 13
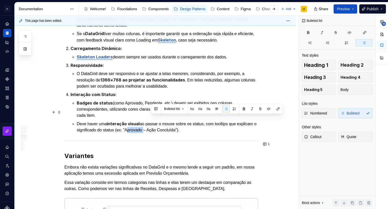
click at [163, 121] on p "Deve haver uma interação visual ao passar o mouse sobre os status, com tooltips…" at bounding box center [168, 127] width 182 height 13
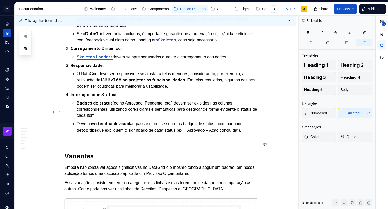
click at [219, 121] on p "Deve haver feedback visual ao passar o mouse sobre os badges de status, acompan…" at bounding box center [168, 127] width 182 height 13
click at [206, 121] on p "Deve haver feedback visual ao passar o mouse sobre os badges de status, acompan…" at bounding box center [168, 127] width 182 height 13
click at [226, 121] on p "Deve haver feedback visual ao passar o mouse sobre os badges de status, acompan…" at bounding box center [168, 127] width 182 height 13
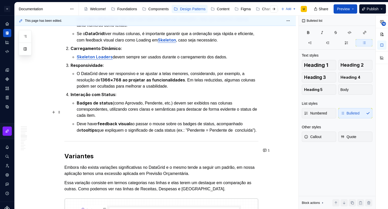
click at [87, 125] on p "Deve haver feedback visual ao passar o mouse sobre os badges de status, acompan…" at bounding box center [168, 127] width 182 height 13
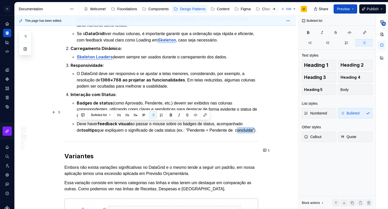
click at [87, 125] on p "Deve haver feedback visual ao passar o mouse sobre os badges de status, acompan…" at bounding box center [168, 127] width 182 height 13
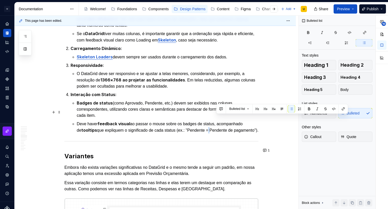
click at [216, 121] on p "Deve haver feedback visual ao passar o mouse sobre os badges de status, acompan…" at bounding box center [168, 127] width 182 height 13
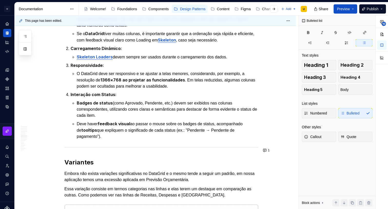
click at [120, 127] on p "Deve haver feedback visual ao passar o mouse sobre os badges de status, acompan…" at bounding box center [168, 130] width 182 height 19
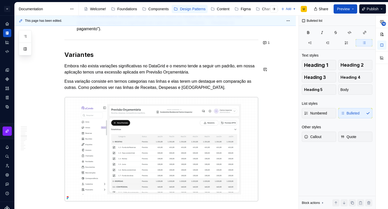
scroll to position [2040, 0]
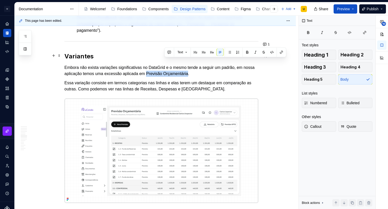
drag, startPoint x: 164, startPoint y: 62, endPoint x: 219, endPoint y: 58, distance: 54.5
click at [207, 65] on p "Embora não exista variações significativas no DataGrid e o mesmo tende a seguir…" at bounding box center [161, 71] width 194 height 12
click at [246, 52] on button "button" at bounding box center [247, 52] width 7 height 7
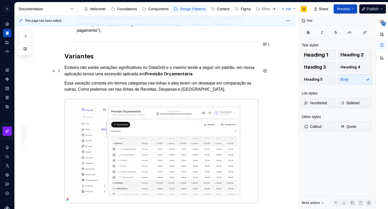
click at [163, 80] on p "Essa variação consiste em termos categorias nas linhas e elas terem um destaque…" at bounding box center [161, 86] width 194 height 12
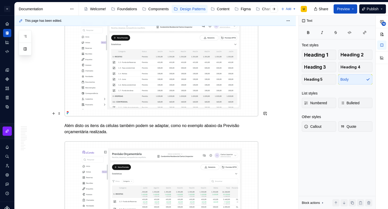
scroll to position [2126, 0]
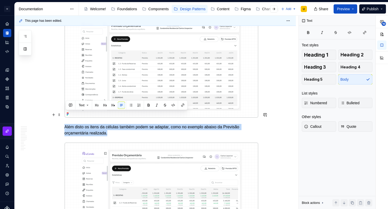
drag, startPoint x: 117, startPoint y: 120, endPoint x: 64, endPoint y: 117, distance: 52.9
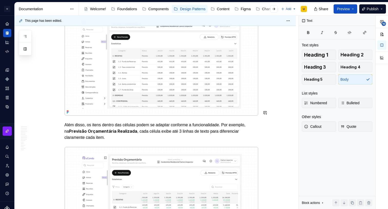
scroll to position [2132, 0]
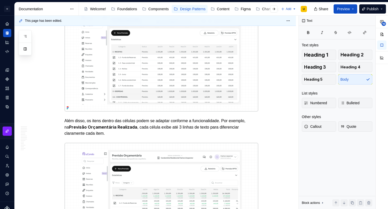
type textarea "*"
click at [133, 125] on strong "Previsão Orçamentária Realizada" at bounding box center [103, 127] width 68 height 5
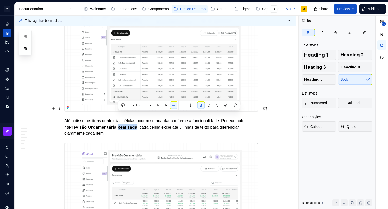
click at [133, 125] on strong "Previsão Orçamentária Realizada" at bounding box center [103, 127] width 68 height 5
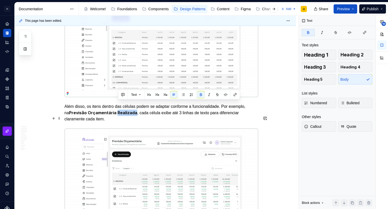
scroll to position [2151, 0]
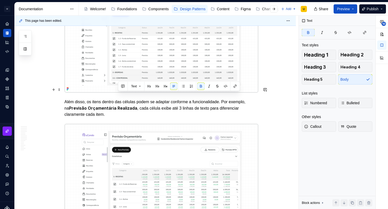
click at [121, 105] on p "Além disso, os itens dentro das células podem se adaptar conforme a funcionalid…" at bounding box center [161, 108] width 194 height 19
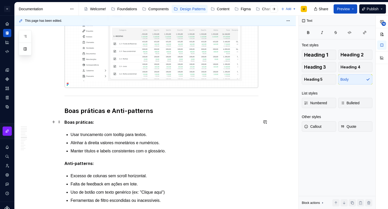
scroll to position [2292, 0]
click at [79, 131] on p "Usar truncamento com tooltip para textos." at bounding box center [165, 134] width 188 height 6
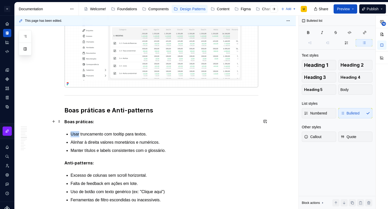
click at [79, 131] on p "Usar truncamento com tooltip para textos." at bounding box center [165, 134] width 188 height 6
click at [168, 131] on p "Evite sempre que possívvel aplicar o truncamento com tooltip para textos." at bounding box center [165, 134] width 188 height 6
click at [166, 131] on p "Evite sempre que possívvel aplicar o truncamento de texto com tooltip para text…" at bounding box center [165, 134] width 188 height 6
click at [168, 131] on p "Evite sempre que possívvel aplicar o truncamento de texto com tooltip para text…" at bounding box center [165, 134] width 188 height 6
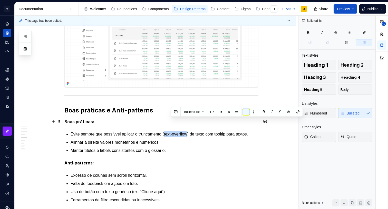
drag, startPoint x: 190, startPoint y: 122, endPoint x: 171, endPoint y: 122, distance: 19.3
click at [171, 131] on p "Evite sempre que possívvel aplicar o truncamento (text-overflow) de texto com t…" at bounding box center [165, 134] width 188 height 6
click at [291, 111] on button "button" at bounding box center [288, 111] width 7 height 7
click at [209, 131] on p "Evite sempre que possívvel aplicar o truncamento ( text-overflow ) de texto com…" at bounding box center [165, 134] width 188 height 6
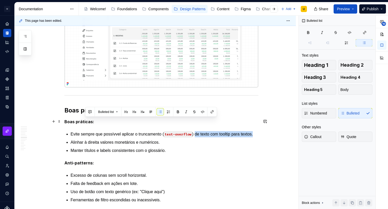
drag, startPoint x: 202, startPoint y: 122, endPoint x: 102, endPoint y: 129, distance: 100.8
click at [102, 131] on p "Evite sempre que possívvel aplicar o truncamento ( text-overflow ) de texto com…" at bounding box center [165, 134] width 188 height 6
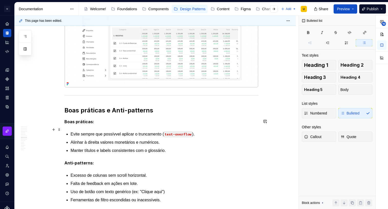
click at [103, 140] on p "Alinhar à direita valores monetários e numéricos." at bounding box center [165, 143] width 188 height 6
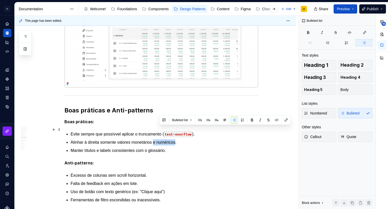
drag, startPoint x: 159, startPoint y: 131, endPoint x: 183, endPoint y: 129, distance: 23.7
click at [183, 140] on p "Alinhar à direita somente valores monetários e numéricos." at bounding box center [165, 143] width 188 height 6
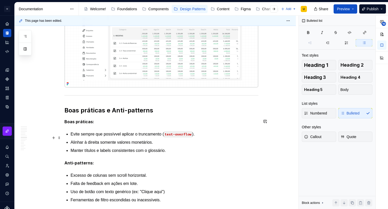
click at [163, 148] on p "Manter títulos e labels consistentes com o glossário." at bounding box center [165, 151] width 188 height 6
click at [168, 148] on p "Manter títulos e labels consistentes com o nosso content." at bounding box center [165, 151] width 188 height 6
click at [27, 35] on button "button" at bounding box center [25, 36] width 9 height 9
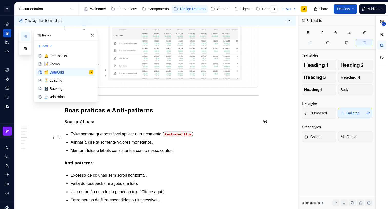
click at [190, 148] on p "Manter títulos e labels consistentes com o nosso content." at bounding box center [165, 151] width 188 height 6
click at [182, 148] on p "Manter títulos e labels consistentes com o nosso content." at bounding box center [165, 151] width 188 height 6
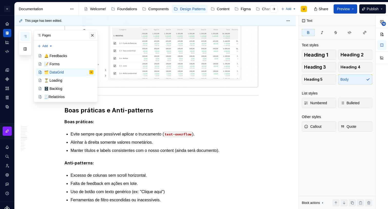
click at [92, 36] on button "button" at bounding box center [92, 35] width 7 height 7
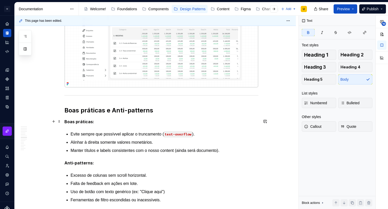
click at [120, 131] on p "Evite sempre que possívvel aplicar o truncamento ( text-overflow )." at bounding box center [165, 134] width 188 height 6
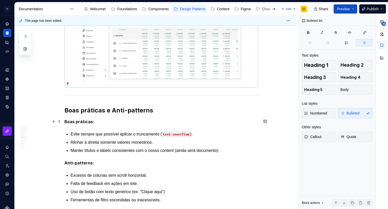
click at [165, 131] on p "Evite sempre que possível aplicar o truncamento ( text-overflow )." at bounding box center [165, 134] width 188 height 6
click at [180, 133] on ul "Evite sempre que possível aplicar o truncamento nos texto das células ( text-ov…" at bounding box center [165, 142] width 188 height 23
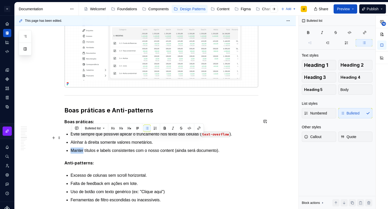
click at [180, 133] on ul "Evite sempre que possível aplicar o truncamento nos texto das células ( text-ov…" at bounding box center [165, 142] width 188 height 23
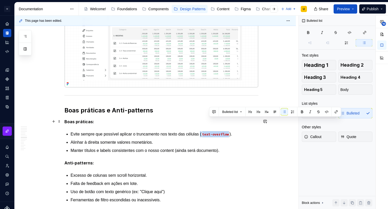
drag, startPoint x: 209, startPoint y: 121, endPoint x: 238, endPoint y: 120, distance: 29.2
click at [238, 131] on p "Evite sempre que possível aplicar o truncamento nos texto das células ( text-ov…" at bounding box center [165, 134] width 188 height 6
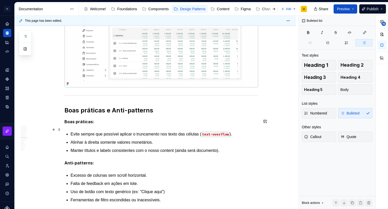
click at [234, 140] on p "Alinhar à direita somente valores monetários." at bounding box center [165, 143] width 188 height 6
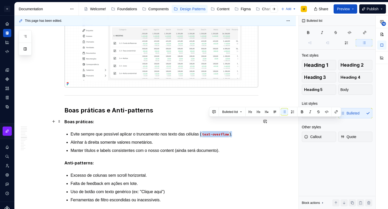
drag, startPoint x: 233, startPoint y: 121, endPoint x: 209, endPoint y: 119, distance: 24.7
click at [209, 131] on p "Evite sempre que possível aplicar o truncamento nos texto das células ( text-ov…" at bounding box center [165, 134] width 188 height 6
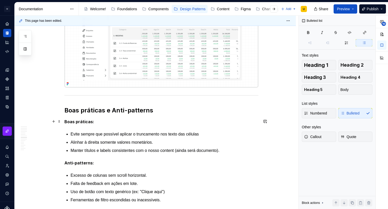
click at [166, 131] on p "Evite sempre que possível aplicar o truncamento nos texto das células" at bounding box center [165, 134] width 188 height 6
click at [241, 131] on p "Evite sempre que possível aplicar o truncamento( text-overflow ) nos texto das …" at bounding box center [165, 134] width 188 height 6
click at [239, 131] on p "Evite sempre que possível aplicar o truncamento( text-overflow ) nos texto das …" at bounding box center [165, 134] width 188 height 6
click at [165, 131] on p "Evite sempre que possível aplicar o truncamento( text-overflow ) nos texto das …" at bounding box center [165, 134] width 188 height 6
click at [170, 140] on p "Alinhar à direita somente valores monetários." at bounding box center [165, 143] width 188 height 6
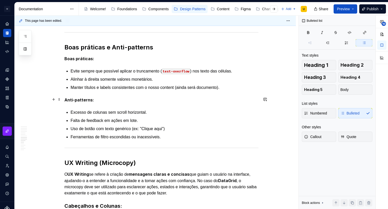
scroll to position [2329, 0]
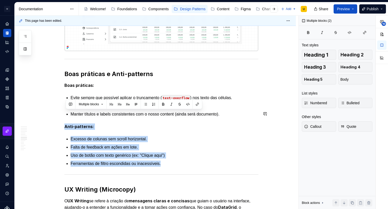
drag, startPoint x: 171, startPoint y: 150, endPoint x: 46, endPoint y: 110, distance: 131.2
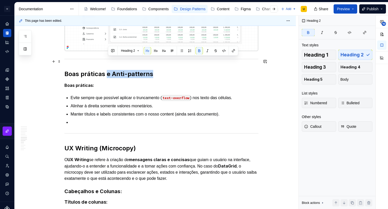
drag, startPoint x: 143, startPoint y: 63, endPoint x: 161, endPoint y: 63, distance: 17.4
click at [161, 70] on h2 "Boas práticas e Anti-patterns" at bounding box center [161, 74] width 194 height 8
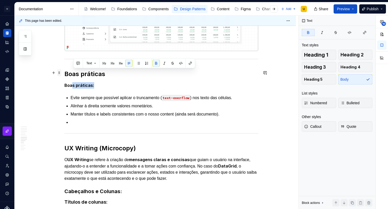
drag, startPoint x: 88, startPoint y: 72, endPoint x: 62, endPoint y: 72, distance: 26.7
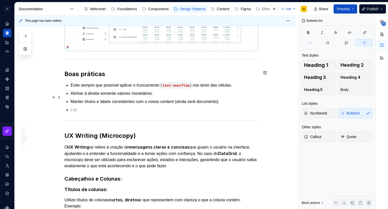
click at [78, 107] on p at bounding box center [165, 110] width 188 height 6
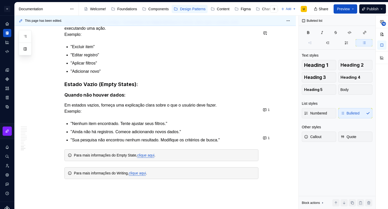
scroll to position [2619, 0]
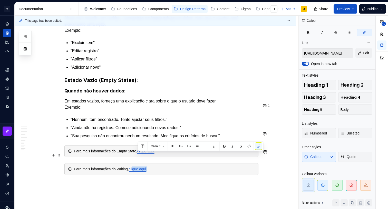
drag, startPoint x: 146, startPoint y: 156, endPoint x: 138, endPoint y: 156, distance: 8.2
click at [138, 167] on div "Para mais informações do Writing, clique aqui ." at bounding box center [164, 169] width 181 height 5
click at [146, 167] on link "clique aqui" at bounding box center [137, 169] width 17 height 4
drag, startPoint x: 154, startPoint y: 156, endPoint x: 134, endPoint y: 155, distance: 20.3
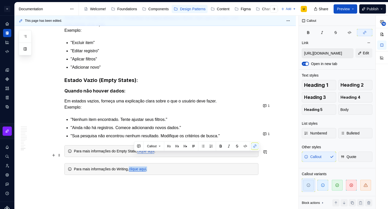
click at [134, 167] on div "Para mais informações do Writing, clique aqui ." at bounding box center [164, 169] width 181 height 5
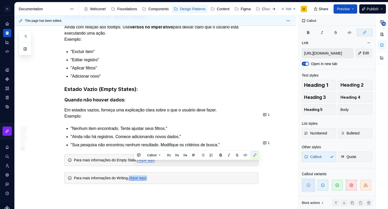
scroll to position [2611, 0]
click at [256, 155] on button "button" at bounding box center [254, 154] width 7 height 7
click at [146, 176] on link "clique aqui" at bounding box center [137, 178] width 17 height 4
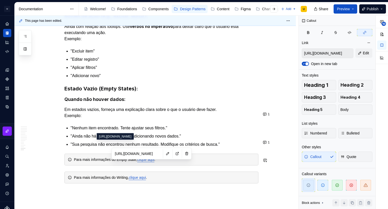
click at [142, 154] on input "[URL][DOMAIN_NAME]" at bounding box center [137, 153] width 49 height 9
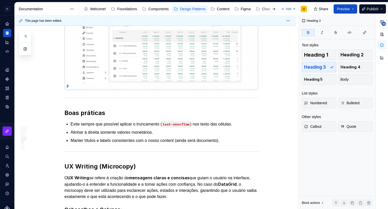
scroll to position [2288, 0]
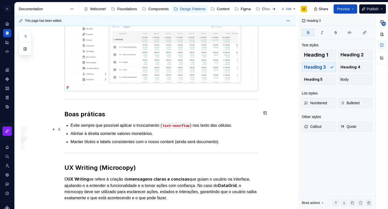
click at [176, 139] on p "Manter títulos e labels consistentes com o nosso content (ainda será documento)." at bounding box center [165, 142] width 188 height 6
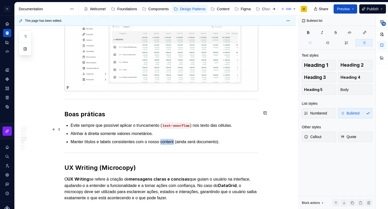
click at [176, 139] on p "Manter títulos e labels consistentes com o nosso content (ainda será documento)." at bounding box center [165, 142] width 188 height 6
click at [175, 139] on p "Manter títulos e labels consistentes com o nosso Writing (ainda será documento)." at bounding box center [165, 142] width 188 height 6
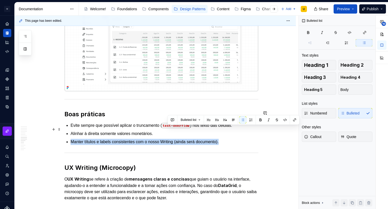
click at [175, 139] on p "Manter títulos e labels consistentes com o nosso Writing (ainda será documento)." at bounding box center [165, 142] width 188 height 6
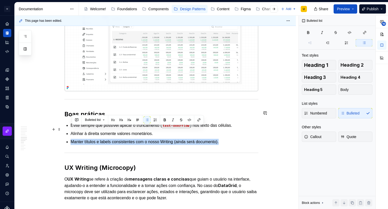
click at [176, 139] on p "Manter títulos e labels consistentes com o nosso Writing (ainda será documento)." at bounding box center [165, 142] width 188 height 6
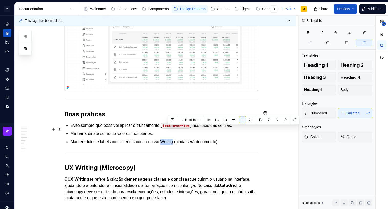
click at [176, 139] on p "Manter títulos e labels consistentes com o nosso Writing (ainda será documento)." at bounding box center [165, 142] width 188 height 6
click at [296, 122] on button "button" at bounding box center [294, 119] width 7 height 7
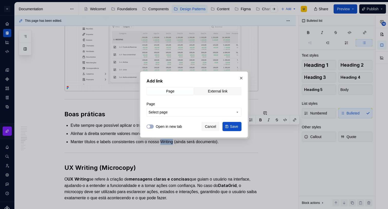
click at [181, 114] on span "Select page" at bounding box center [190, 112] width 85 height 5
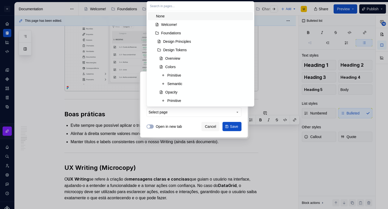
click at [172, 8] on input "text" at bounding box center [200, 6] width 107 height 9
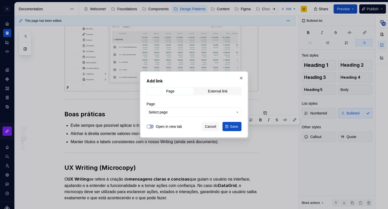
click at [182, 130] on div "Add link Page External link Page Select page Open in new tab Cancel Save" at bounding box center [194, 104] width 388 height 209
click at [166, 127] on label "Open in new tab" at bounding box center [169, 126] width 26 height 5
click at [154, 127] on button "Open in new tab" at bounding box center [149, 127] width 7 height 4
click at [150, 126] on icon "button" at bounding box center [148, 126] width 4 height 3
click at [216, 90] on div "External link" at bounding box center [217, 91] width 19 height 4
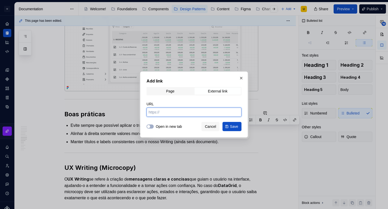
click at [175, 111] on input "URL" at bounding box center [193, 112] width 95 height 9
paste input "[URL][DOMAIN_NAME]"
type input "[URL][DOMAIN_NAME]"
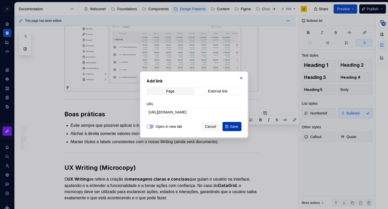
scroll to position [0, 0]
click at [228, 127] on button "Save" at bounding box center [231, 126] width 19 height 9
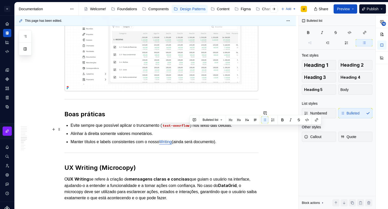
drag, startPoint x: 235, startPoint y: 128, endPoint x: 186, endPoint y: 126, distance: 49.5
click at [186, 139] on p "Manter títulos e labels consistentes com o nosso Writing (ainda será documento)." at bounding box center [165, 142] width 188 height 6
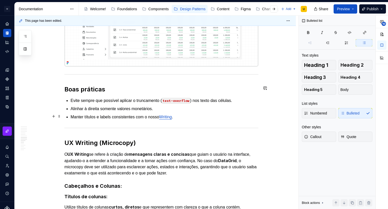
scroll to position [2332, 0]
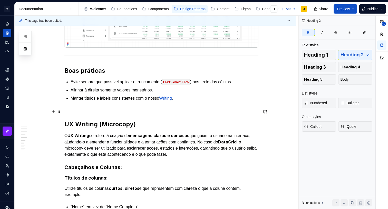
click at [104, 121] on strong "UX Writing (Microcopy)" at bounding box center [99, 124] width 71 height 7
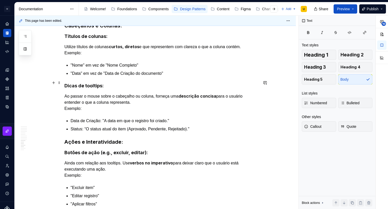
scroll to position [2474, 0]
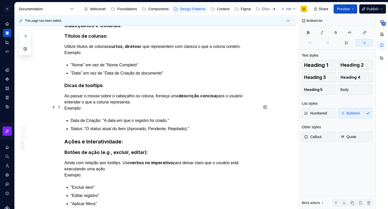
click at [100, 118] on p "Data de Criação: "A data em que o registro foi criado."" at bounding box center [165, 121] width 188 height 6
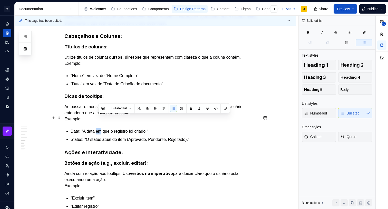
click at [103, 128] on p "Data: "A data em que o registro foi criado."" at bounding box center [165, 131] width 188 height 6
drag, startPoint x: 91, startPoint y: 118, endPoint x: 85, endPoint y: 118, distance: 5.6
click at [85, 128] on p "Data: "A data em que o registro foi criado."" at bounding box center [165, 131] width 188 height 6
drag, startPoint x: 95, startPoint y: 118, endPoint x: 114, endPoint y: 118, distance: 18.2
click at [114, 128] on p "Data: "Data em que o registro foi criado."" at bounding box center [165, 131] width 188 height 6
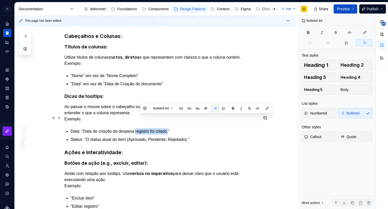
drag, startPoint x: 140, startPoint y: 117, endPoint x: 174, endPoint y: 116, distance: 33.9
click at [175, 128] on p "Data: "Data de criação da despesa registro foi criado."" at bounding box center [165, 131] width 188 height 6
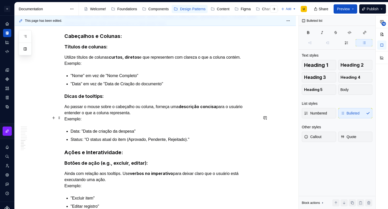
click at [149, 128] on p "Data: "Data de criação da despesa"" at bounding box center [165, 131] width 188 height 6
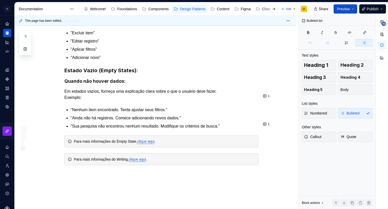
scroll to position [2630, 0]
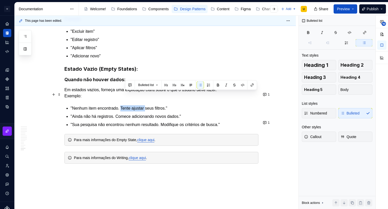
drag, startPoint x: 125, startPoint y: 95, endPoint x: 151, endPoint y: 95, distance: 25.6
click at [151, 105] on p ""Nenhum item encontrado. Tente ajustar seus filtros."" at bounding box center [165, 108] width 188 height 6
click at [140, 105] on p ""Nenhum item encontrado. Tente ajustar seus filtros."" at bounding box center [165, 108] width 188 height 6
drag, startPoint x: 145, startPoint y: 95, endPoint x: 172, endPoint y: 95, distance: 26.9
click at [172, 105] on p ""Nenhum item encontrado. Tente ajustar seus filtros."" at bounding box center [165, 108] width 188 height 6
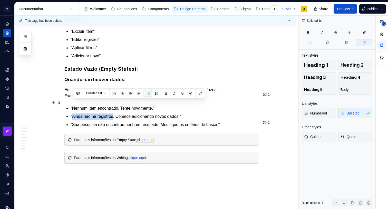
drag, startPoint x: 75, startPoint y: 102, endPoint x: 116, endPoint y: 103, distance: 41.0
click at [116, 114] on p ""Ainda não há registros. Comece adicionando novos dados."" at bounding box center [165, 117] width 188 height 6
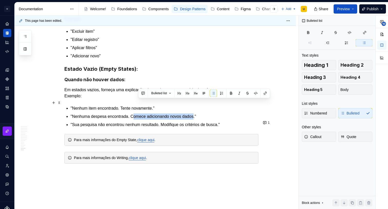
drag, startPoint x: 171, startPoint y: 103, endPoint x: 201, endPoint y: 102, distance: 30.8
click at [201, 114] on p ""Nenhuma despesa encontrada. Comece adicionando novos dados."" at bounding box center [165, 117] width 188 height 6
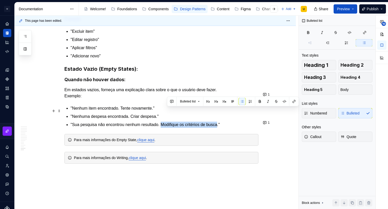
drag, startPoint x: 172, startPoint y: 111, endPoint x: 227, endPoint y: 109, distance: 54.7
click at [227, 122] on p ""Sua pesquisa não encontrou nenhum resultado. Modifique os critérios de busca."" at bounding box center [165, 125] width 188 height 6
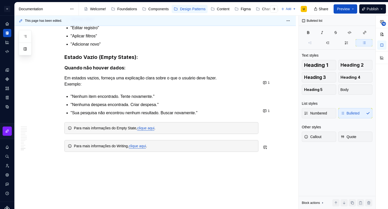
scroll to position [2643, 0]
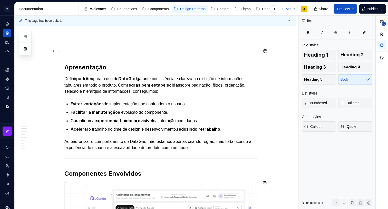
scroll to position [72, 0]
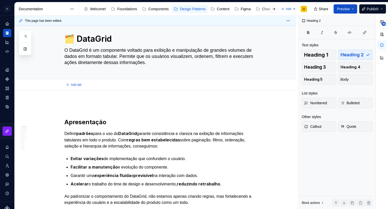
scroll to position [0, 0]
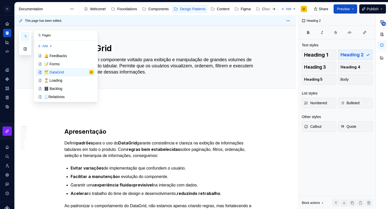
click at [25, 36] on icon "button" at bounding box center [25, 36] width 3 height 2
click at [56, 79] on div "⏳ Loading" at bounding box center [53, 80] width 18 height 5
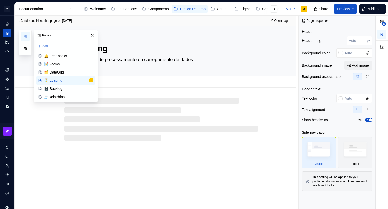
click at [150, 62] on textarea "Indicação visual de processamento ou carregamento de dados." at bounding box center [160, 60] width 194 height 8
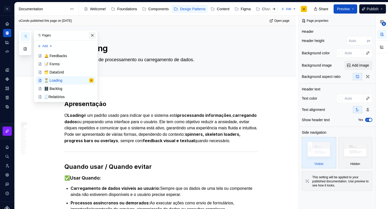
click at [94, 35] on button "button" at bounding box center [92, 35] width 7 height 7
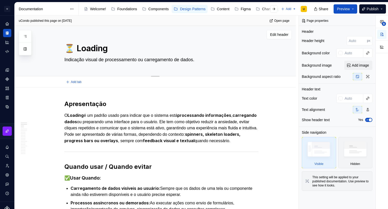
click at [138, 59] on textarea "Indicação visual de processamento ou carregamento de dados." at bounding box center [160, 60] width 194 height 8
click at [211, 59] on textarea "Indicação visual de processamento ou carregamento de dados." at bounding box center [160, 60] width 194 height 8
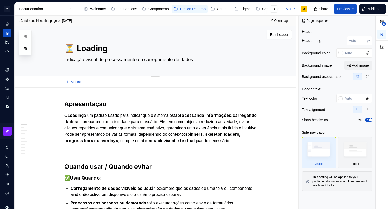
click at [211, 59] on textarea "Indicação visual de processamento ou carregamento de dados." at bounding box center [160, 60] width 194 height 8
paste textarea "utilizado para indicar ao usuário que uma ação está em andamento ou que dados e…"
type textarea "*"
type textarea "utilizado para indicar ao usuário que uma ação está em andamento ou que dados e…"
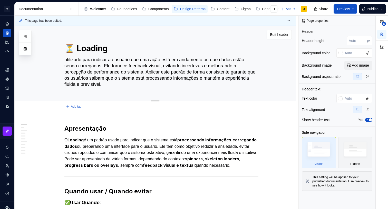
drag, startPoint x: 67, startPoint y: 60, endPoint x: 64, endPoint y: 60, distance: 3.1
click at [64, 60] on div "⏳ Loading utilizado para indicar ao usuário que uma ação está em andamento ou q…" at bounding box center [161, 63] width 228 height 75
type textarea "*"
type textarea "Utilizado para indicar ao usuário que uma ação está em andamento ou que dados e…"
click at [111, 65] on textarea "Utilizado para indicar ao usuário que uma ação está em andamento ou que dados e…" at bounding box center [160, 72] width 194 height 33
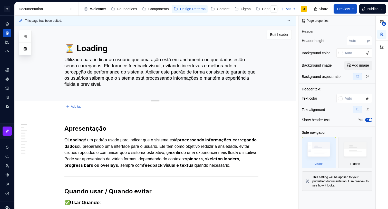
click at [111, 65] on textarea "Utilizado para indicar ao usuário que uma ação está em andamento ou que dados e…" at bounding box center [160, 72] width 194 height 33
drag, startPoint x: 153, startPoint y: 72, endPoint x: 159, endPoint y: 84, distance: 13.1
click at [159, 84] on textarea "Utilizado para indicar ao usuário que uma ação está em andamento ou que dados e…" at bounding box center [160, 72] width 194 height 33
type textarea "*"
type textarea "Utilizado para indicar ao usuário que uma ação está em andamento ou que dados e…"
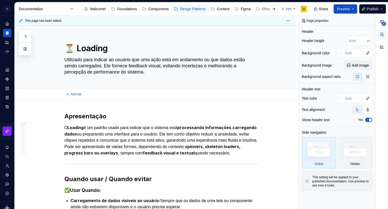
type textarea "*"
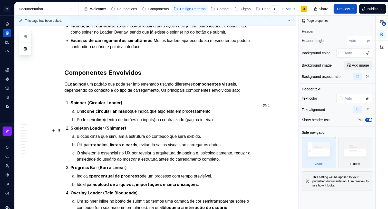
scroll to position [264, 0]
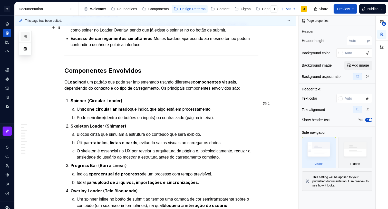
type textarea "Utilizado para indicar ao usuário que uma ação está em andamento ou que dados e…"
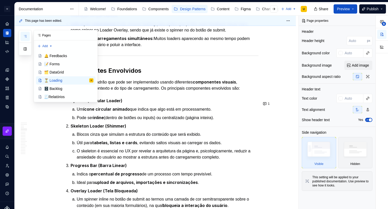
click at [25, 39] on button "button" at bounding box center [25, 36] width 9 height 9
click at [127, 41] on strong "Excesso de carregamentos simultâneos:" at bounding box center [112, 38] width 83 height 5
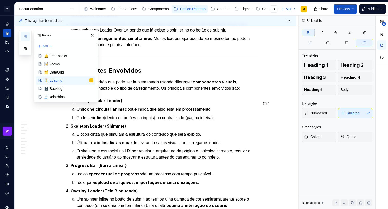
click at [127, 41] on strong "Excesso de carregamentos simultâneos:" at bounding box center [112, 38] width 83 height 5
click at [145, 47] on p "Excesso de carregamentos simultâneos: Muitos loaders aparecendo ao mesmo tempo …" at bounding box center [165, 41] width 188 height 13
click at [150, 48] on p "Excesso de carregamentos simultâneos: Muitos loaders aparecendo ao mesmo tempo …" at bounding box center [165, 41] width 188 height 13
click at [93, 35] on button "button" at bounding box center [92, 35] width 7 height 7
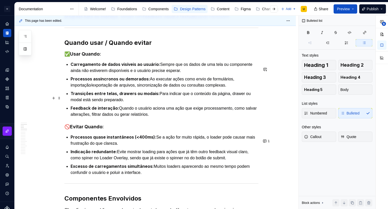
scroll to position [128, 0]
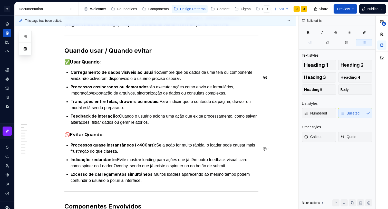
type textarea "*"
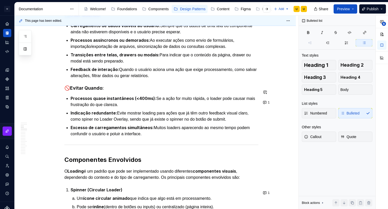
scroll to position [176, 0]
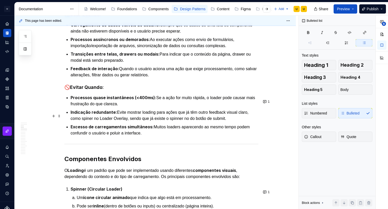
click at [83, 122] on p "Indicação redundante: Evite mostrar loading para ações que já têm outro feedbac…" at bounding box center [165, 115] width 188 height 13
click at [90, 122] on p "Indicação redundante: Evite mostrar loading para ações que já têm outro feedbac…" at bounding box center [165, 115] width 188 height 13
click at [205, 122] on p "Indicação redundante: Evite mostrar loading para ações que já têm outro feedbac…" at bounding box center [165, 115] width 188 height 13
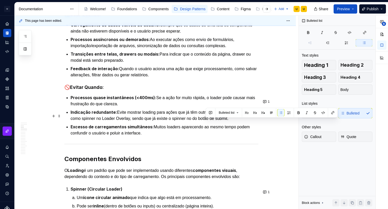
click at [204, 122] on p "Indicação redundante: Evite mostrar loading para ações que já têm outro feedbac…" at bounding box center [165, 115] width 188 height 13
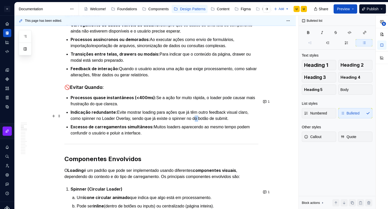
click at [204, 122] on p "Indicação redundante: Evite mostrar loading para ações que já têm outro feedbac…" at bounding box center [165, 115] width 188 height 13
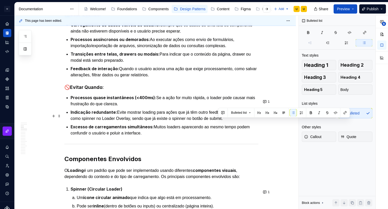
drag, startPoint x: 237, startPoint y: 124, endPoint x: 216, endPoint y: 124, distance: 21.3
click at [216, 122] on p "Indicação redundante: Evite mostrar loading para ações que já têm outro feedbac…" at bounding box center [165, 115] width 188 height 13
click at [240, 122] on p "Indicação redundante: Evite mostrar loading para ações que já têm outro feedbac…" at bounding box center [165, 115] width 188 height 13
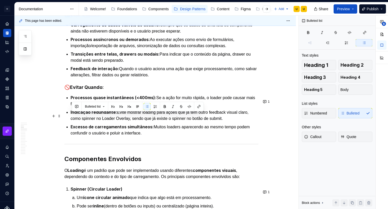
drag, startPoint x: 190, startPoint y: 121, endPoint x: 68, endPoint y: 118, distance: 121.1
click at [71, 118] on li "Indicação redundante: Evite mostrar loading para ações que já têm outro feedbac…" at bounding box center [165, 115] width 188 height 13
click at [158, 136] on p "Excesso de carregamentos simultâneos: Muitos loaders aparecendo ao mesmo tempo …" at bounding box center [165, 130] width 188 height 13
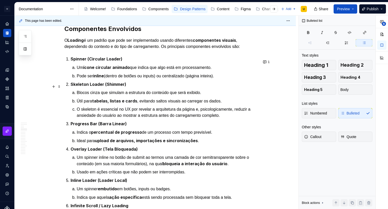
scroll to position [308, 0]
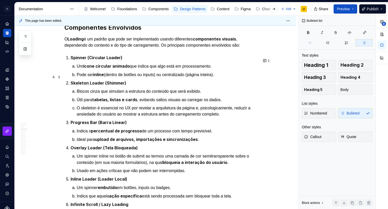
click at [194, 76] on p "Pode ser inline (dentro de botões ou inputs) ou centralizado (página inteira)." at bounding box center [168, 75] width 182 height 6
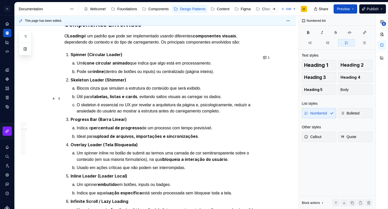
scroll to position [300, 0]
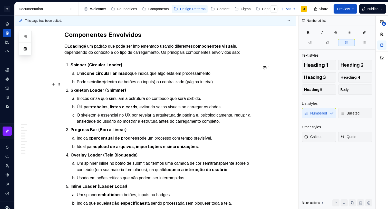
click at [114, 81] on ol "Um ícone circular animado que indica que algo está em processamento. Pode ser i…" at bounding box center [168, 77] width 182 height 15
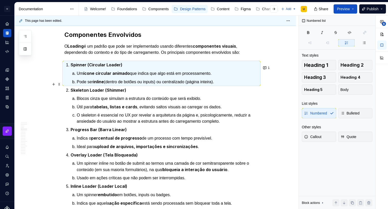
click at [114, 81] on ol "Um ícone circular animado que indica que algo está em processamento. Pode ser i…" at bounding box center [168, 77] width 182 height 15
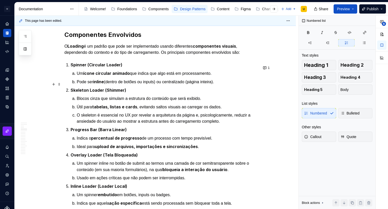
click at [233, 82] on p "Pode ser inline (dentro de botões ou inputs) ou centralizado (página inteira)." at bounding box center [168, 82] width 182 height 6
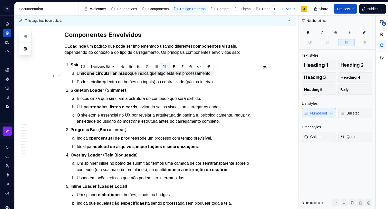
drag, startPoint x: 206, startPoint y: 83, endPoint x: 121, endPoint y: 73, distance: 85.5
click at [159, 66] on button "button" at bounding box center [156, 66] width 7 height 7
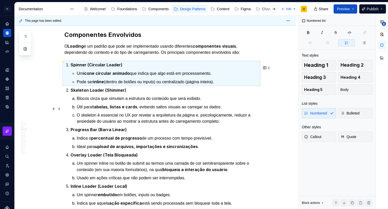
click at [131, 110] on p "Útil para tabelas, listas e cards , evitando saltos visuais ao carregar os dado…" at bounding box center [168, 107] width 182 height 6
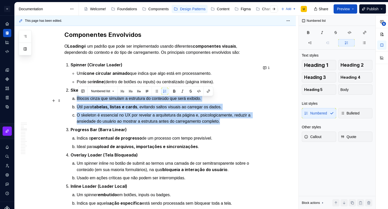
drag, startPoint x: 236, startPoint y: 123, endPoint x: 77, endPoint y: 100, distance: 160.3
click at [77, 100] on ol "Blocos cinza que simulam a estrutura do conteúdo que será exibido. Útil para ta…" at bounding box center [168, 110] width 182 height 29
click at [157, 92] on button "button" at bounding box center [156, 91] width 7 height 7
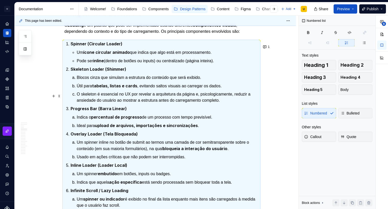
scroll to position [316, 0]
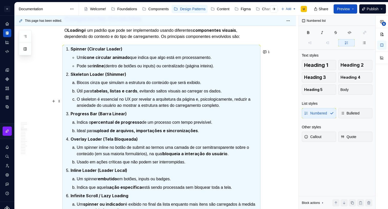
click at [130, 94] on strong "tabelas, listas e cards" at bounding box center [114, 90] width 45 height 5
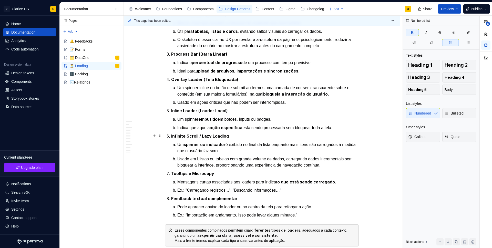
scroll to position [385, 0]
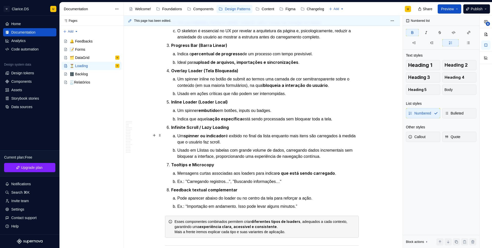
click at [268, 135] on p "Um spinner ou indicador é exibido no final da lista enquanto mais itens são car…" at bounding box center [268, 139] width 182 height 13
click at [288, 139] on p "Um spinner ou indicador é exibido no final de uma listagem enquanto mais itens …" at bounding box center [268, 139] width 182 height 13
click at [204, 151] on p "Usado em Llistas ou tabelas com grande volume de dados, carregando dados increm…" at bounding box center [268, 153] width 182 height 12
click at [221, 151] on p "Usado em Listas ou tabelas com grande volume de dados, carregando dados increme…" at bounding box center [268, 153] width 182 height 12
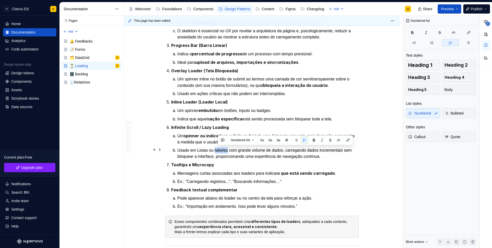
click at [221, 151] on p "Usado em Listas ou tabelas com grande volume de dados, carregando dados increme…" at bounding box center [268, 153] width 182 height 12
click at [233, 152] on p "Usado em Listas ou tabelas com grande volume de dados, carregando dados increme…" at bounding box center [268, 153] width 182 height 12
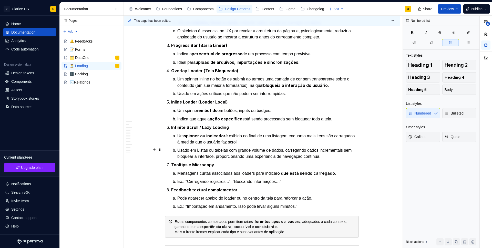
click at [232, 150] on p "Usado em Listas ou tabelas com grande volume de dados, carregando dados increme…" at bounding box center [268, 153] width 182 height 12
click at [237, 149] on p "Usado em Listas ou tabelas (DataGrid) com grande volume de dados, carregando da…" at bounding box center [268, 153] width 182 height 12
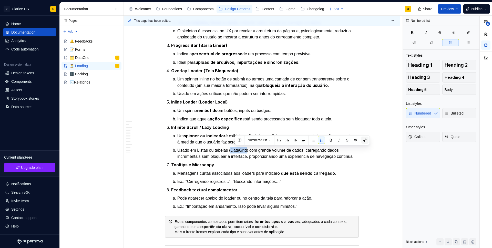
click at [364, 139] on button "button" at bounding box center [365, 140] width 7 height 7
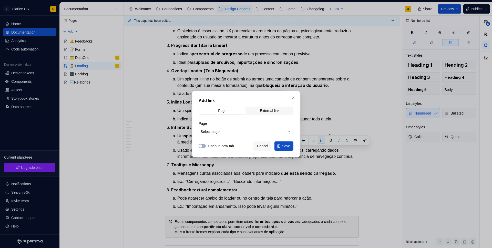
click at [257, 131] on span "Select page" at bounding box center [243, 131] width 85 height 5
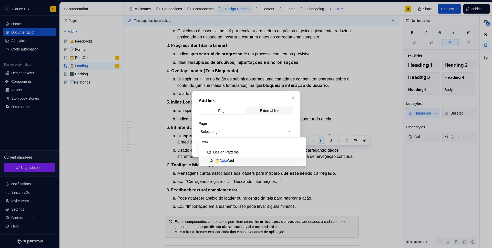
click at [234, 161] on div "🗂️ Data Grid" at bounding box center [224, 160] width 19 height 5
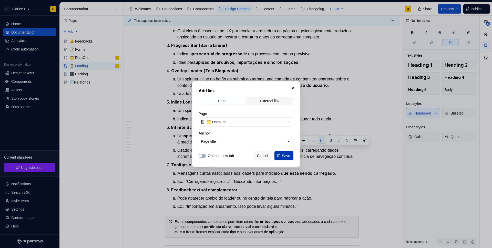
click at [286, 157] on span "Save" at bounding box center [286, 155] width 8 height 5
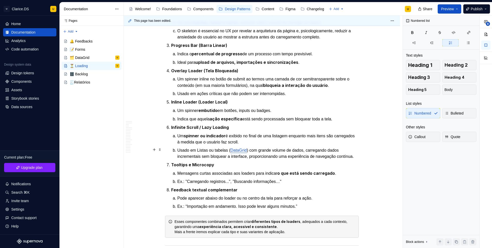
click at [285, 149] on p "Usado em Listas ou tabelas ( DataGrid ) com grande volume de dados, carregando …" at bounding box center [268, 153] width 182 height 12
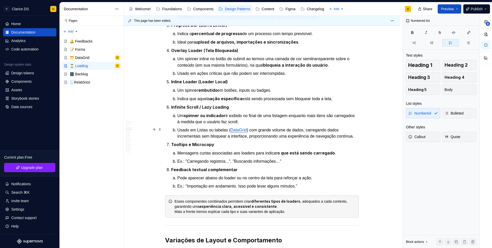
scroll to position [419, 0]
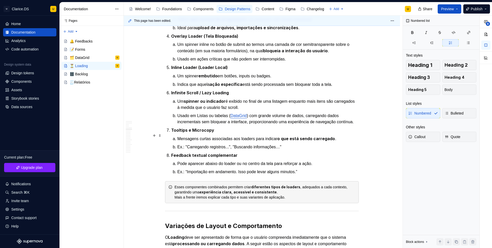
click at [204, 133] on strong "Tooltips e Microcopy" at bounding box center [192, 130] width 43 height 5
click at [250, 156] on ol "Spinner (Circular Loader) Um ícone circular animado que indica que algo está em…" at bounding box center [265, 59] width 188 height 232
click at [230, 158] on strong "Feedback textual complementar" at bounding box center [204, 155] width 66 height 5
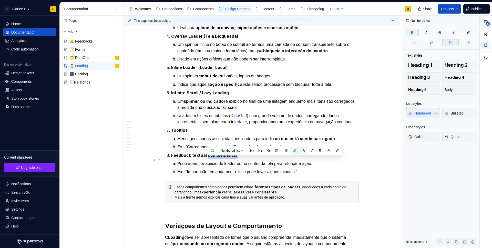
click at [230, 158] on strong "Feedback textual complementar" at bounding box center [204, 155] width 66 height 5
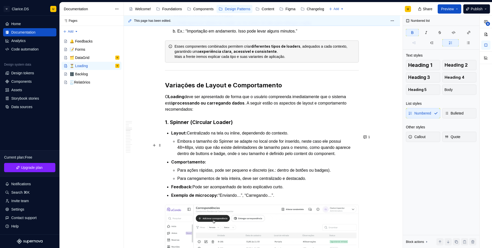
scroll to position [566, 0]
